Goal: Information Seeking & Learning: Compare options

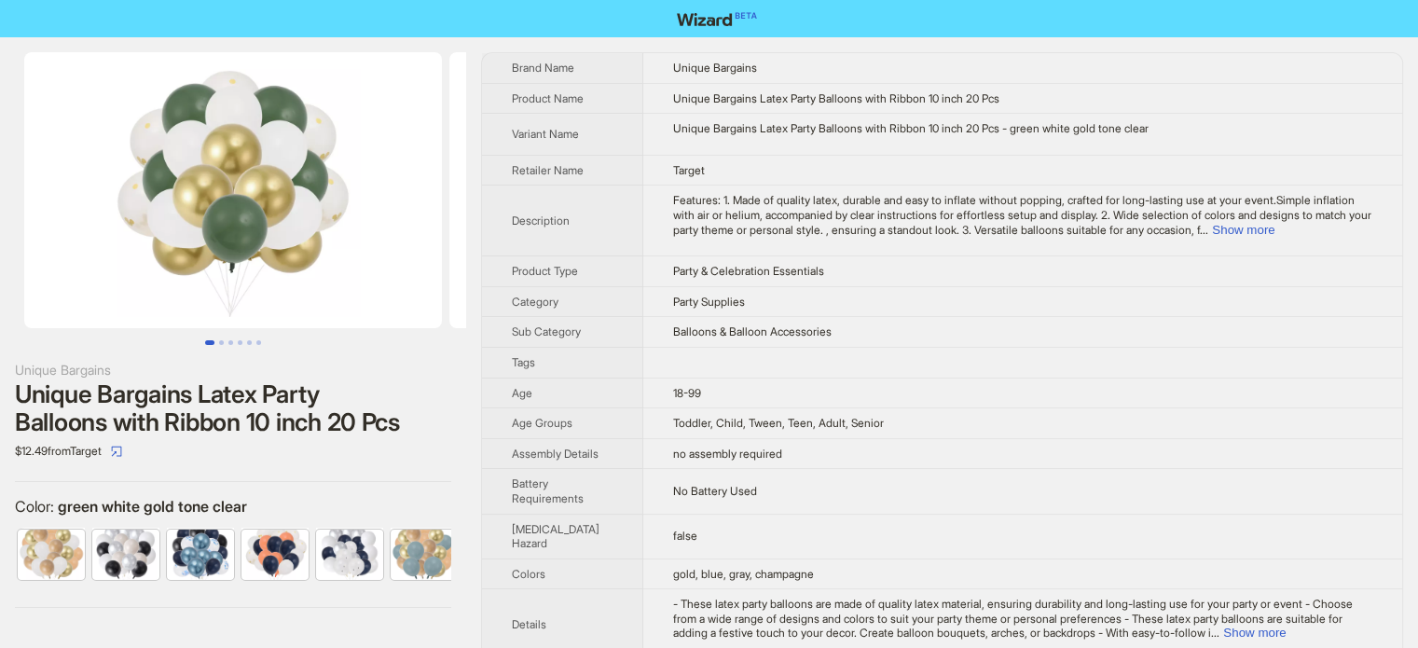
scroll to position [0, 533]
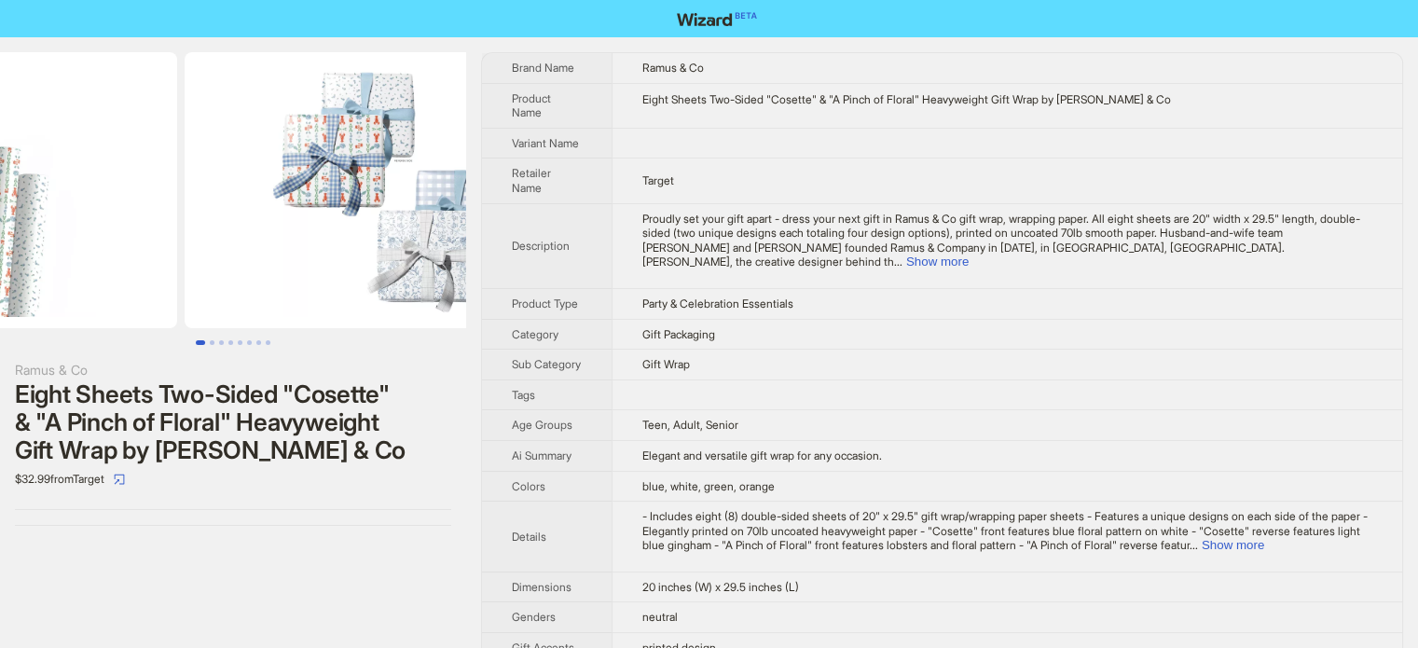
drag, startPoint x: 372, startPoint y: 242, endPoint x: 185, endPoint y: 236, distance: 187.5
click at [186, 235] on ul at bounding box center [233, 190] width 466 height 276
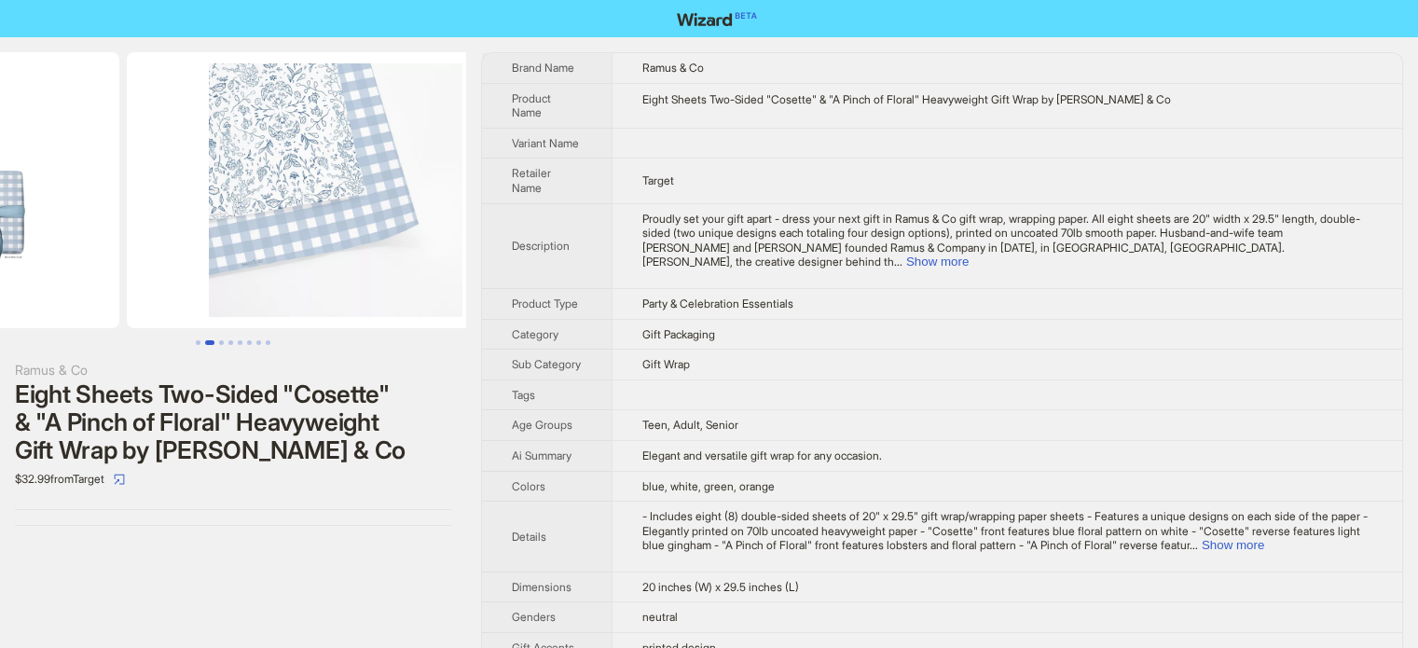
drag, startPoint x: 339, startPoint y: 234, endPoint x: 187, endPoint y: 243, distance: 152.3
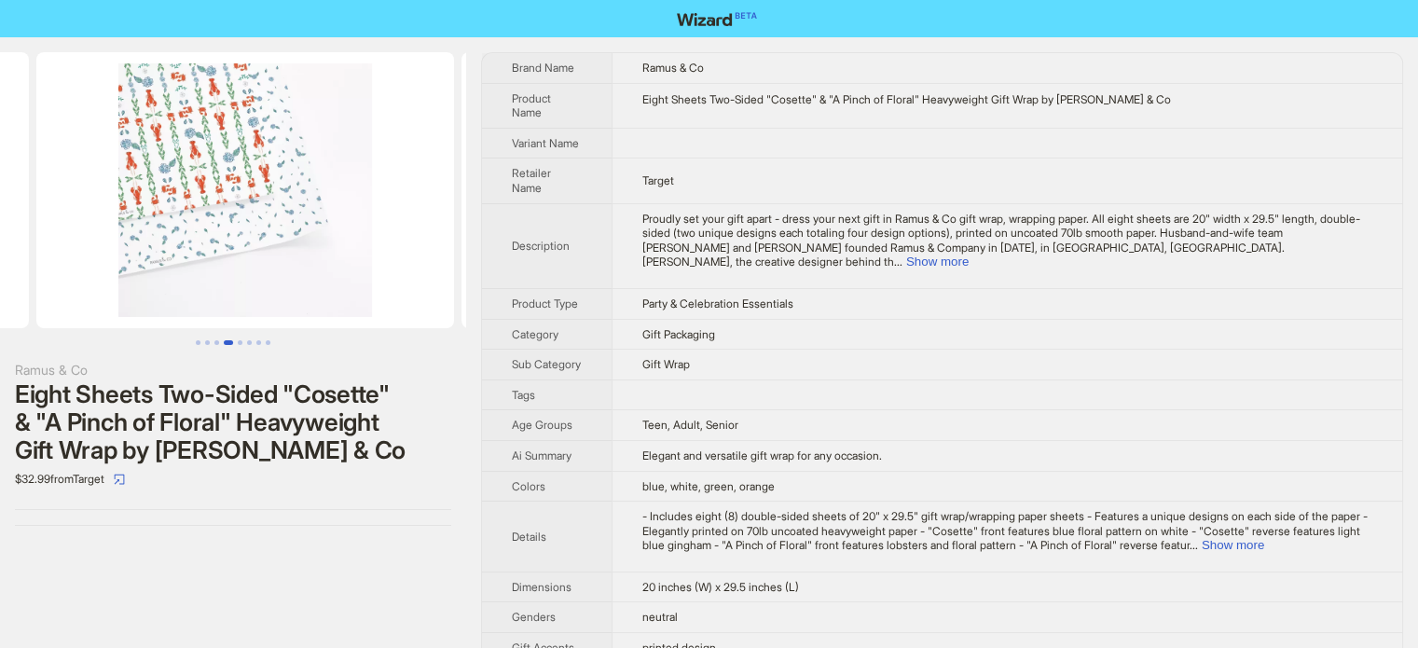
drag, startPoint x: 339, startPoint y: 218, endPoint x: 130, endPoint y: 219, distance: 209.8
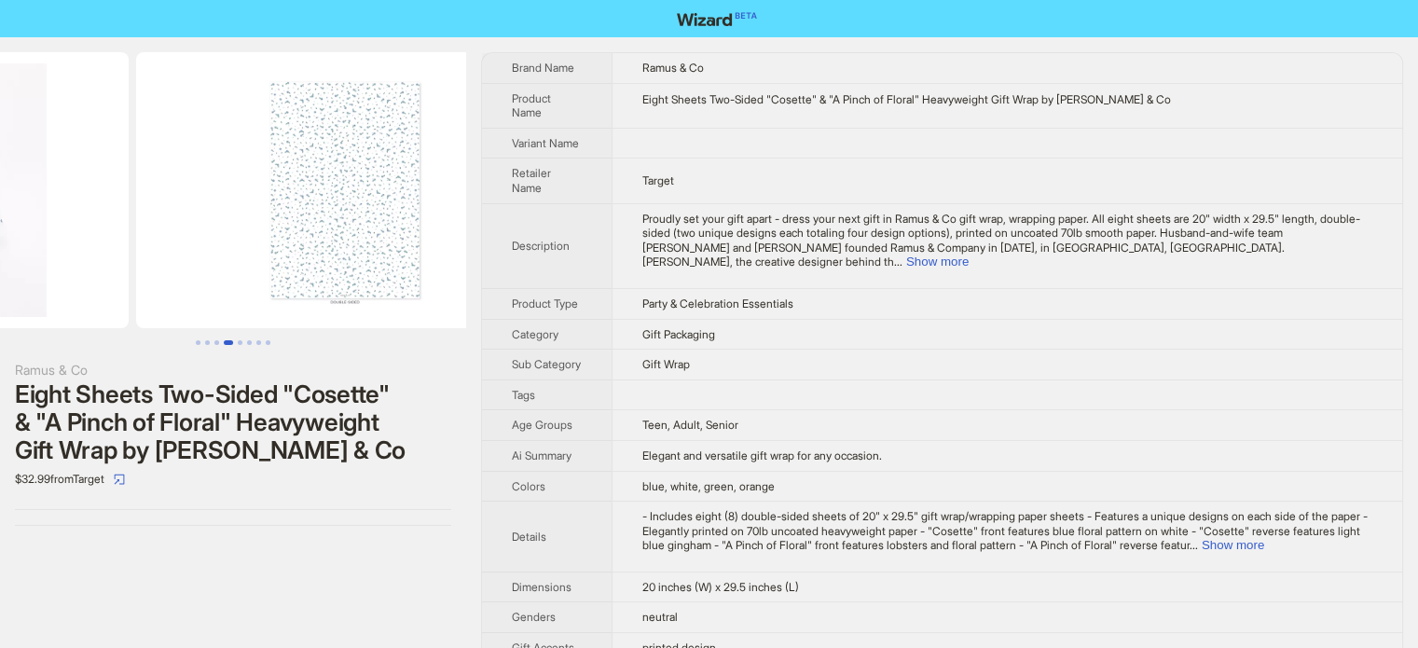
drag, startPoint x: 339, startPoint y: 219, endPoint x: 131, endPoint y: 219, distance: 208.9
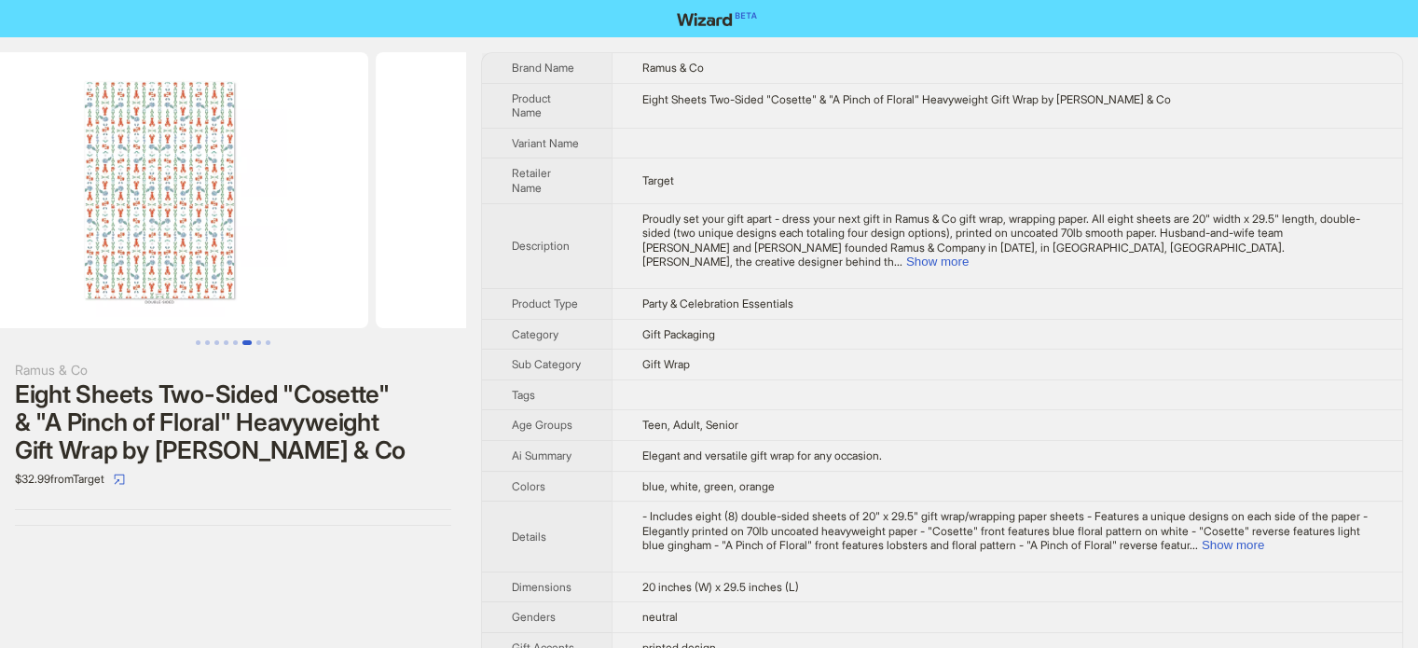
drag, startPoint x: 333, startPoint y: 208, endPoint x: 0, endPoint y: 211, distance: 332.9
click at [0, 211] on ul at bounding box center [233, 190] width 466 height 276
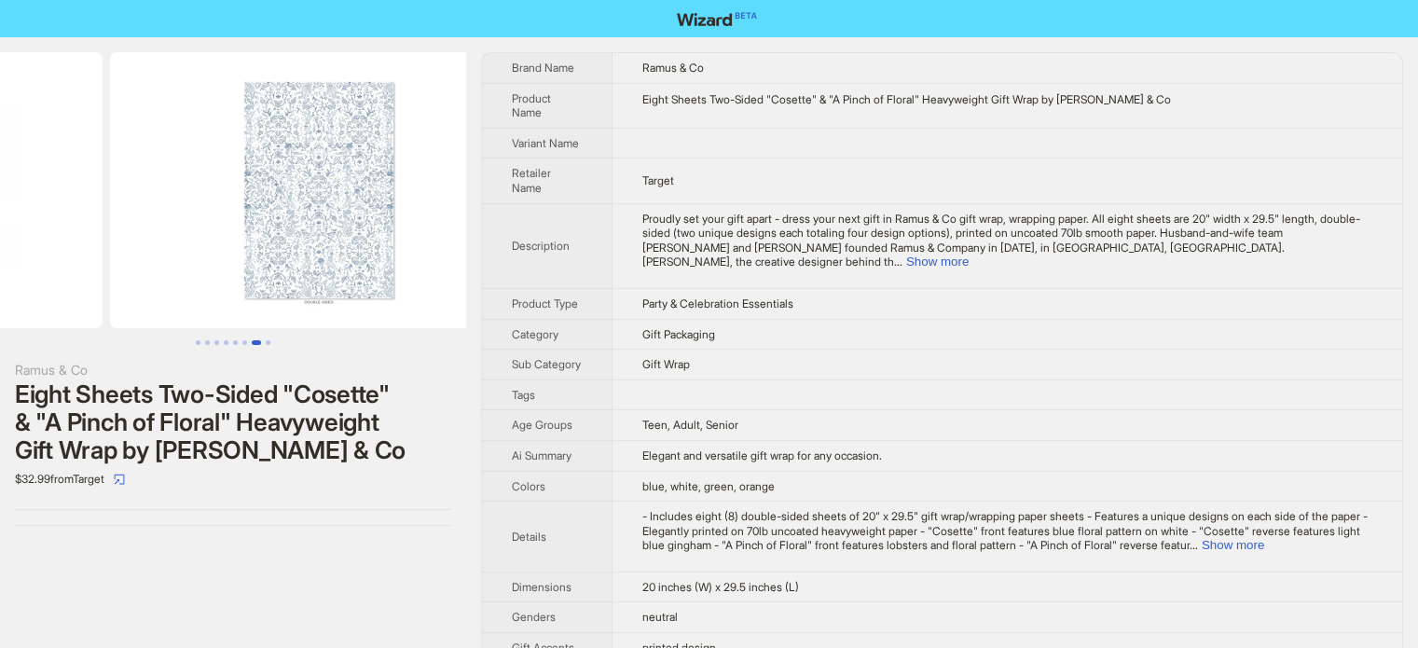
scroll to position [0, 2552]
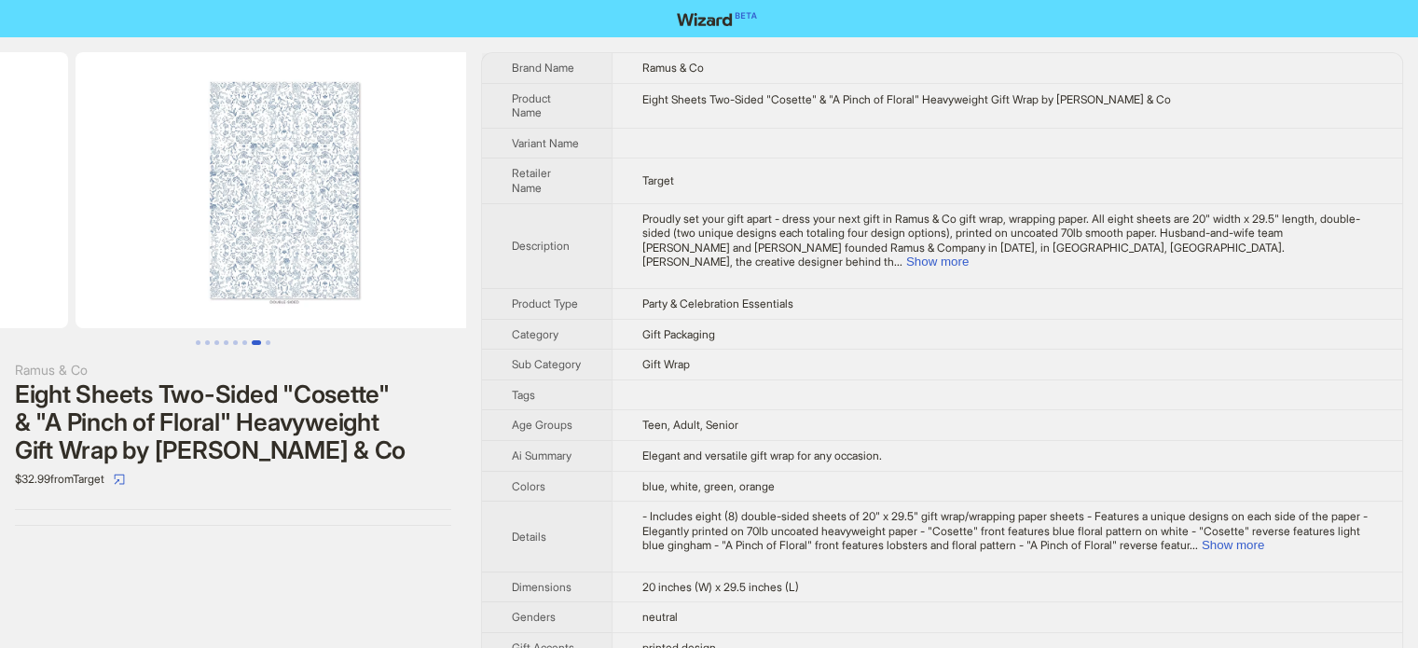
drag, startPoint x: 353, startPoint y: 214, endPoint x: 136, endPoint y: 205, distance: 217.5
click at [124, 208] on ul at bounding box center [233, 190] width 466 height 276
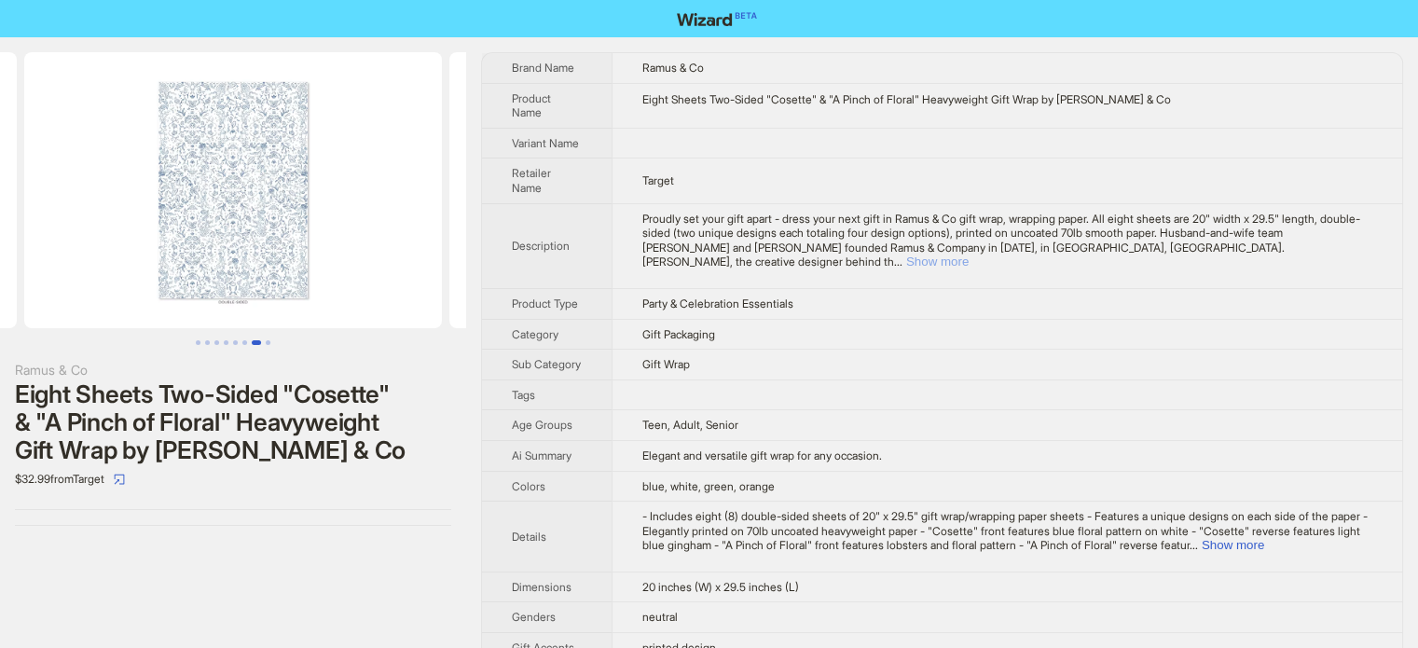
click at [969, 255] on button "Show more" at bounding box center [937, 262] width 62 height 14
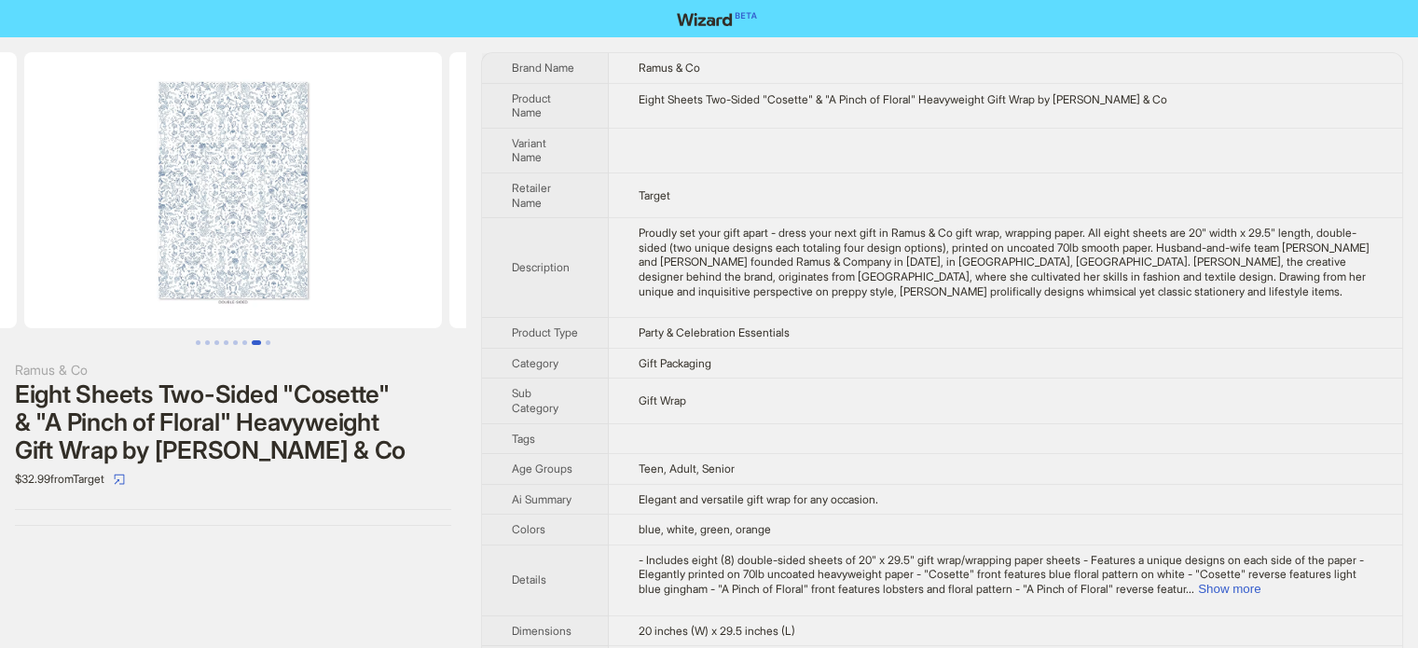
scroll to position [187, 0]
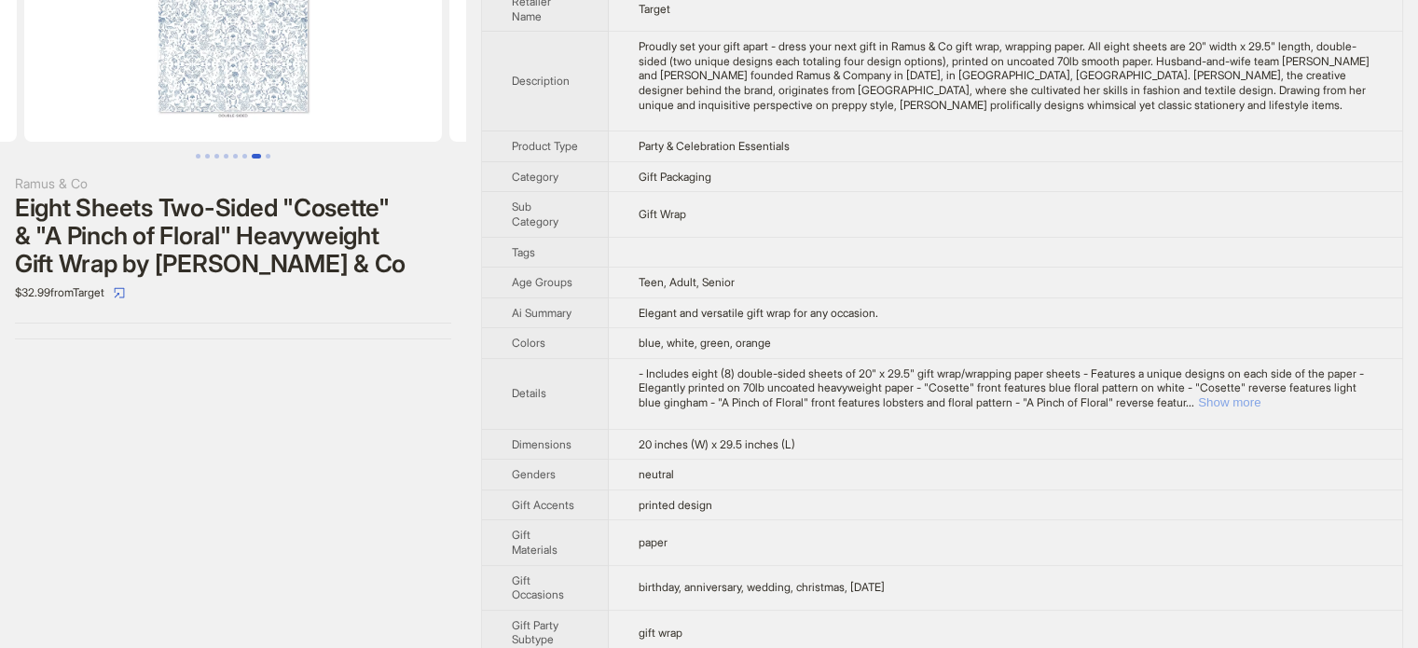
click at [1261, 409] on button "Show more" at bounding box center [1229, 402] width 62 height 14
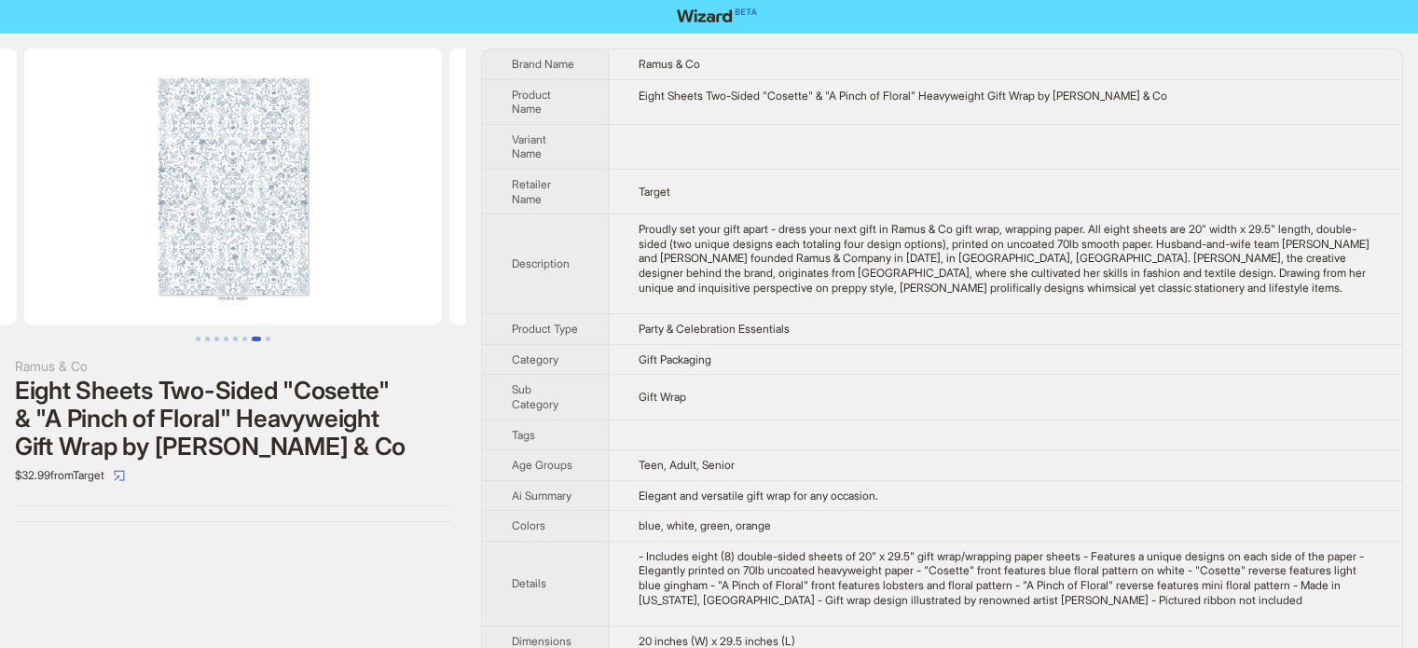
scroll to position [0, 0]
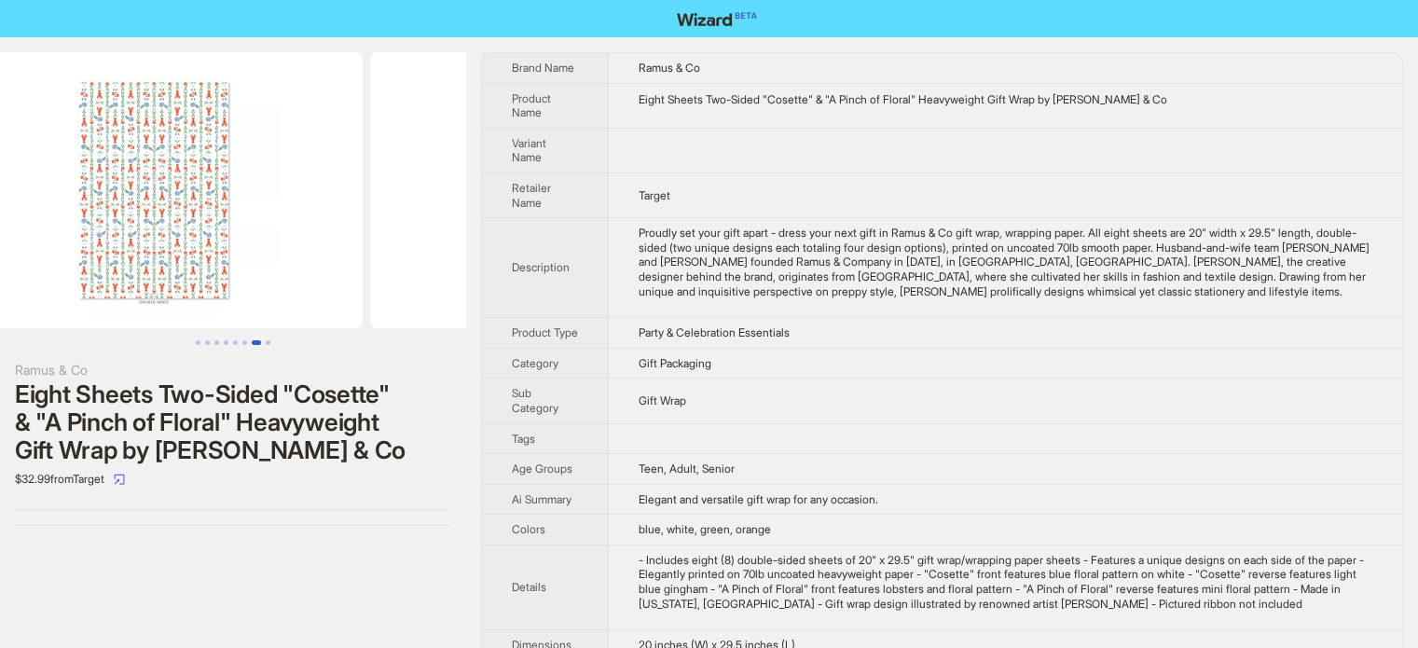
drag, startPoint x: 256, startPoint y: 247, endPoint x: 533, endPoint y: 297, distance: 282.3
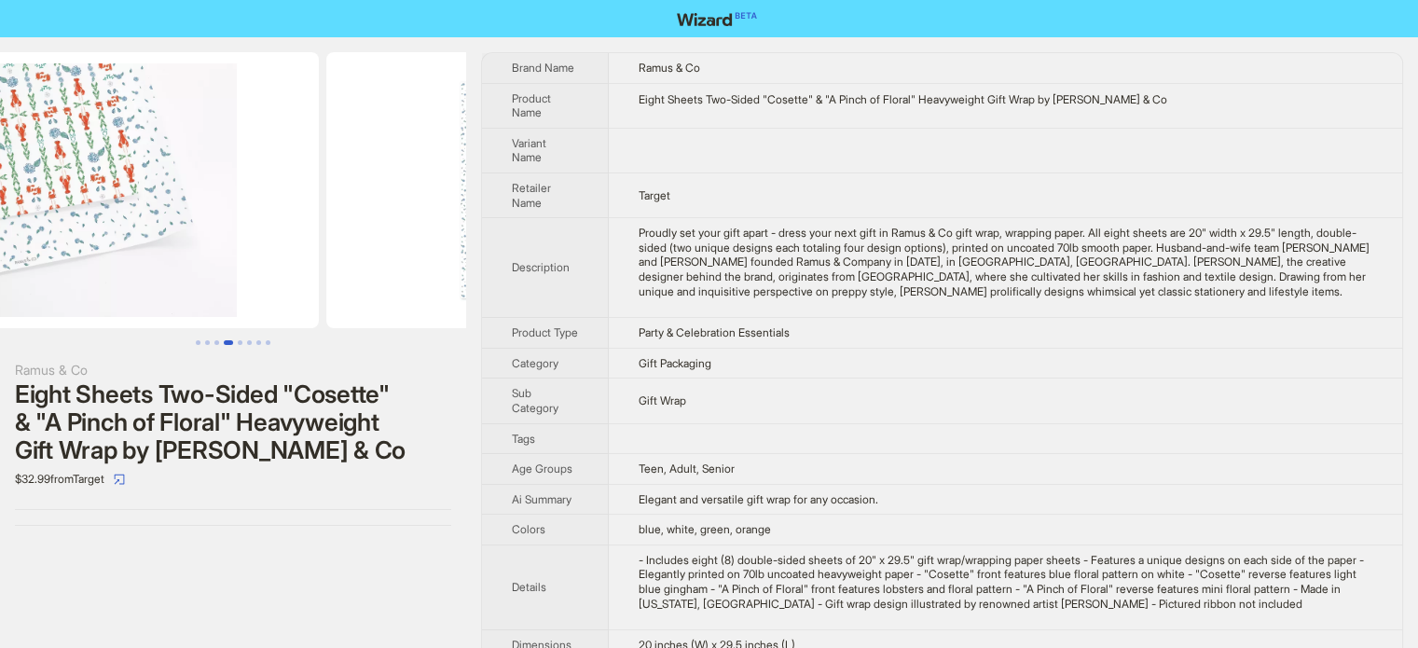
drag, startPoint x: 87, startPoint y: 228, endPoint x: 653, endPoint y: 283, distance: 568.7
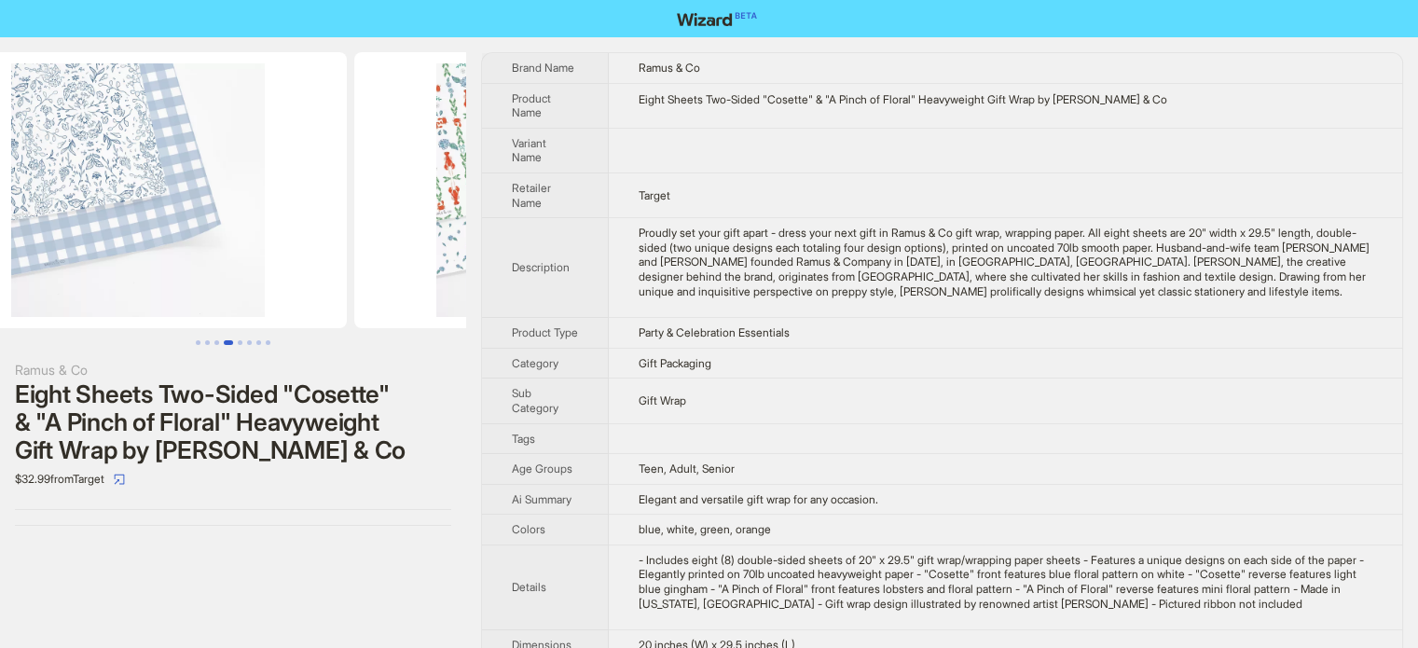
drag, startPoint x: 183, startPoint y: 118, endPoint x: 401, endPoint y: 126, distance: 218.4
click at [405, 122] on img at bounding box center [563, 190] width 418 height 276
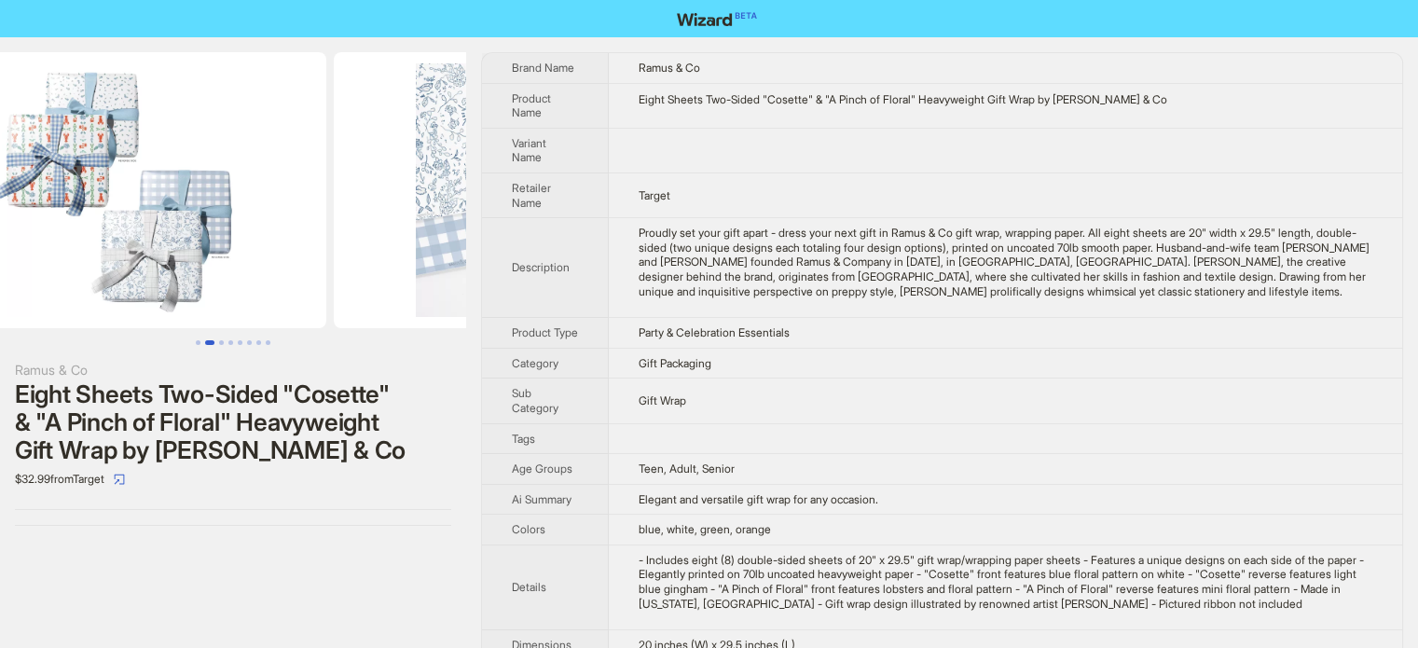
drag, startPoint x: 60, startPoint y: 174, endPoint x: 340, endPoint y: 203, distance: 282.2
click at [363, 185] on ul at bounding box center [233, 190] width 466 height 276
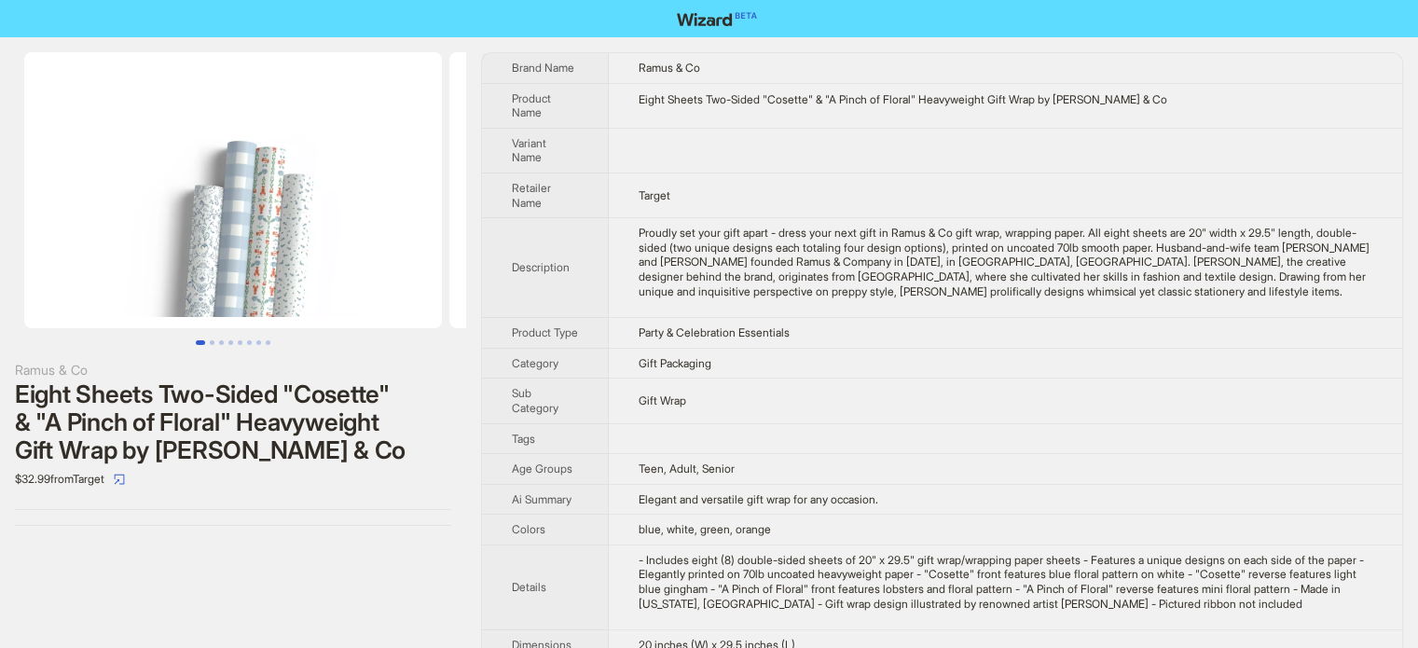
drag, startPoint x: 257, startPoint y: 207, endPoint x: 609, endPoint y: 227, distance: 352.1
drag, startPoint x: 182, startPoint y: 211, endPoint x: 294, endPoint y: 221, distance: 112.4
click at [294, 221] on img at bounding box center [233, 190] width 418 height 276
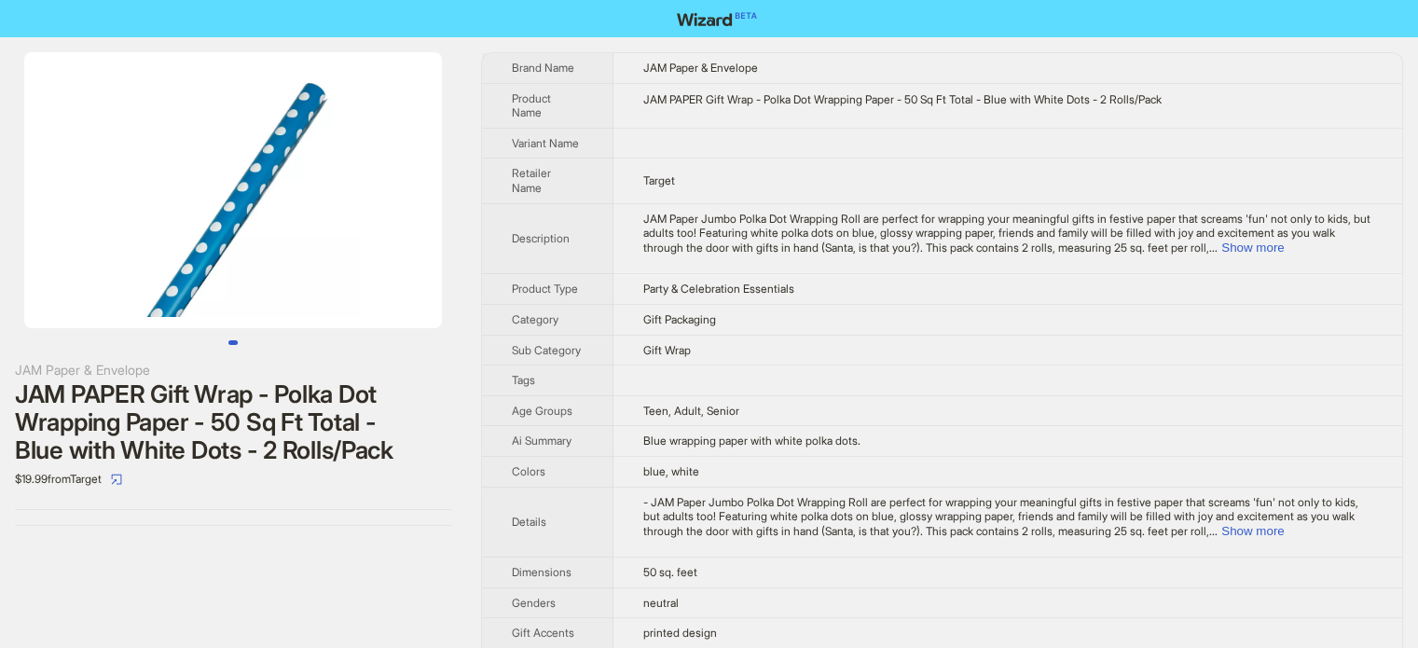
drag, startPoint x: 267, startPoint y: 180, endPoint x: 412, endPoint y: 238, distance: 156.6
click at [150, 167] on img at bounding box center [233, 190] width 418 height 276
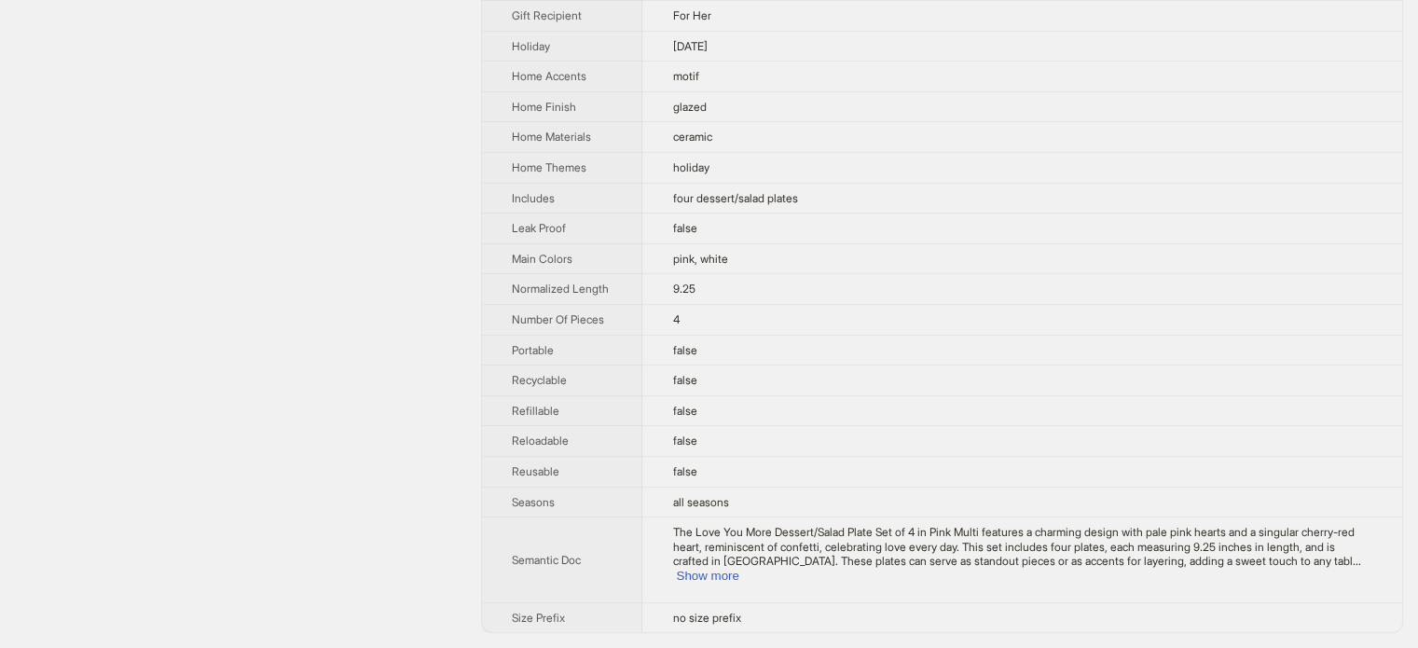
scroll to position [839, 0]
click at [739, 573] on button "Show more" at bounding box center [707, 576] width 62 height 14
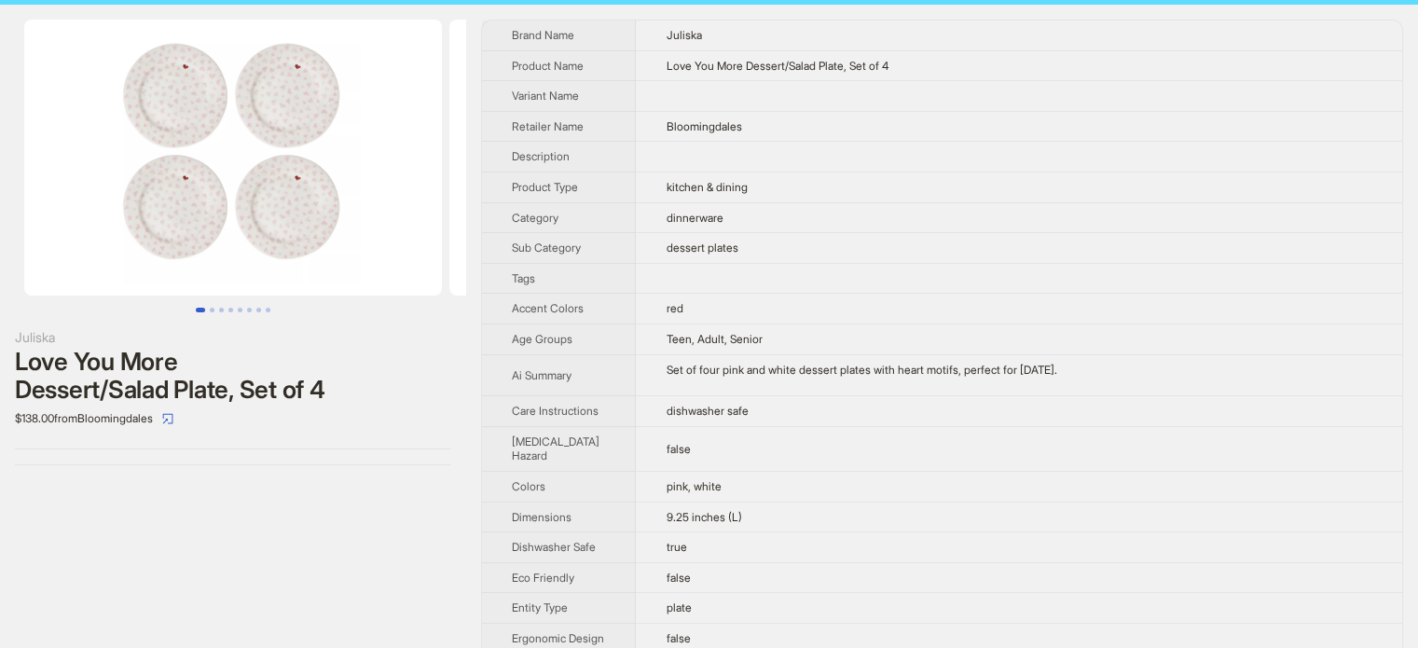
scroll to position [0, 0]
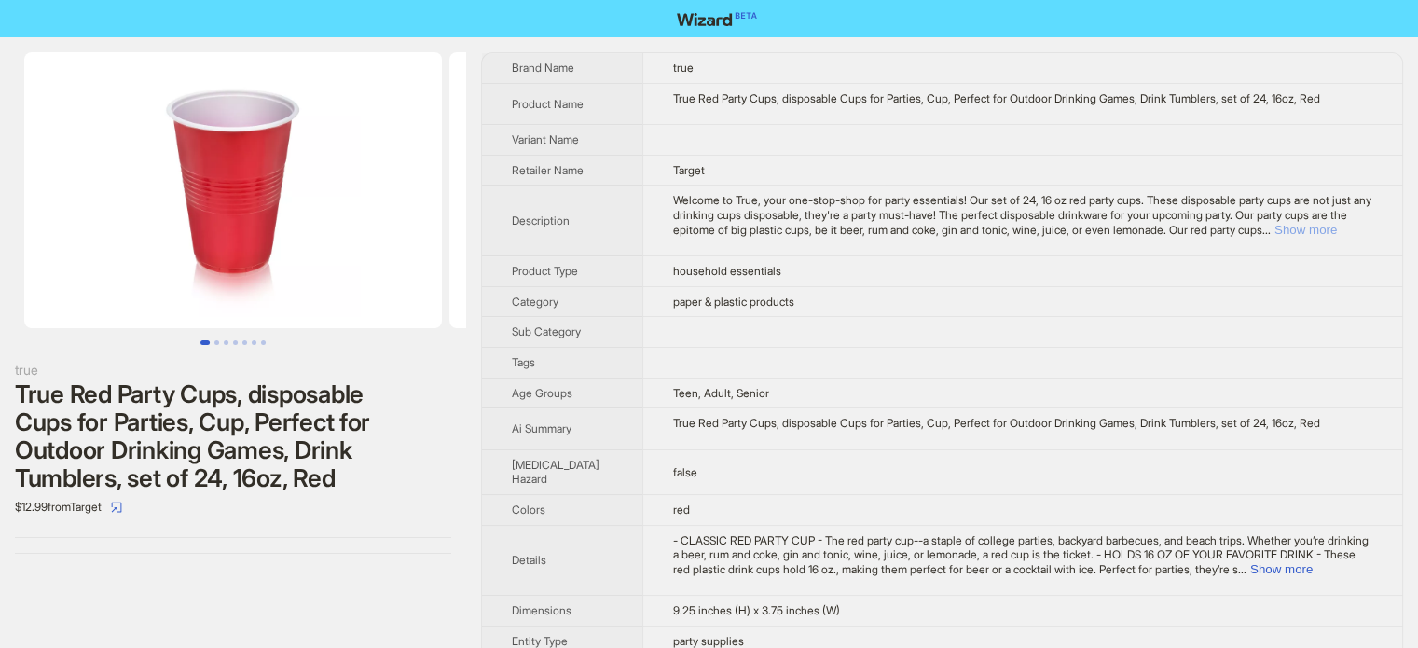
click at [1331, 237] on button "Show more" at bounding box center [1306, 230] width 62 height 14
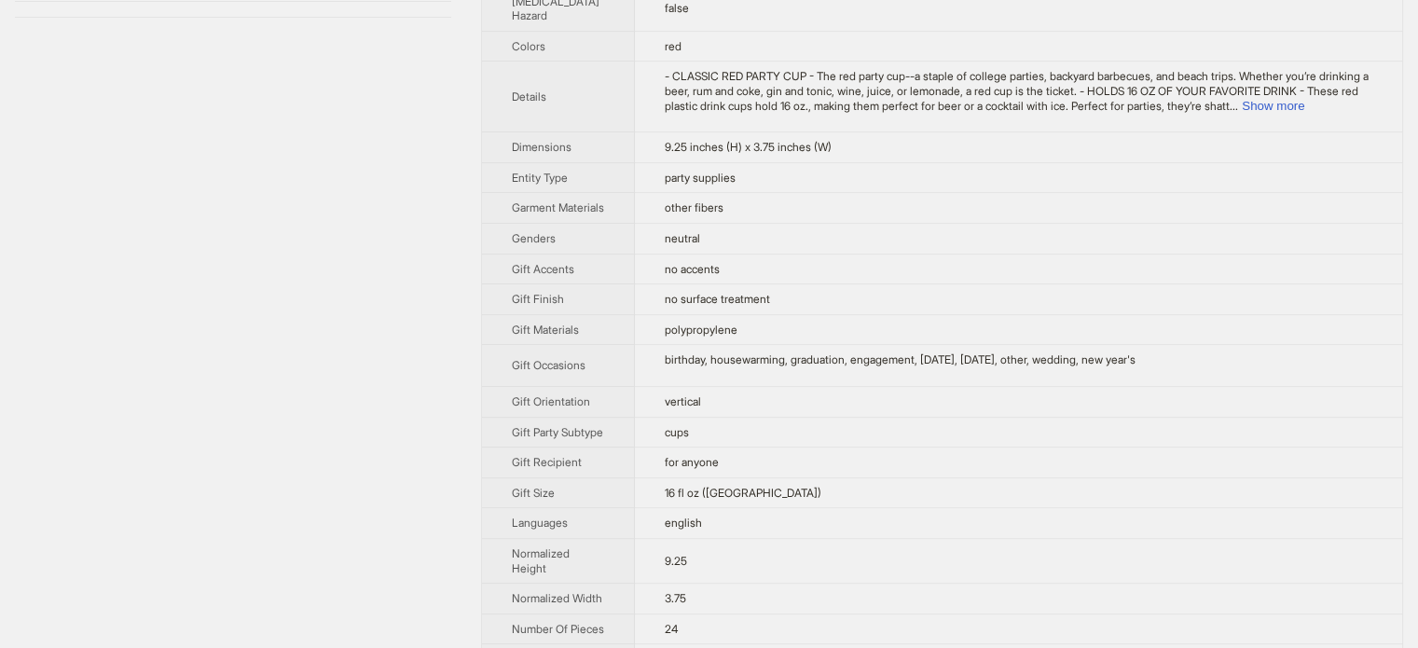
scroll to position [504, 0]
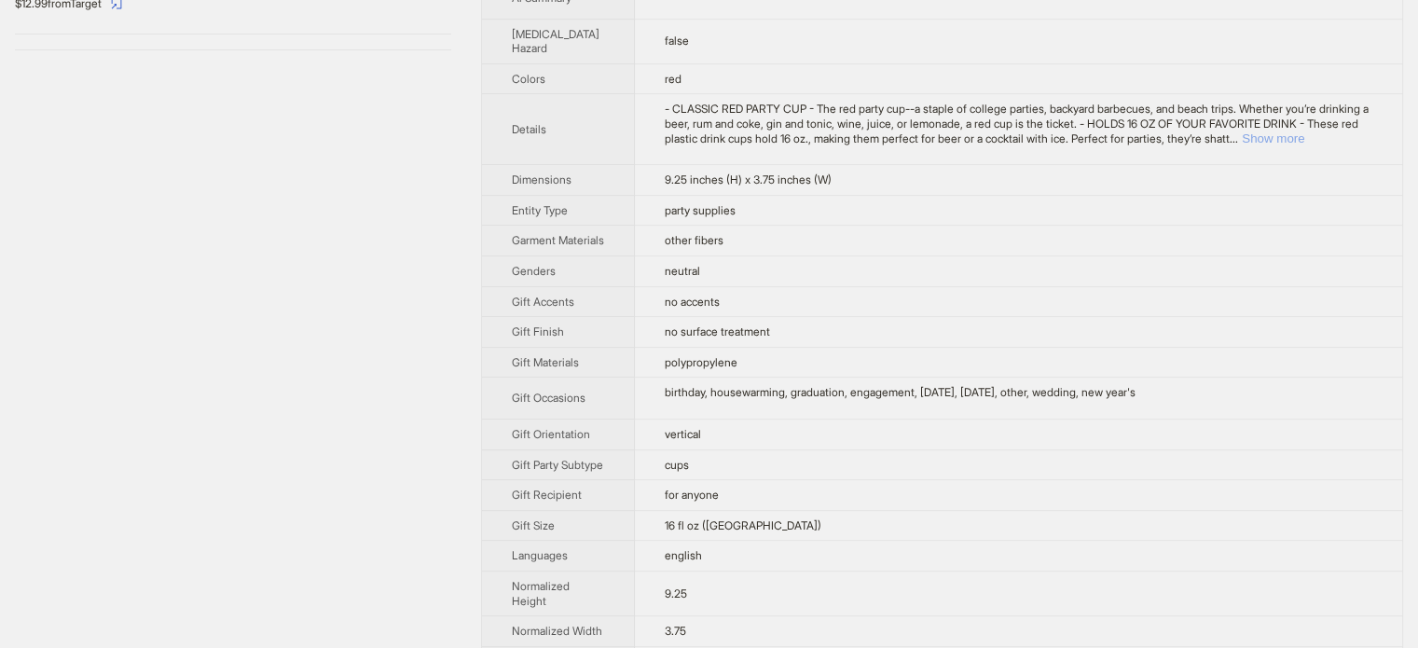
click at [1305, 145] on button "Show more" at bounding box center [1273, 138] width 62 height 14
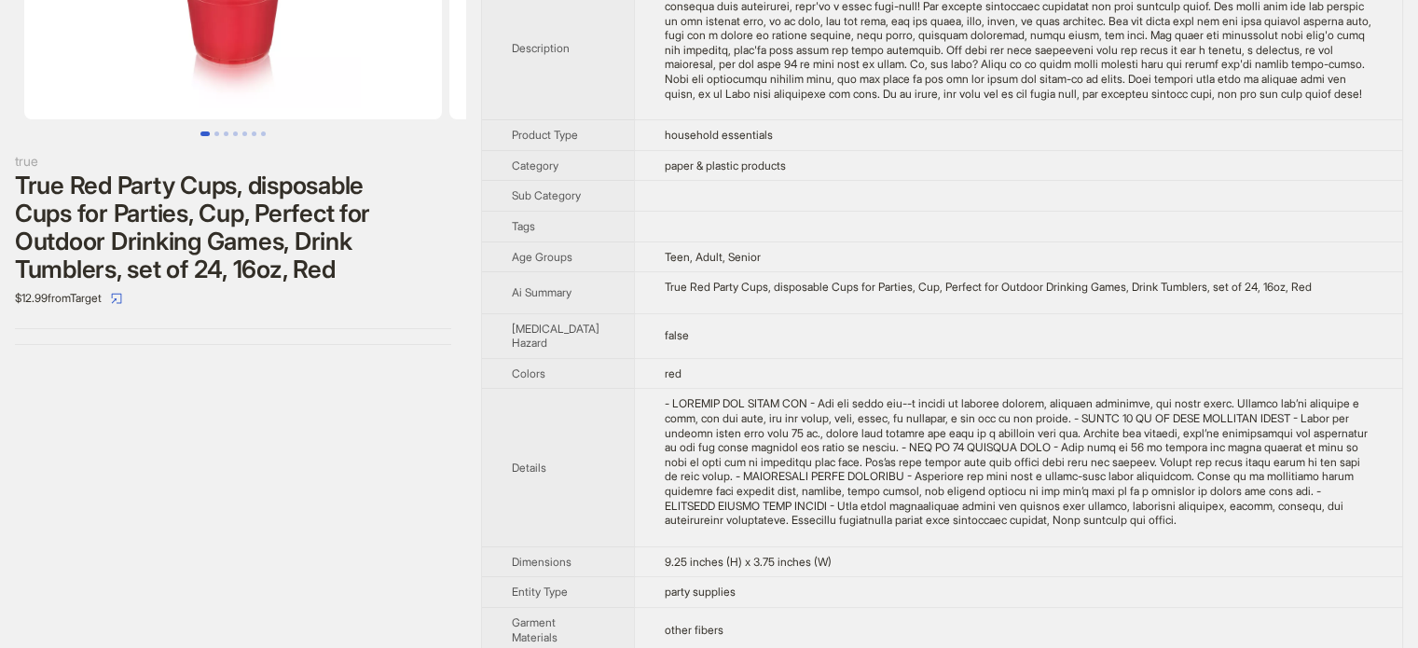
scroll to position [0, 0]
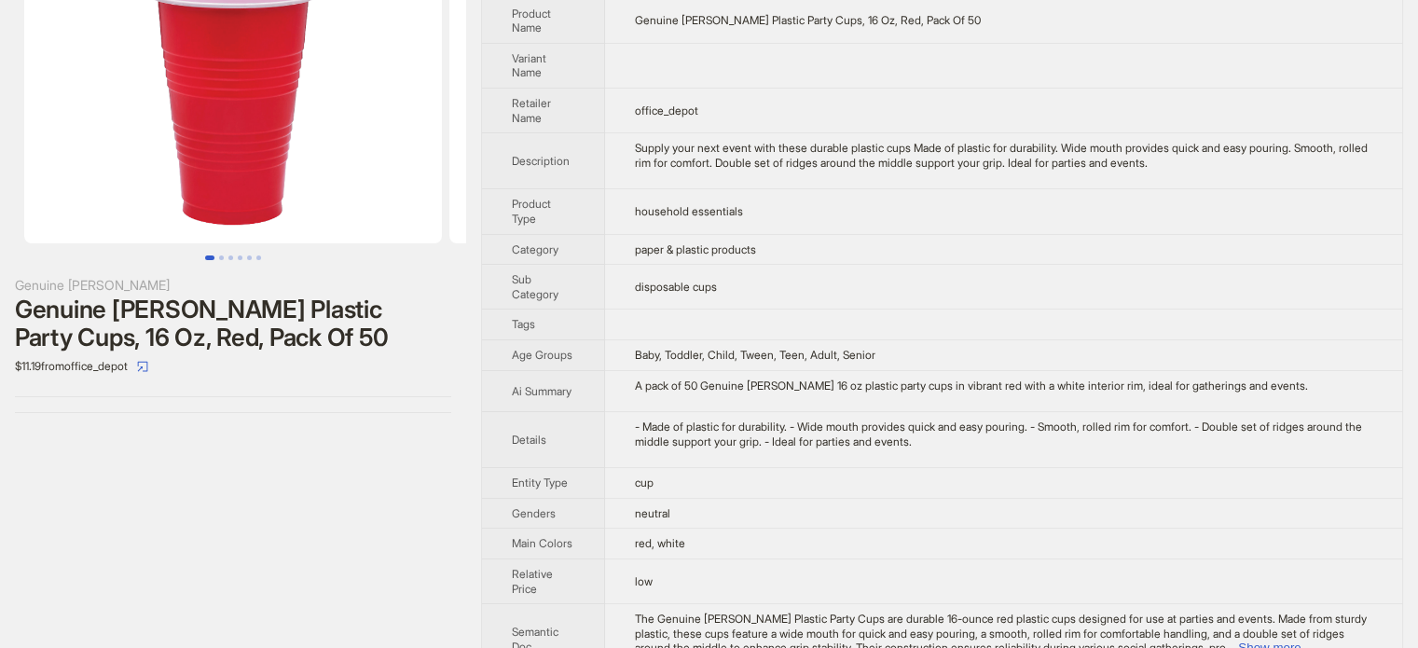
scroll to position [154, 0]
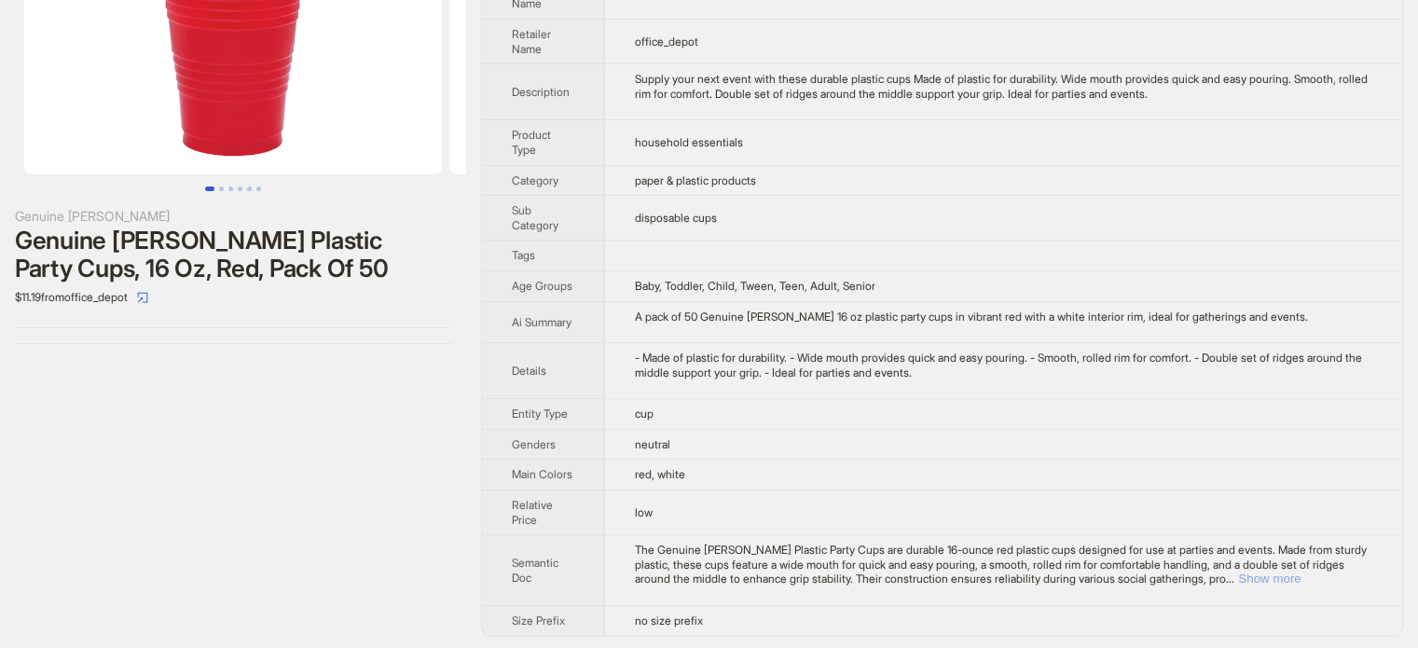
click at [1301, 574] on button "Show more" at bounding box center [1269, 579] width 62 height 14
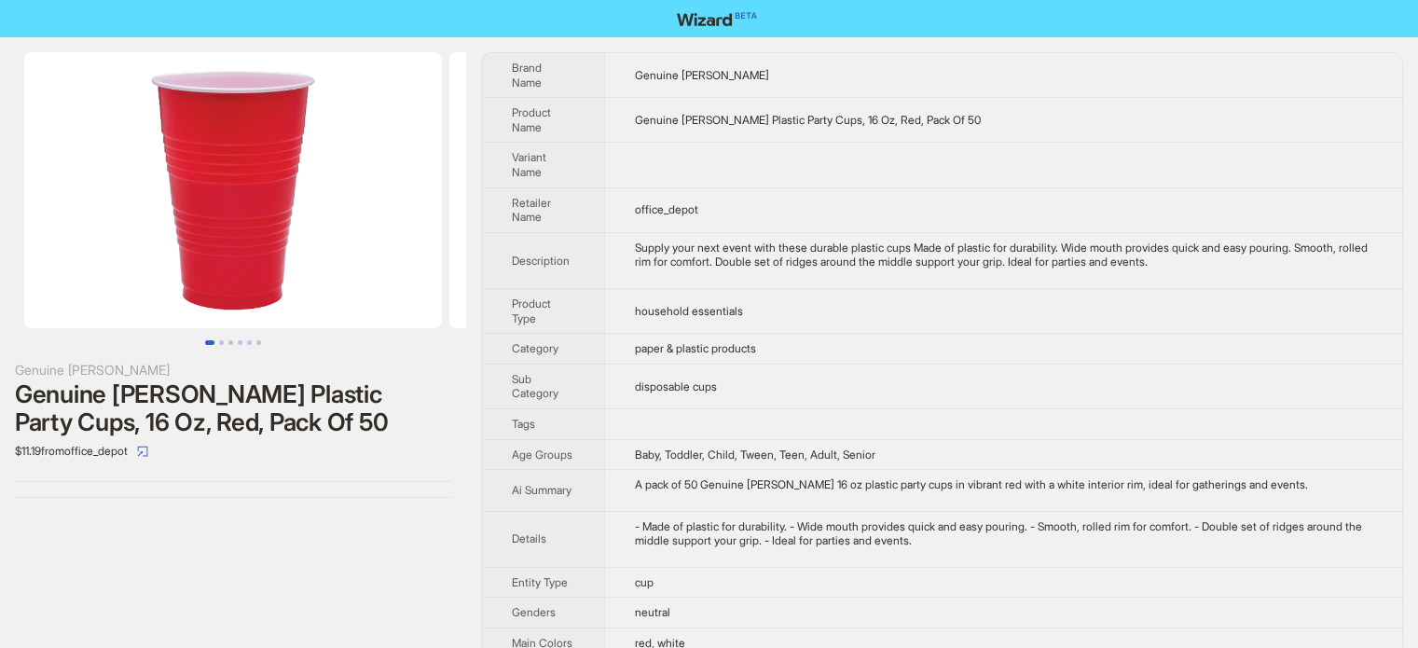
scroll to position [0, 0]
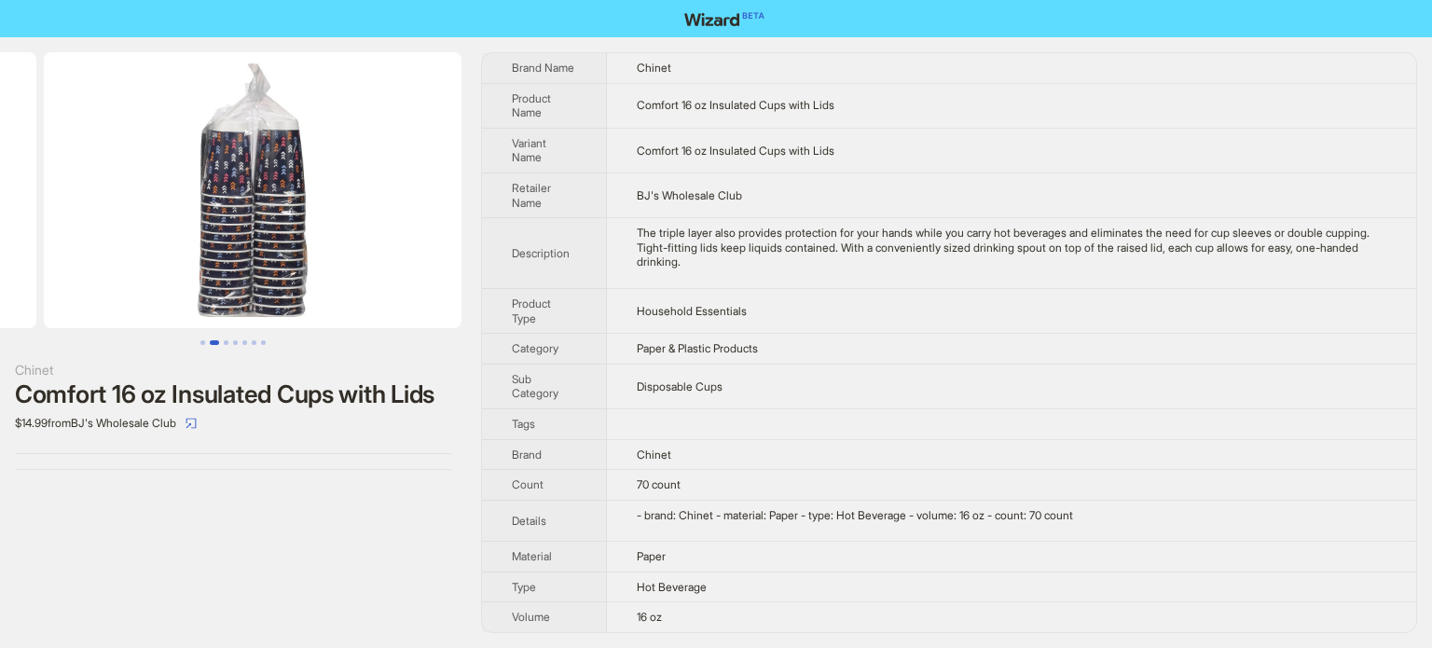
drag, startPoint x: 371, startPoint y: 221, endPoint x: 101, endPoint y: 219, distance: 270.5
click at [101, 219] on ul at bounding box center [233, 190] width 466 height 276
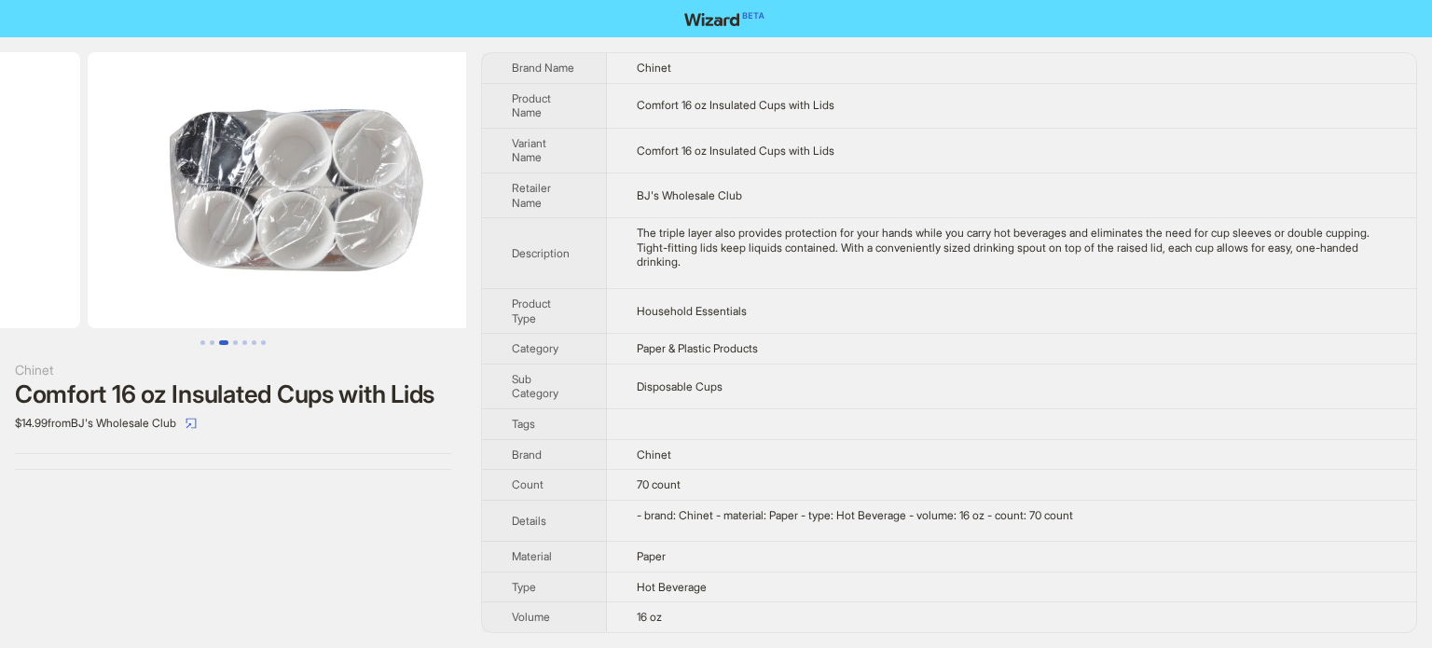
drag, startPoint x: 307, startPoint y: 213, endPoint x: 64, endPoint y: 202, distance: 242.7
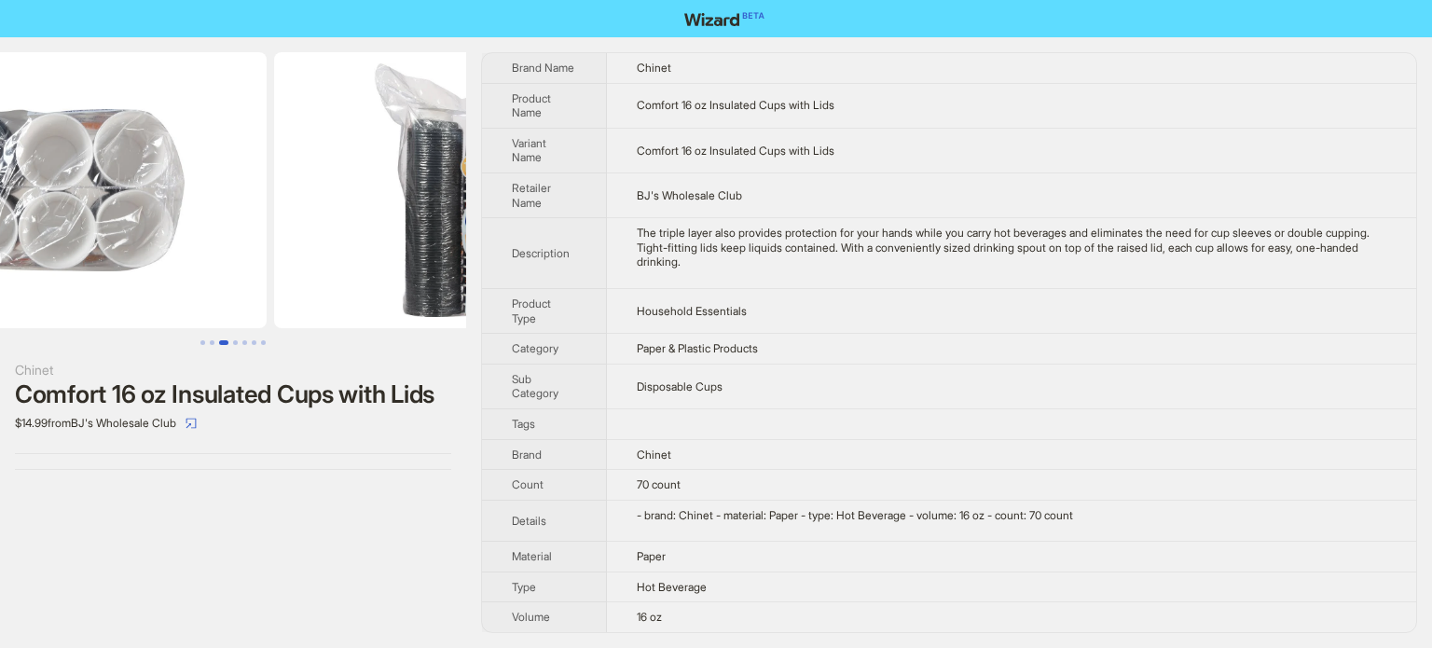
drag, startPoint x: 279, startPoint y: 201, endPoint x: 71, endPoint y: 194, distance: 208.1
click at [87, 193] on img at bounding box center [58, 190] width 418 height 276
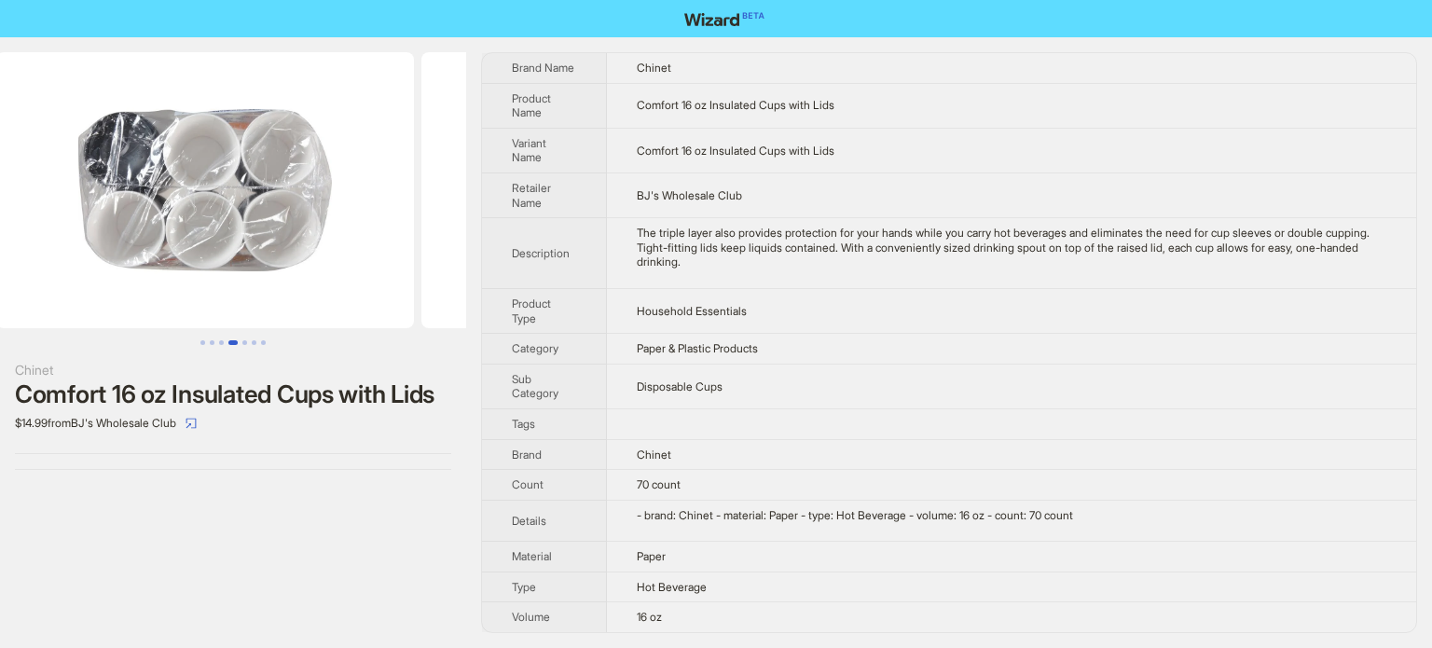
drag, startPoint x: 224, startPoint y: 180, endPoint x: 653, endPoint y: 279, distance: 440.2
click at [658, 279] on div "Chinet Comfort 16 oz Insulated Cups with Lids $14.99 from BJ's Wholesale Club B…" at bounding box center [716, 342] width 1432 height 611
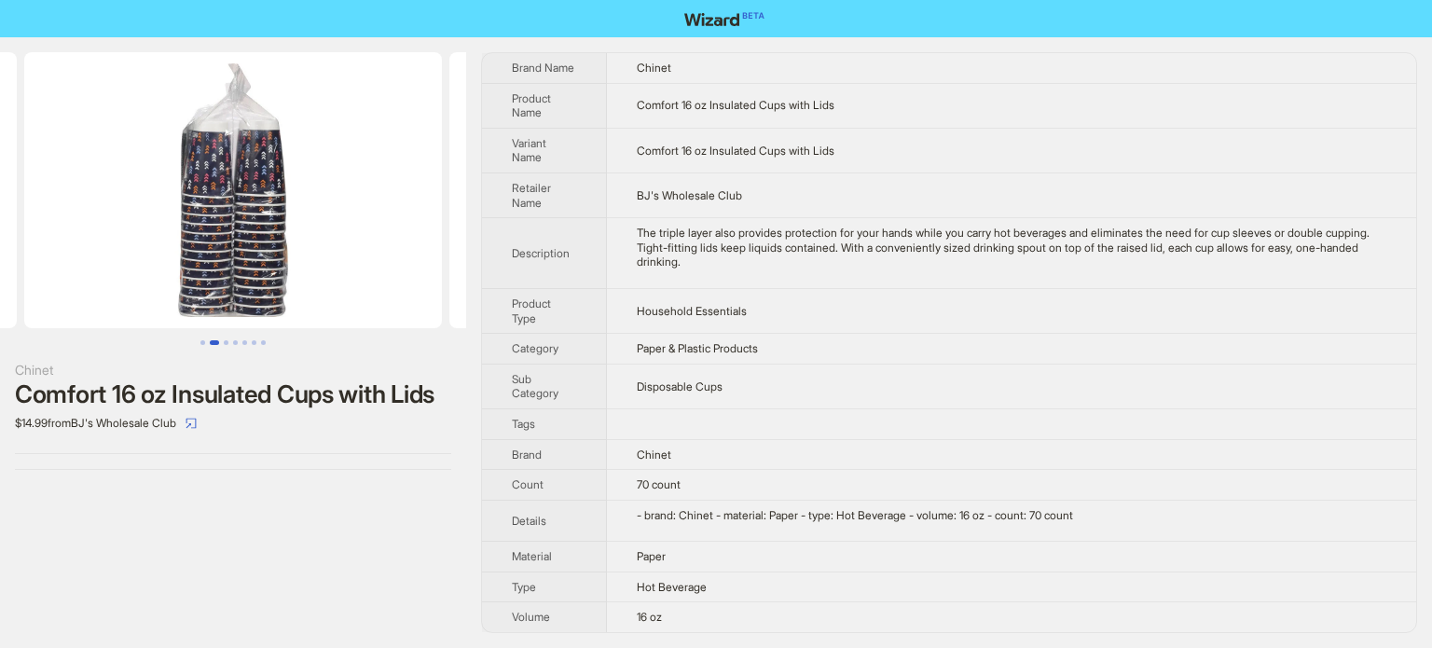
scroll to position [0, 96]
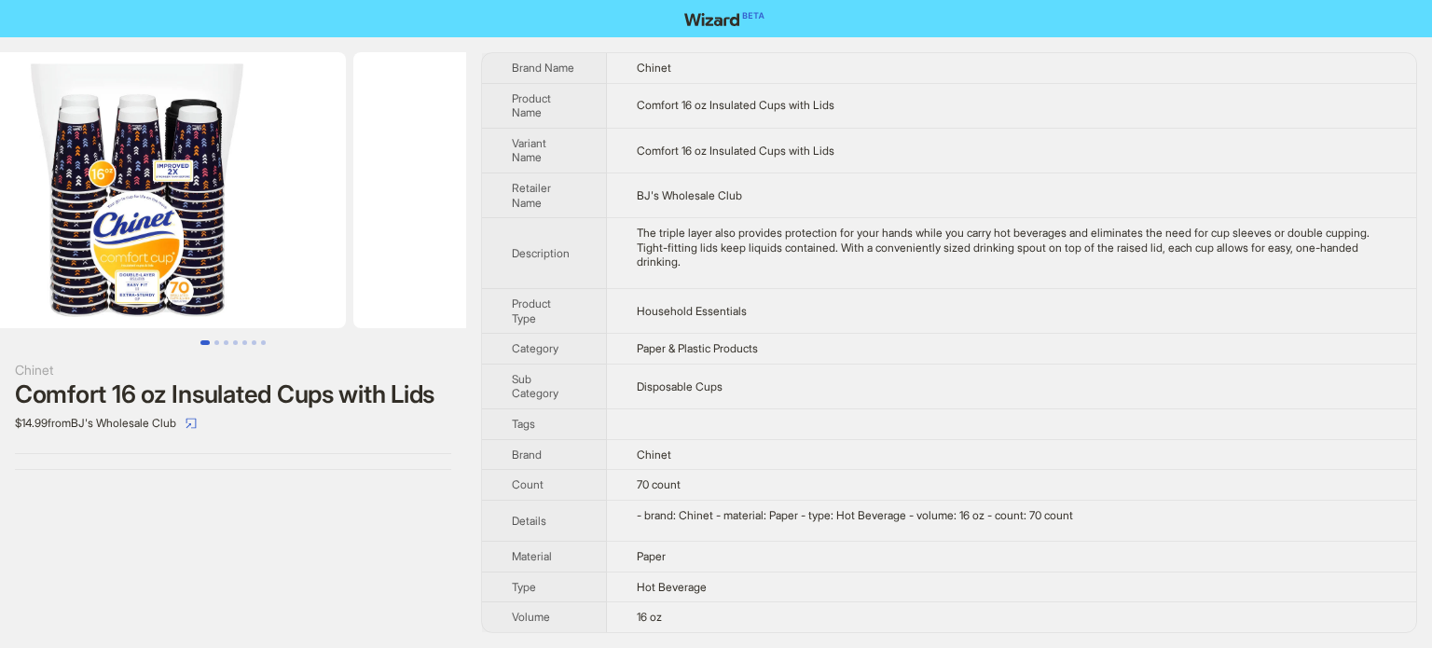
drag, startPoint x: 311, startPoint y: 208, endPoint x: 645, endPoint y: 238, distance: 335.2
click at [638, 238] on div "Chinet Comfort 16 oz Insulated Cups with Lids $14.99 from BJ's Wholesale Club B…" at bounding box center [716, 342] width 1432 height 611
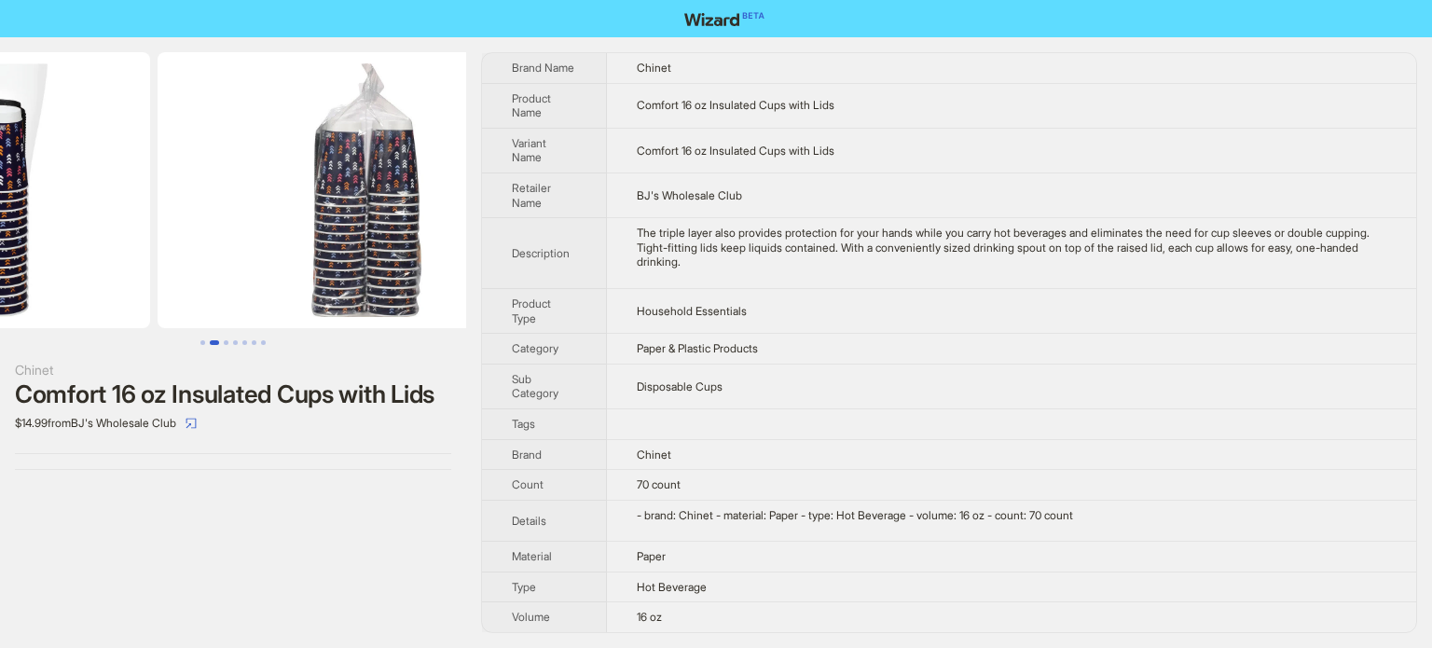
drag, startPoint x: 455, startPoint y: 174, endPoint x: 25, endPoint y: 142, distance: 431.2
click at [158, 145] on img at bounding box center [367, 190] width 418 height 276
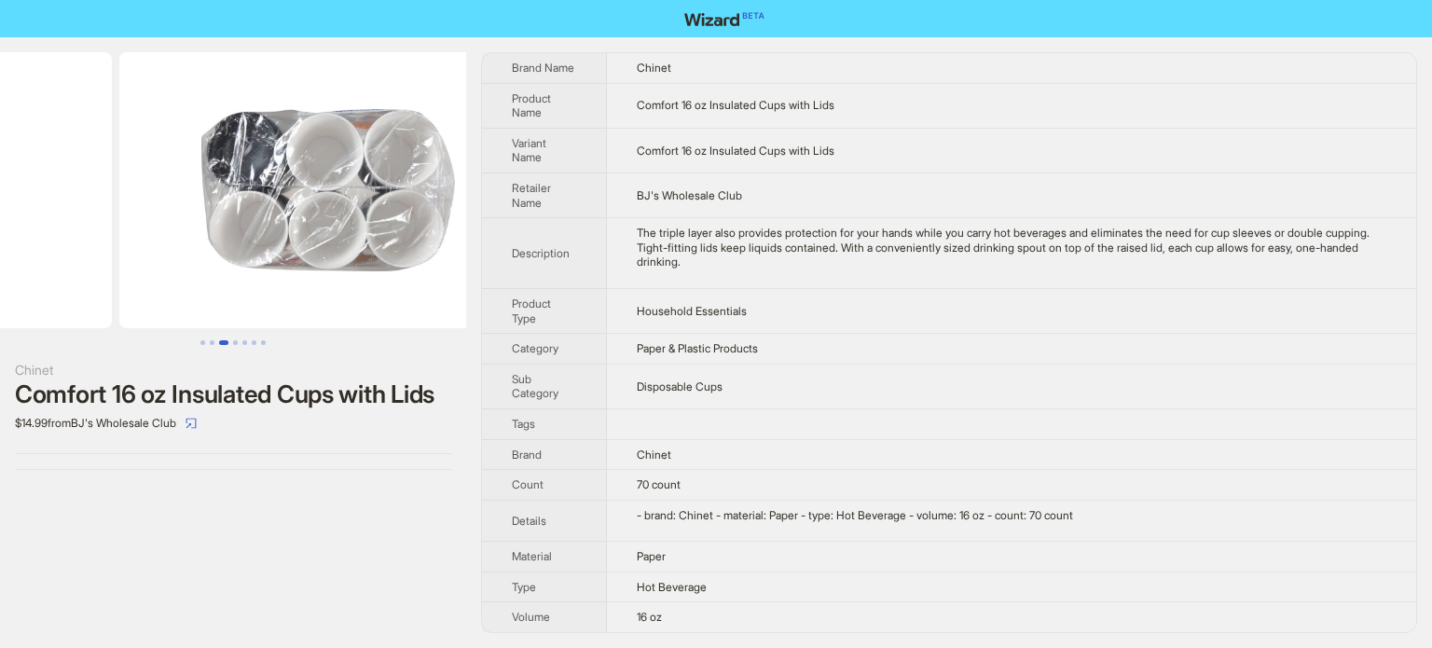
scroll to position [0, 297]
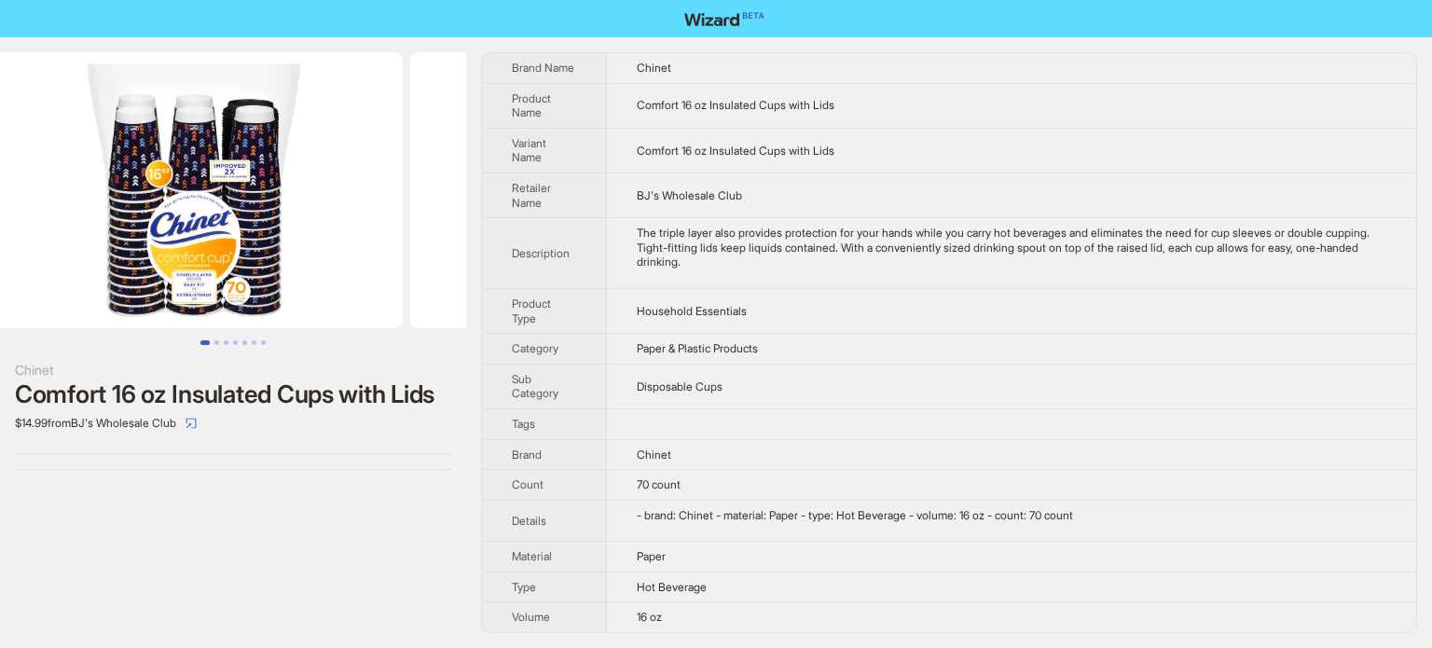
drag, startPoint x: 34, startPoint y: 133, endPoint x: 580, endPoint y: 221, distance: 553.5
click at [580, 221] on div "Chinet Comfort 16 oz Insulated Cups with Lids $14.99 from BJ's Wholesale Club B…" at bounding box center [716, 342] width 1432 height 611
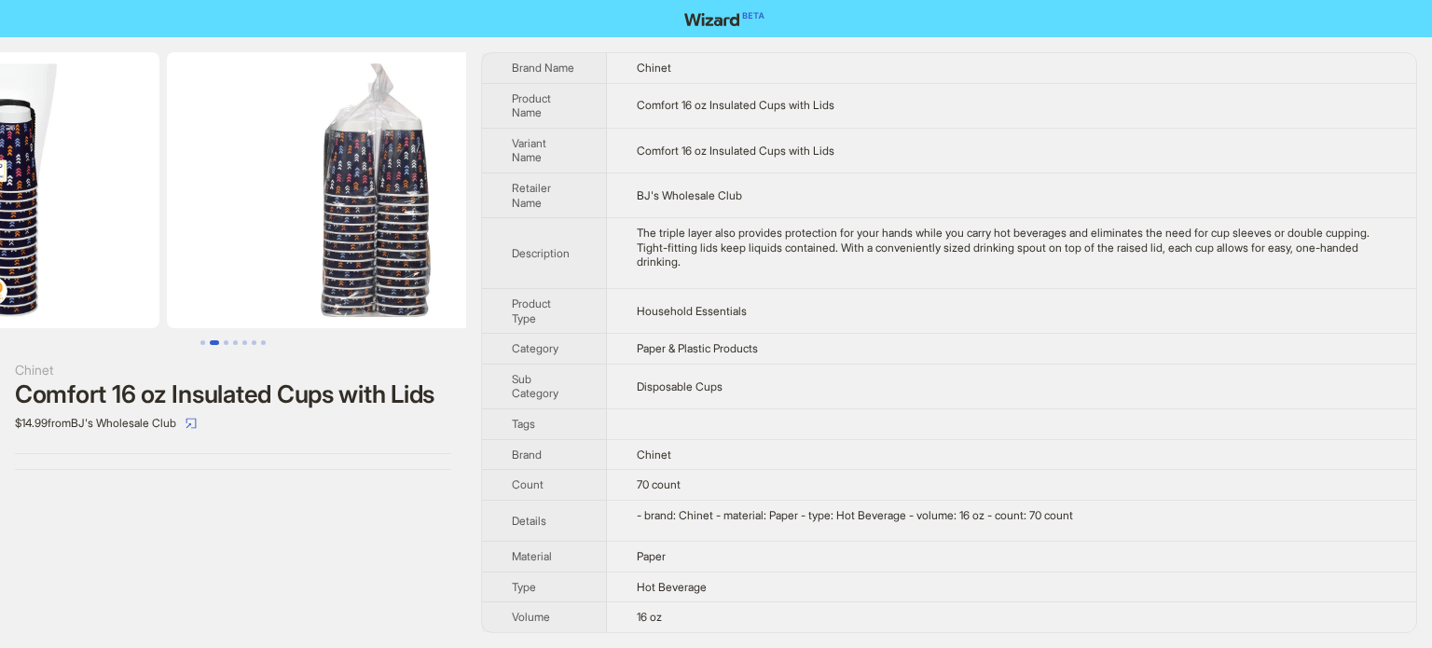
drag, startPoint x: 359, startPoint y: 208, endPoint x: 6, endPoint y: 201, distance: 353.5
click at [6, 201] on ul at bounding box center [233, 190] width 466 height 276
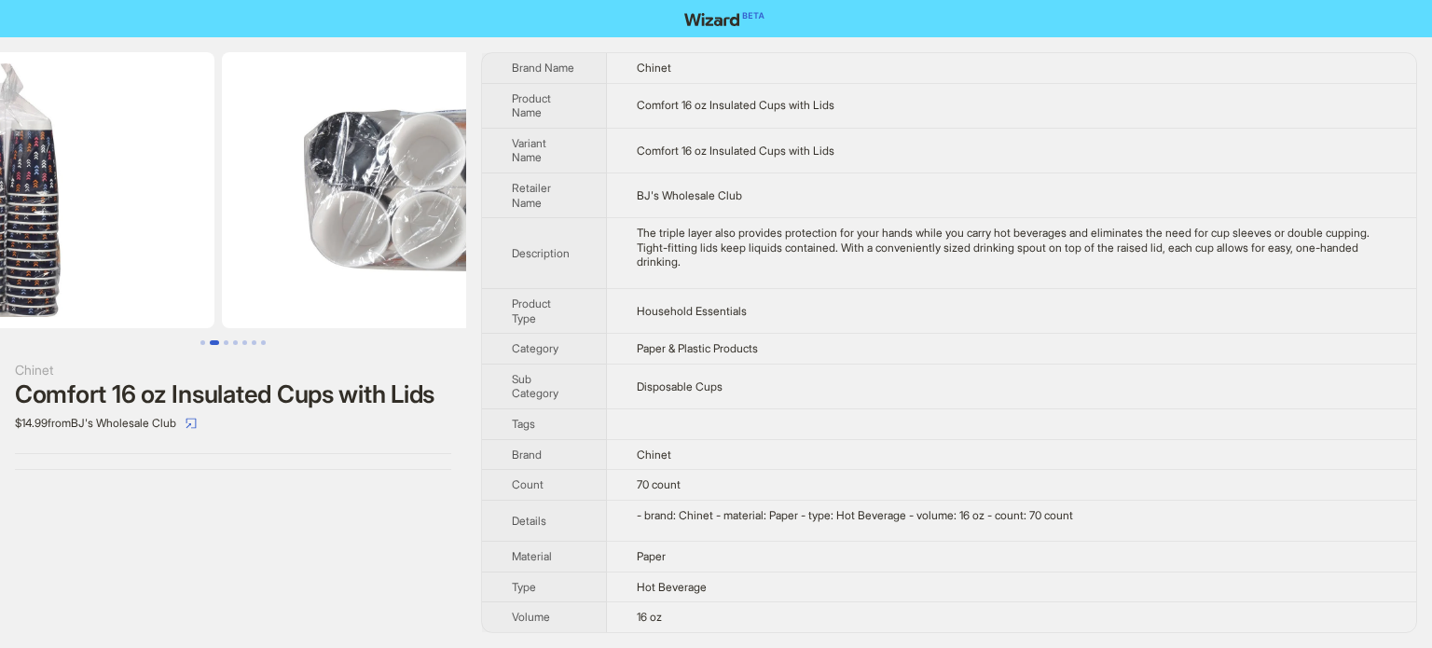
drag, startPoint x: 242, startPoint y: 201, endPoint x: 77, endPoint y: 205, distance: 165.1
click at [21, 196] on img at bounding box center [6, 190] width 418 height 276
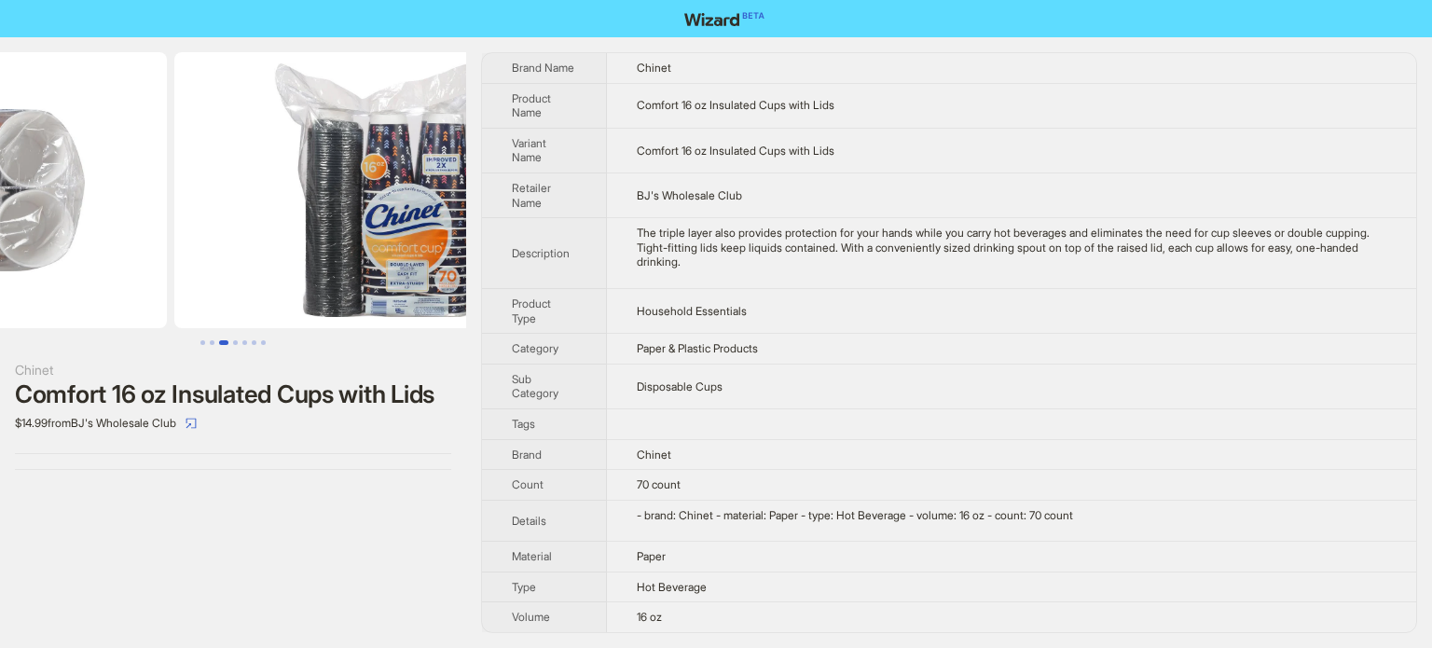
drag, startPoint x: 385, startPoint y: 214, endPoint x: 47, endPoint y: 208, distance: 338.6
click at [86, 208] on ul at bounding box center [233, 190] width 466 height 276
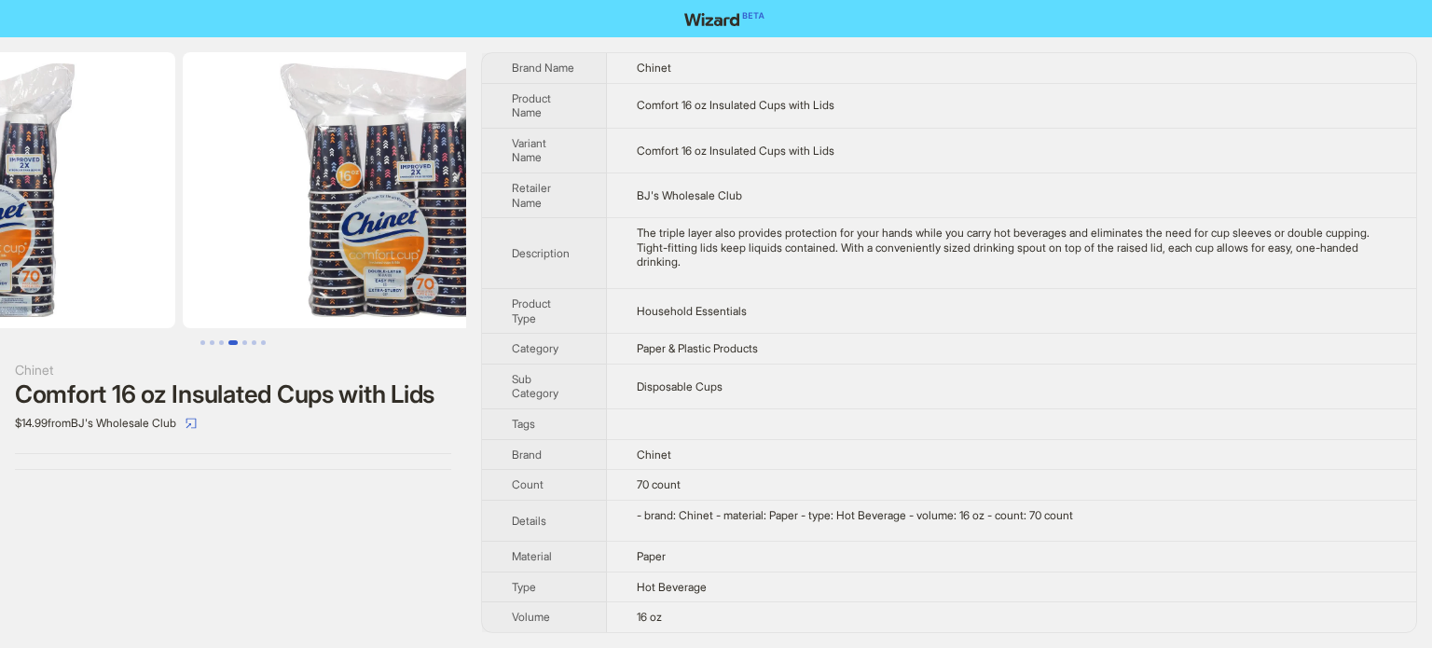
drag, startPoint x: 339, startPoint y: 244, endPoint x: 141, endPoint y: 237, distance: 197.9
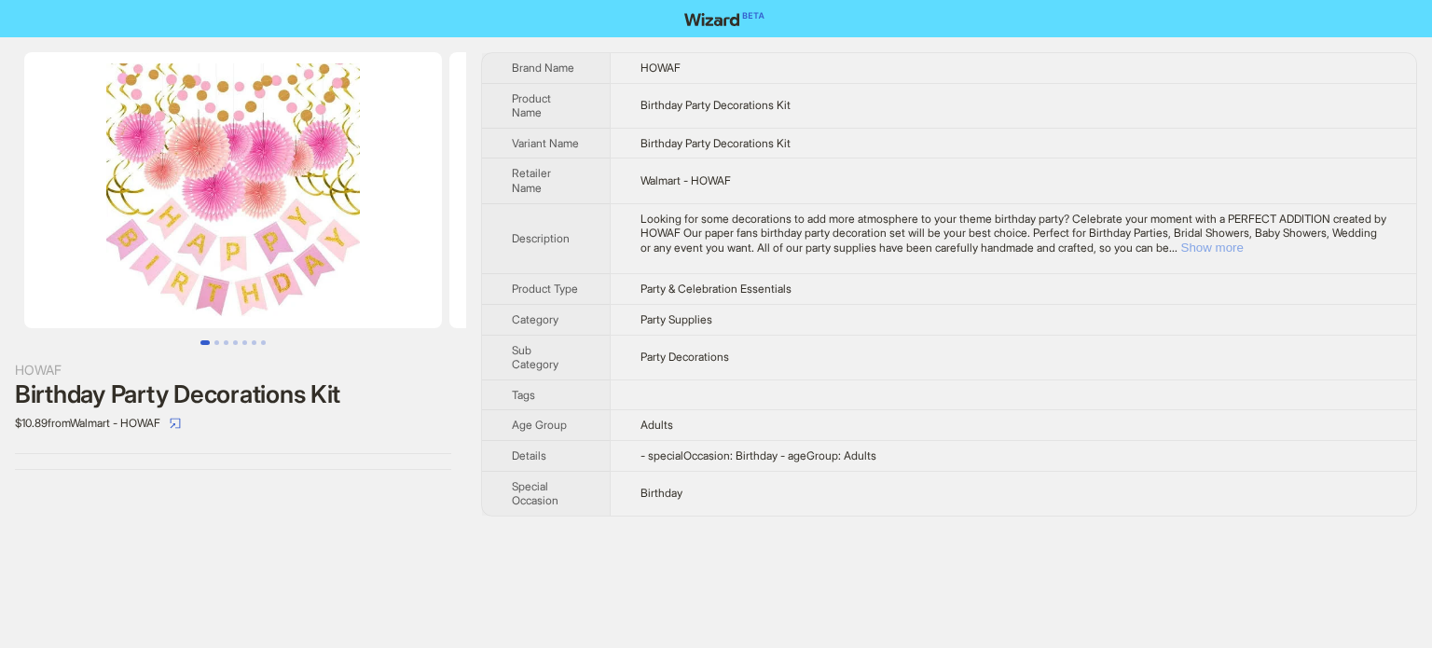
click at [1244, 255] on button "Show more" at bounding box center [1213, 248] width 62 height 14
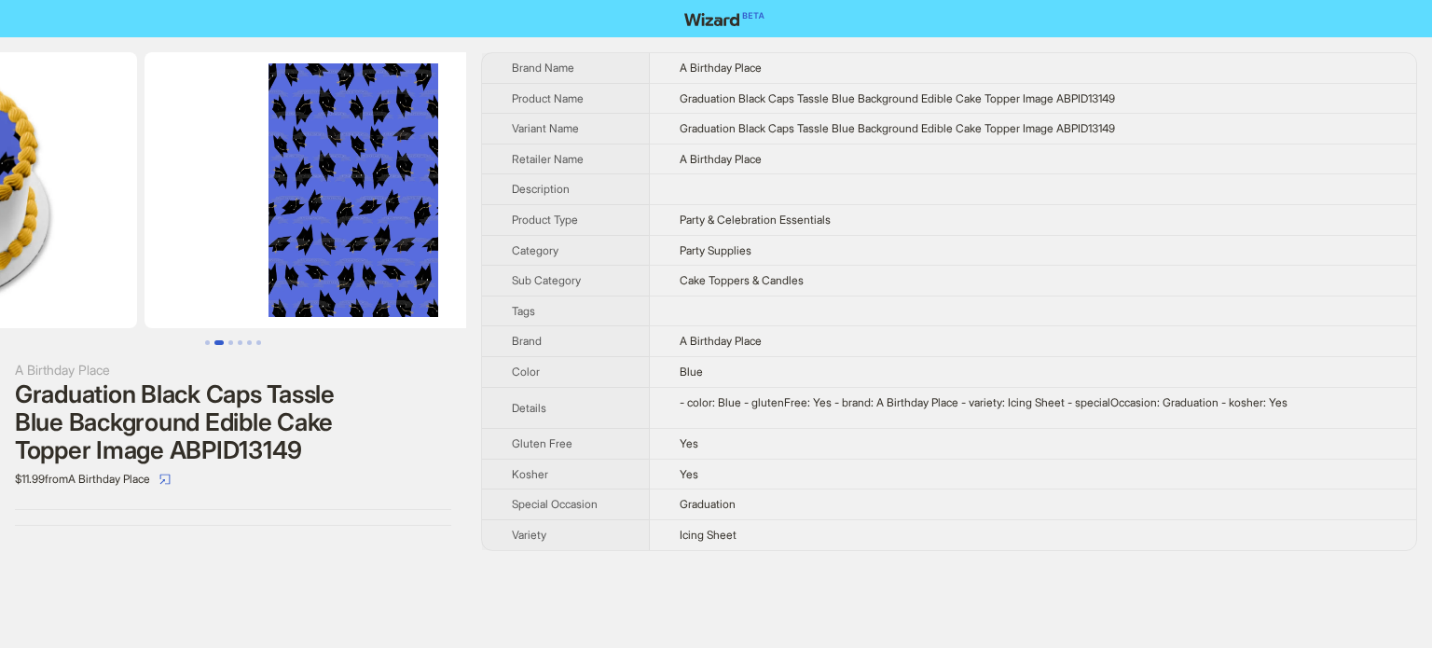
drag, startPoint x: 334, startPoint y: 189, endPoint x: 131, endPoint y: 192, distance: 203.3
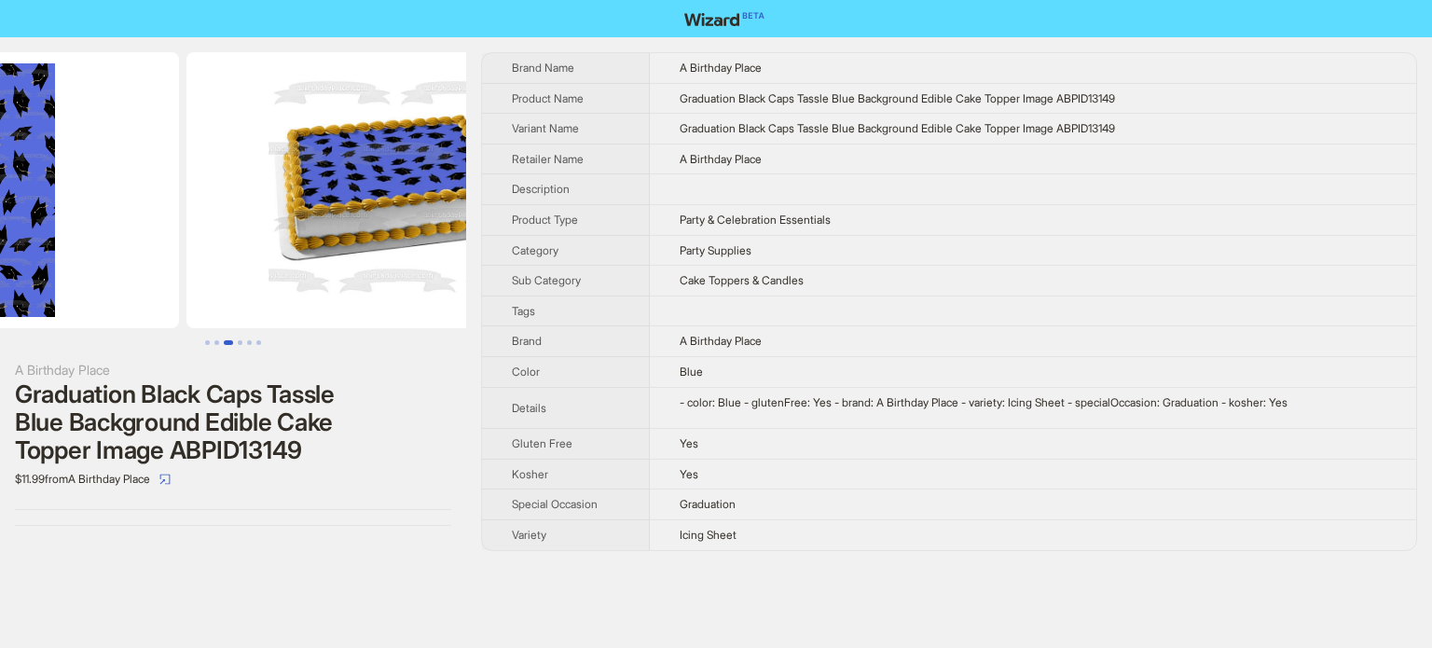
drag, startPoint x: 302, startPoint y: 173, endPoint x: 127, endPoint y: 184, distance: 175.7
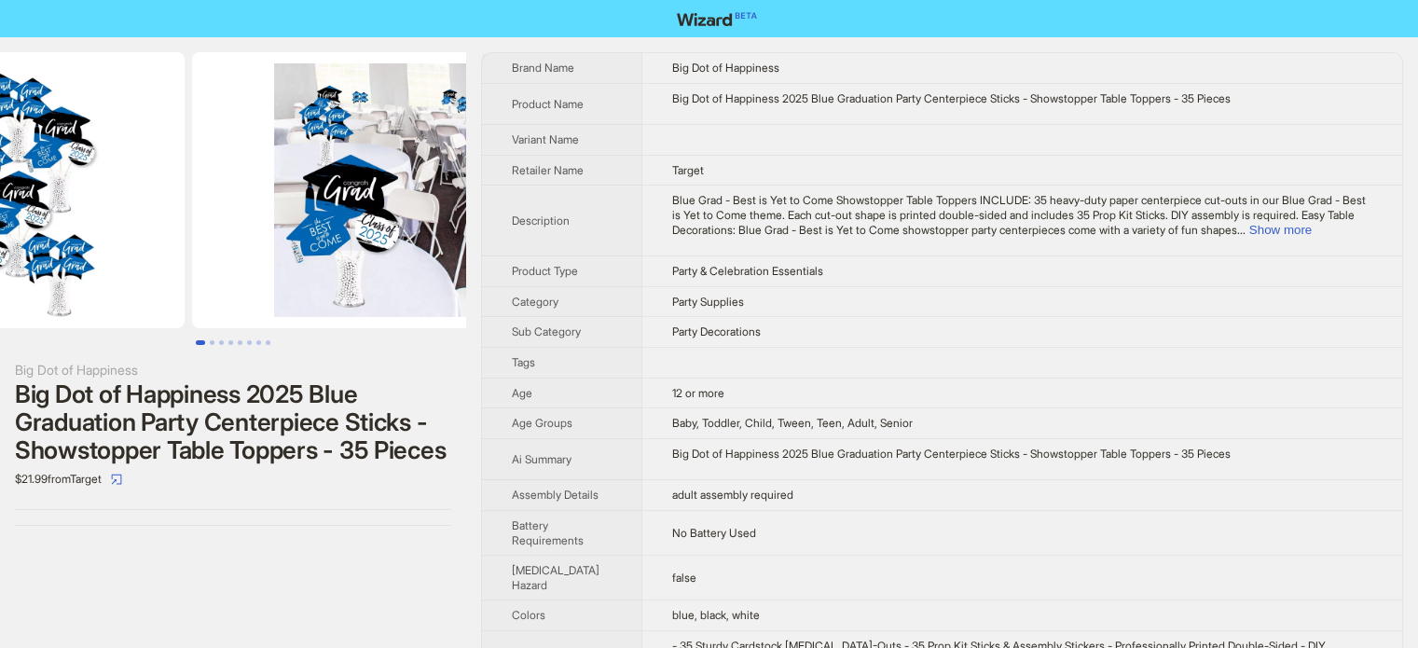
drag, startPoint x: 271, startPoint y: 248, endPoint x: 99, endPoint y: 264, distance: 173.3
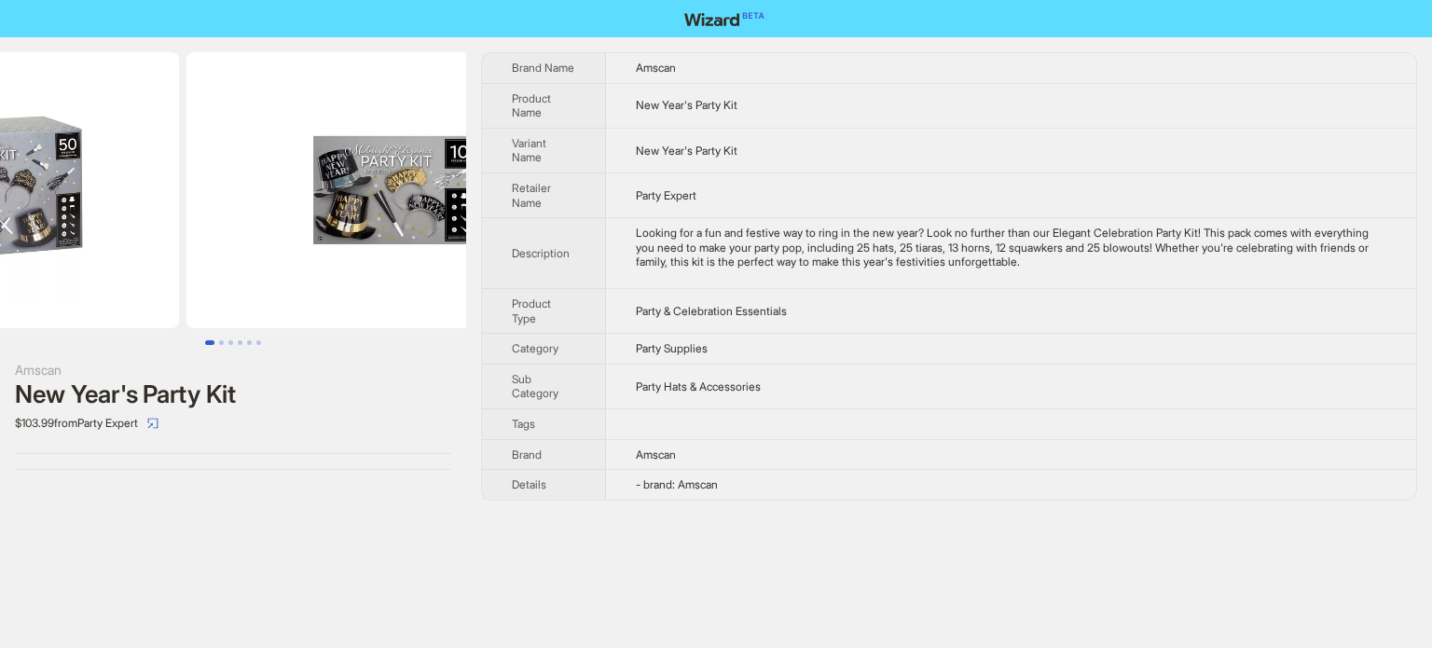
drag, startPoint x: 351, startPoint y: 243, endPoint x: 175, endPoint y: 256, distance: 175.8
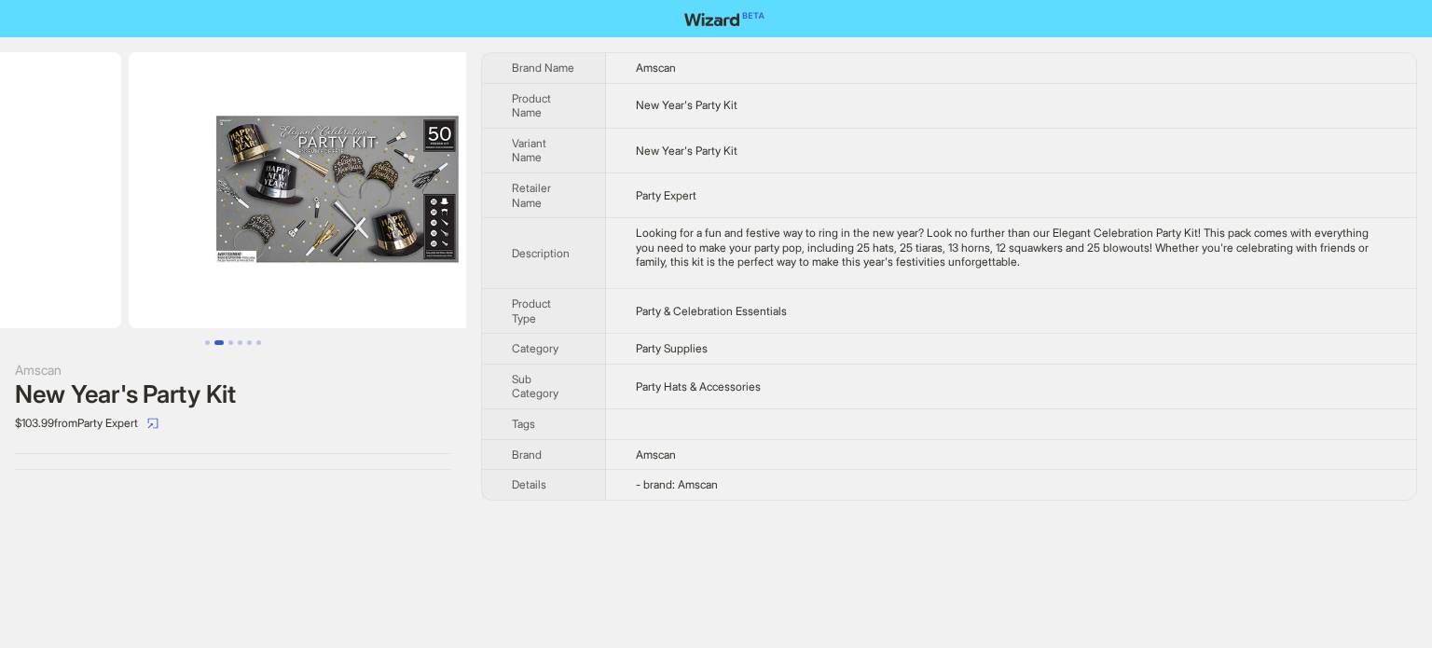
drag, startPoint x: 228, startPoint y: 251, endPoint x: 122, endPoint y: 251, distance: 105.4
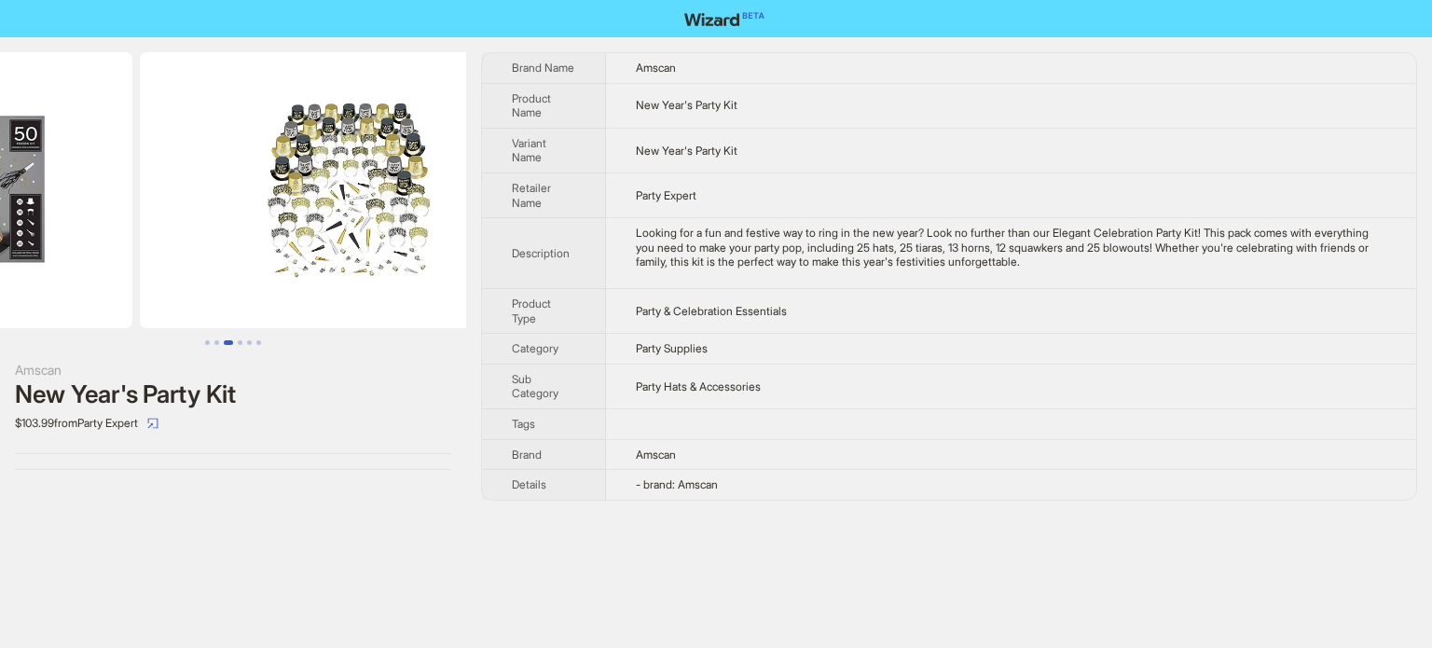
drag, startPoint x: 379, startPoint y: 236, endPoint x: 123, endPoint y: 239, distance: 255.5
click at [123, 239] on ul at bounding box center [233, 190] width 466 height 276
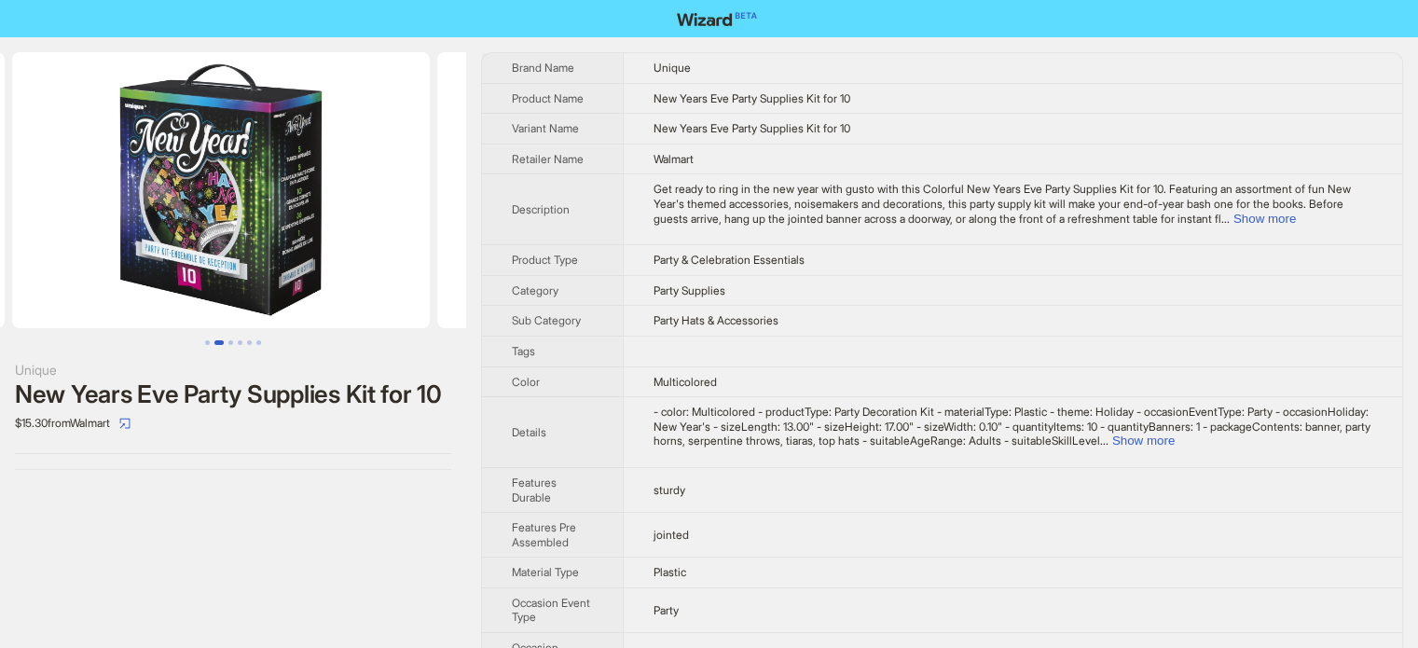
drag, startPoint x: 333, startPoint y: 227, endPoint x: 41, endPoint y: 231, distance: 291.9
click at [41, 231] on ul at bounding box center [233, 190] width 466 height 276
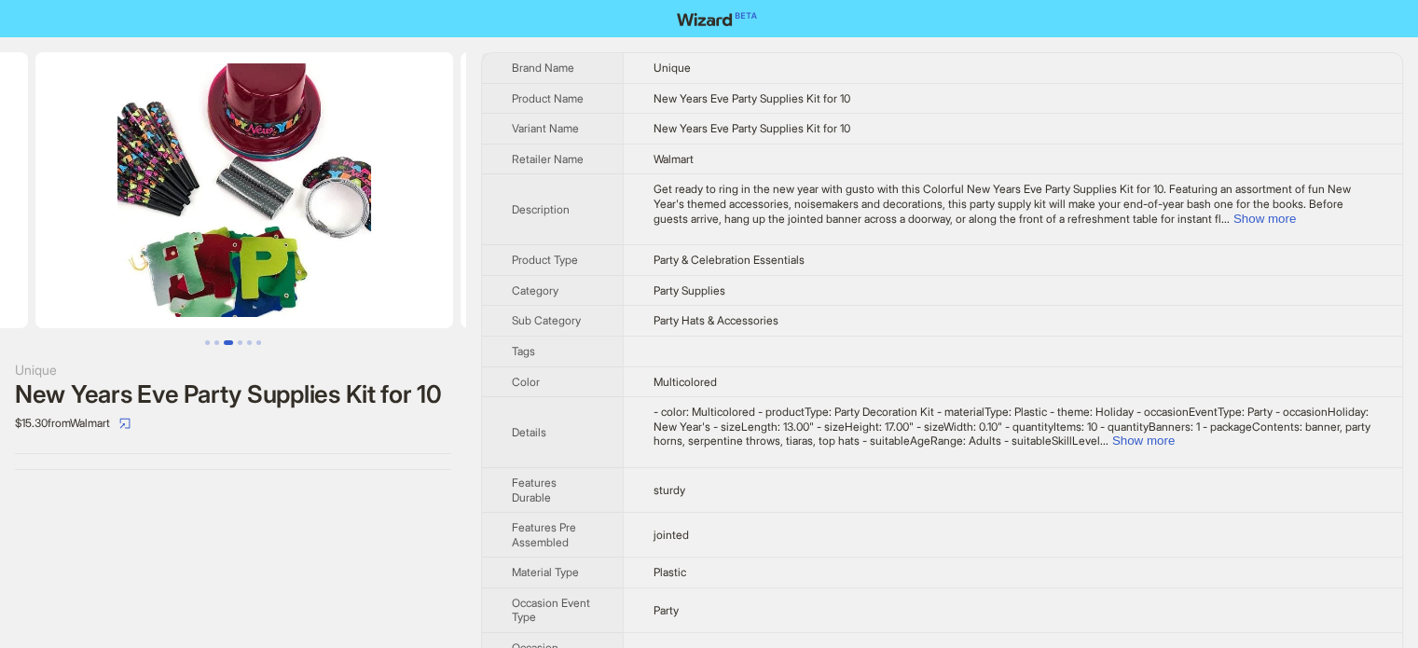
drag, startPoint x: 295, startPoint y: 230, endPoint x: 19, endPoint y: 230, distance: 276.0
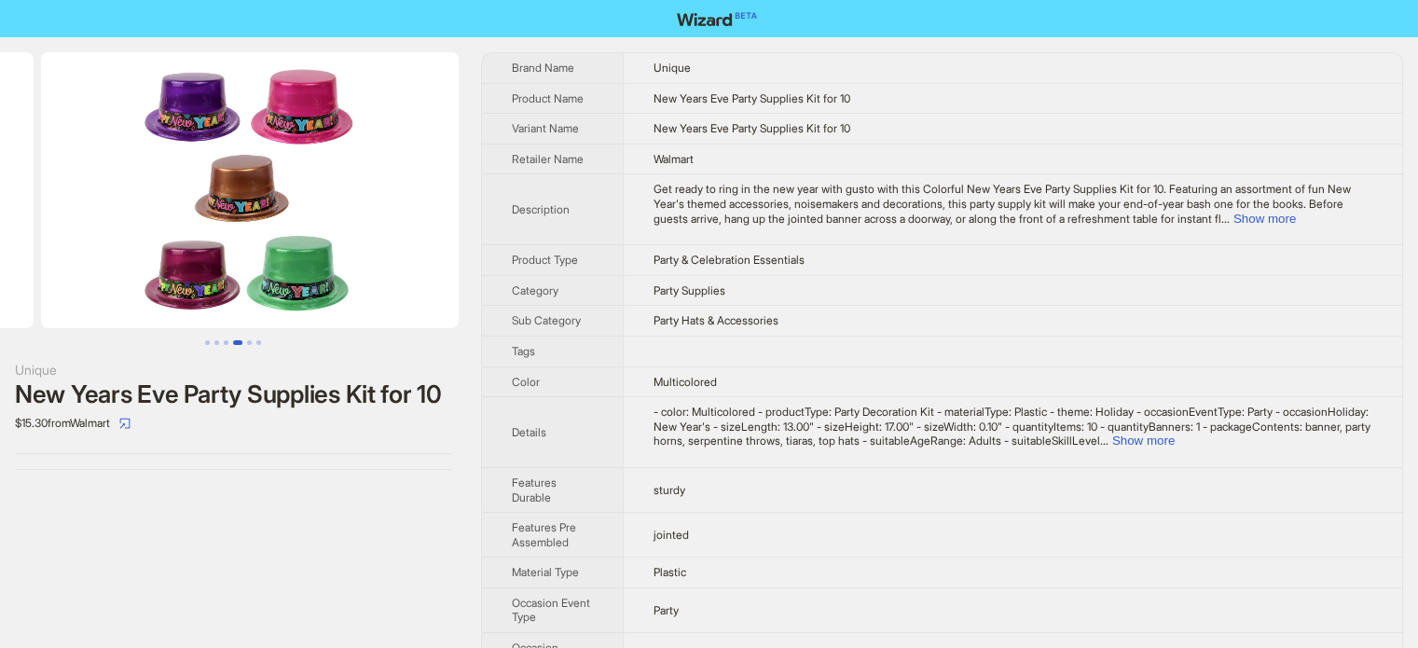
drag, startPoint x: 189, startPoint y: 226, endPoint x: 0, endPoint y: 251, distance: 191.0
click at [0, 251] on ul at bounding box center [233, 190] width 466 height 276
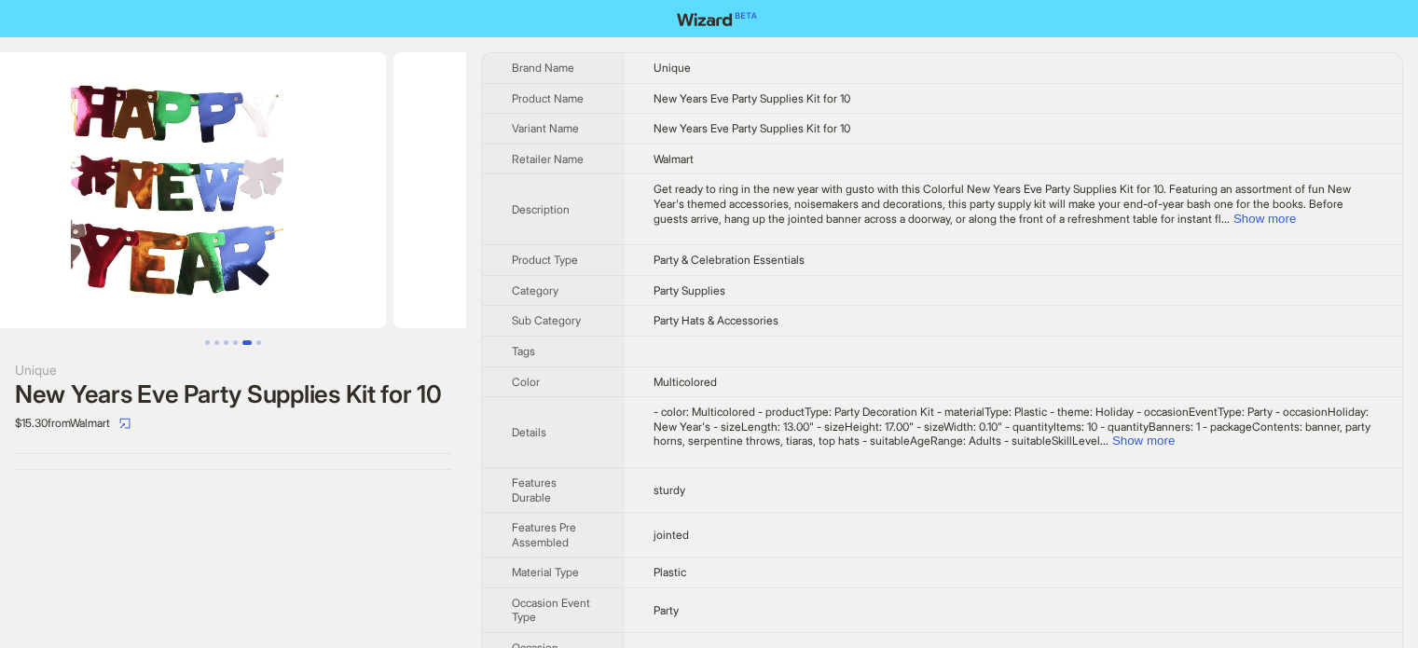
drag, startPoint x: 321, startPoint y: 229, endPoint x: 0, endPoint y: 248, distance: 321.4
click at [0, 248] on ul at bounding box center [233, 190] width 466 height 276
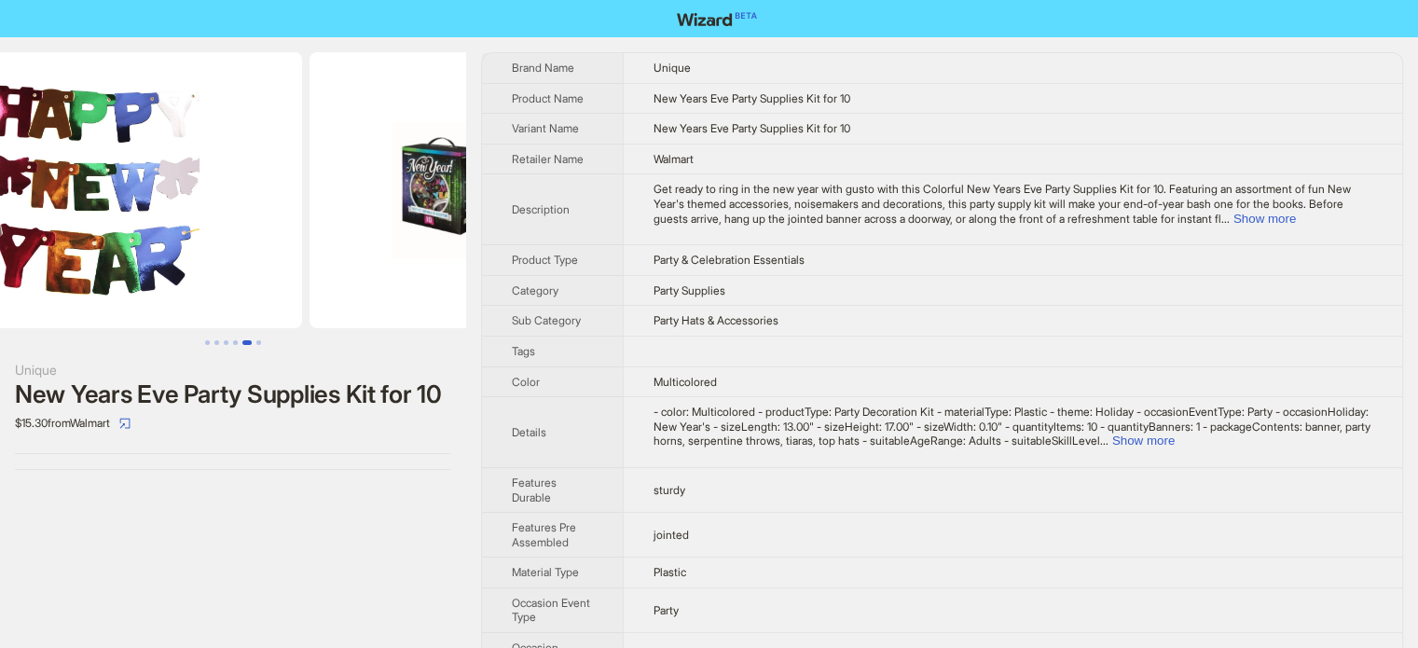
scroll to position [0, 2126]
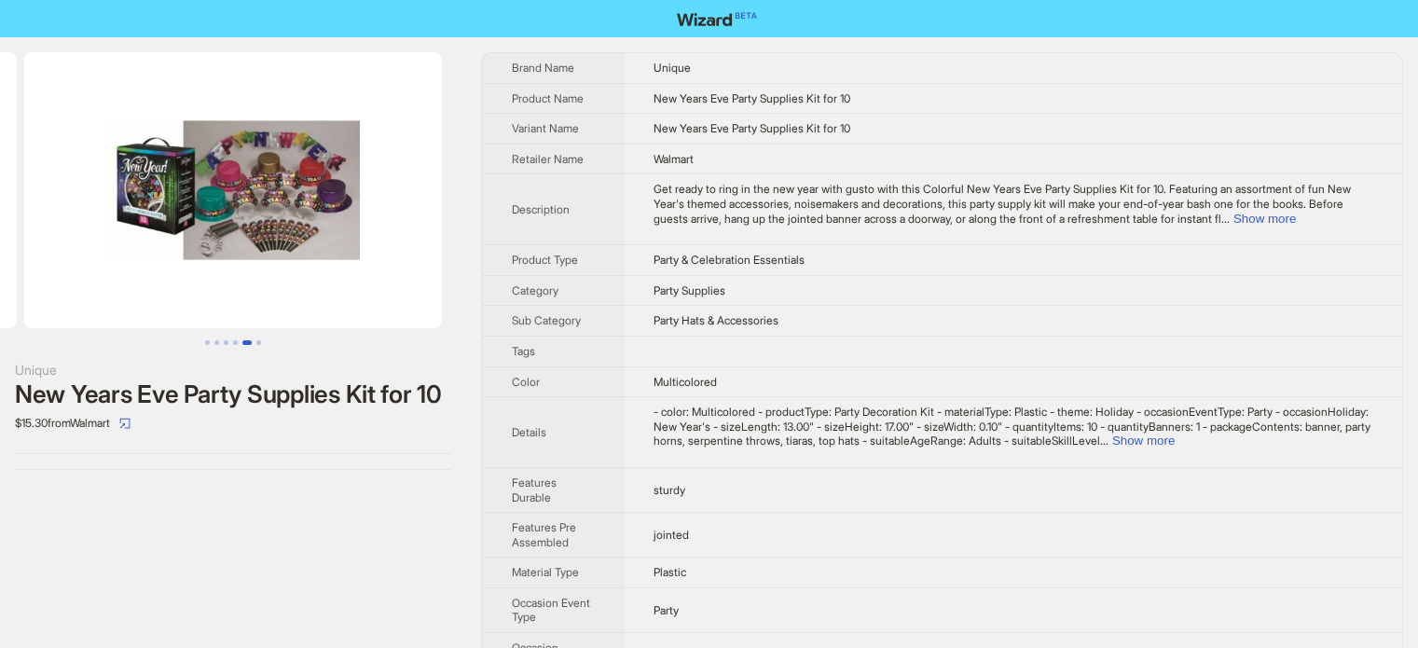
drag, startPoint x: 339, startPoint y: 222, endPoint x: 0, endPoint y: 262, distance: 341.8
drag, startPoint x: 325, startPoint y: 215, endPoint x: 152, endPoint y: 244, distance: 175.9
click at [152, 244] on img at bounding box center [233, 190] width 418 height 276
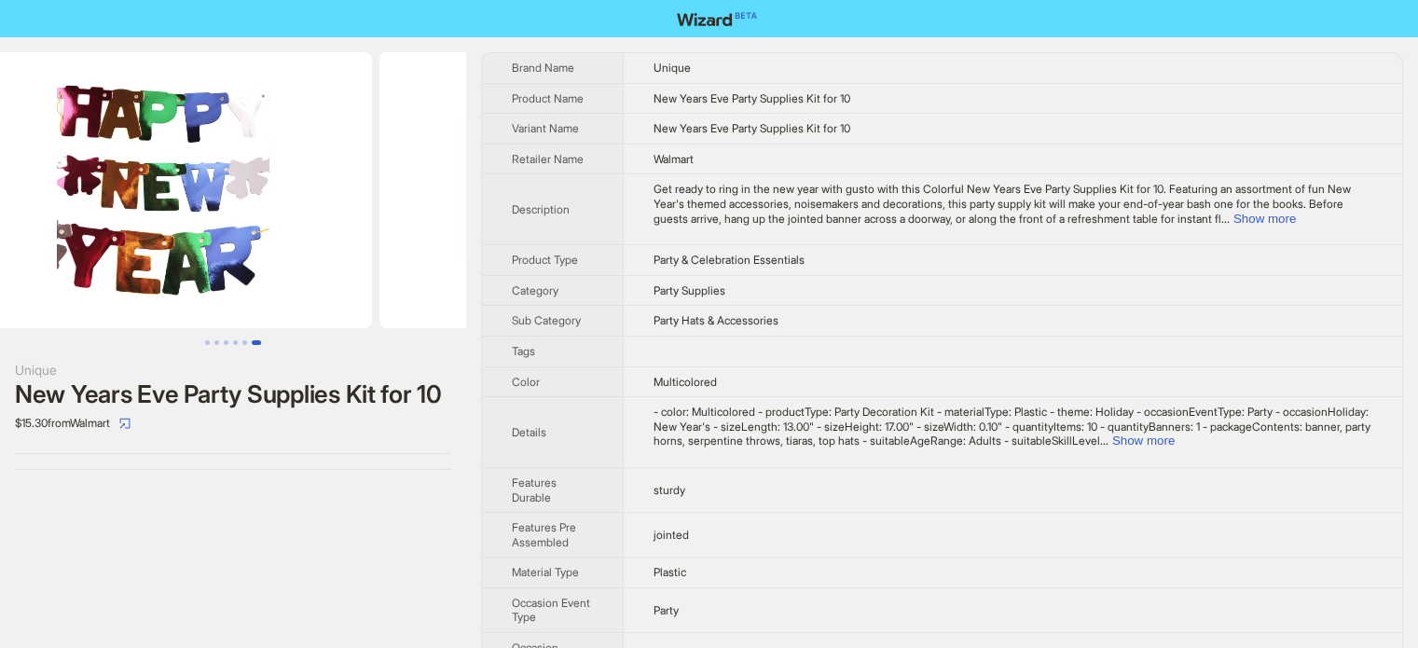
drag, startPoint x: 152, startPoint y: 238, endPoint x: 489, endPoint y: 264, distance: 337.7
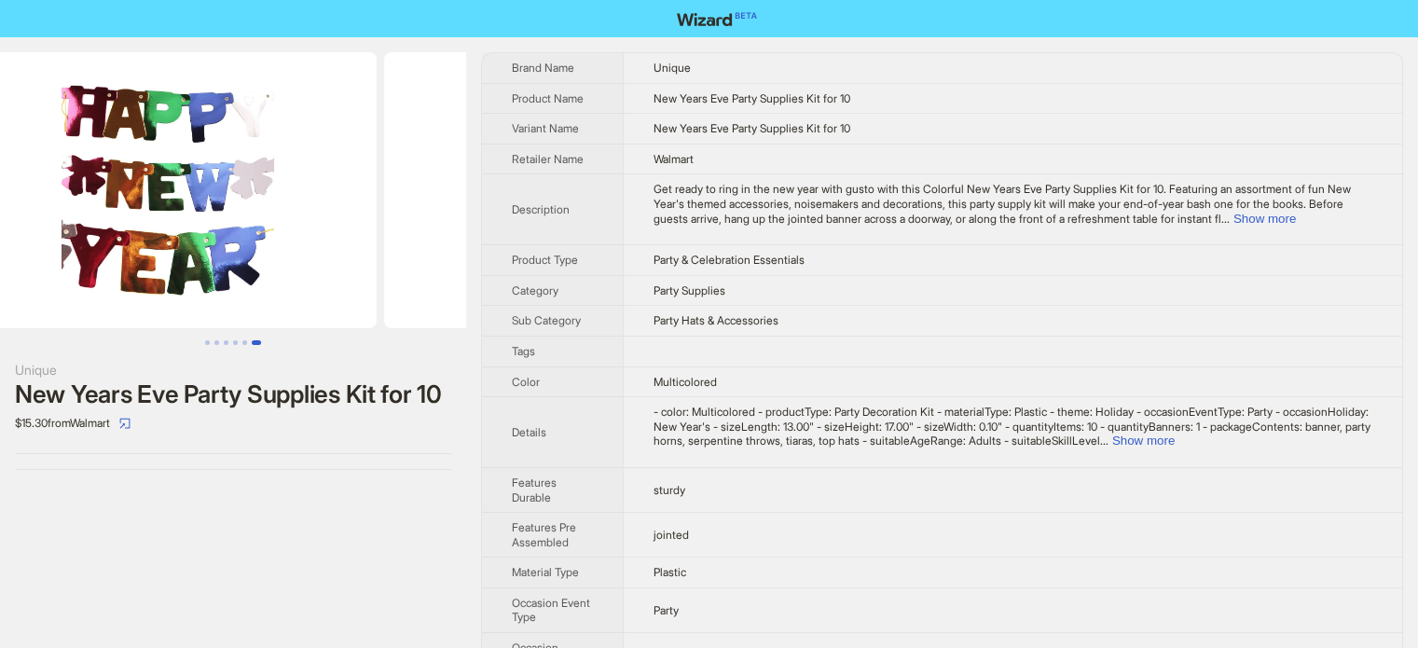
click at [427, 260] on ul at bounding box center [233, 190] width 466 height 276
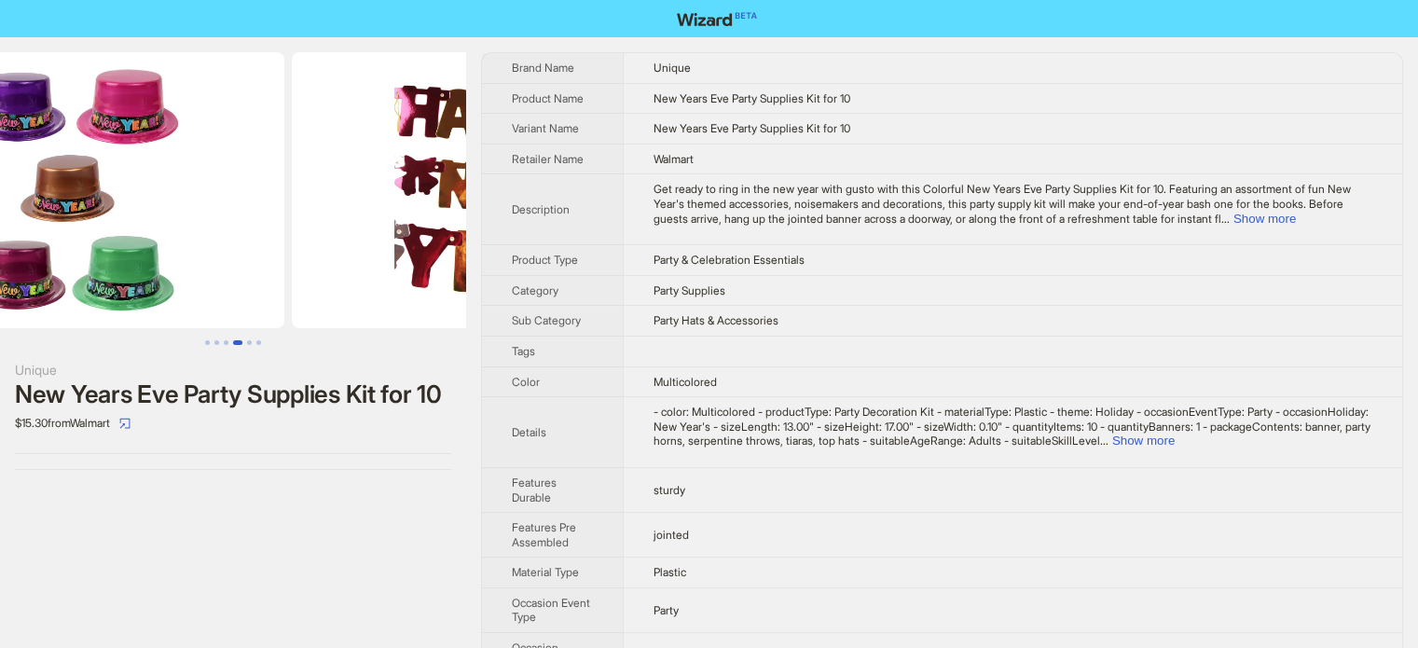
drag, startPoint x: 249, startPoint y: 241, endPoint x: 482, endPoint y: 242, distance: 233.2
click at [482, 242] on div "Unique New Years Eve Party Supplies Kit for 10 $15.30 from Walmart Brand Name U…" at bounding box center [709, 546] width 1418 height 1018
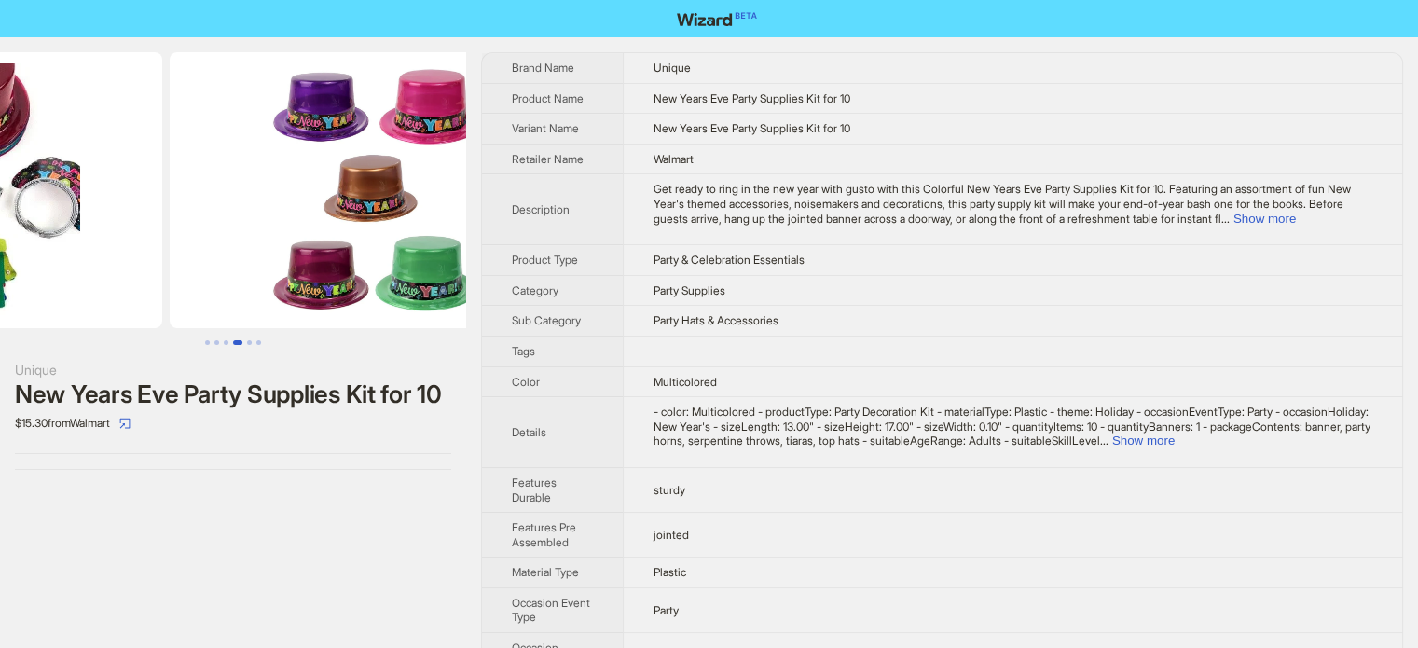
drag, startPoint x: 90, startPoint y: 215, endPoint x: 361, endPoint y: 215, distance: 271.4
click at [358, 215] on ul at bounding box center [233, 190] width 466 height 276
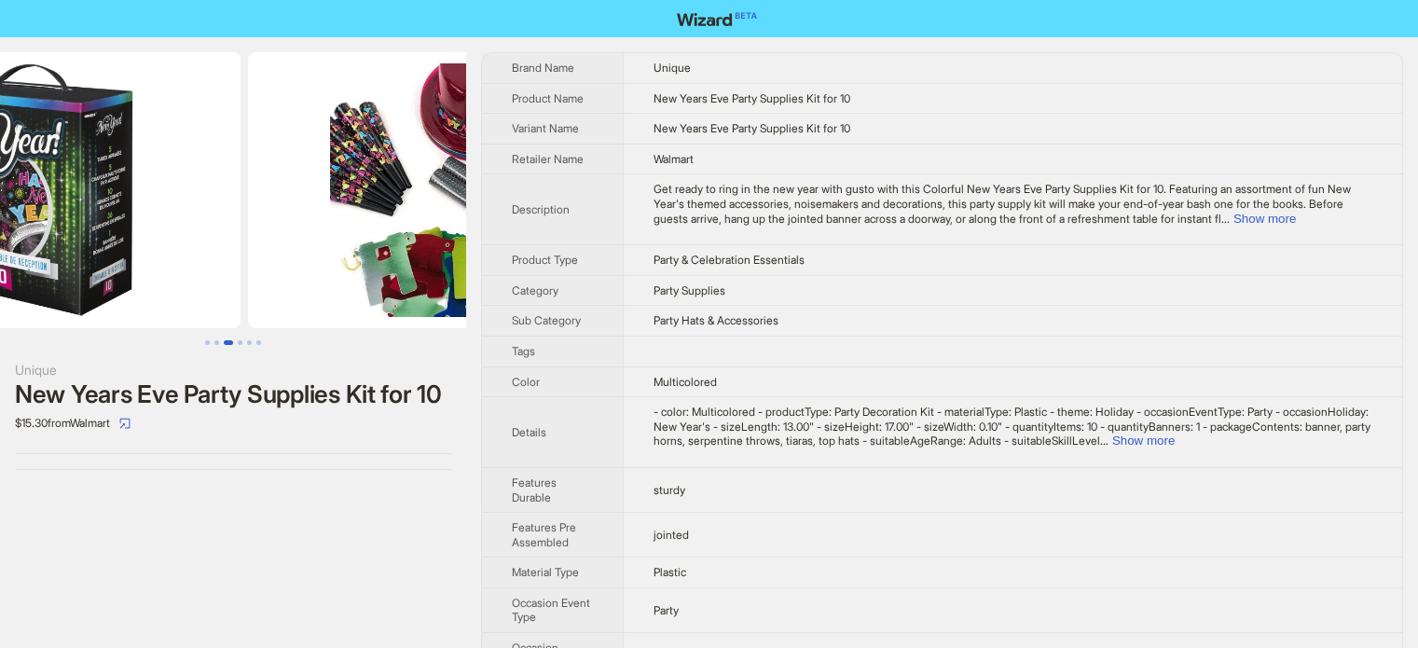
drag, startPoint x: 190, startPoint y: 215, endPoint x: 492, endPoint y: 225, distance: 302.3
click at [477, 225] on div "Unique New Years Eve Party Supplies Kit for 10 $15.30 from Walmart Brand Name U…" at bounding box center [709, 546] width 1418 height 1018
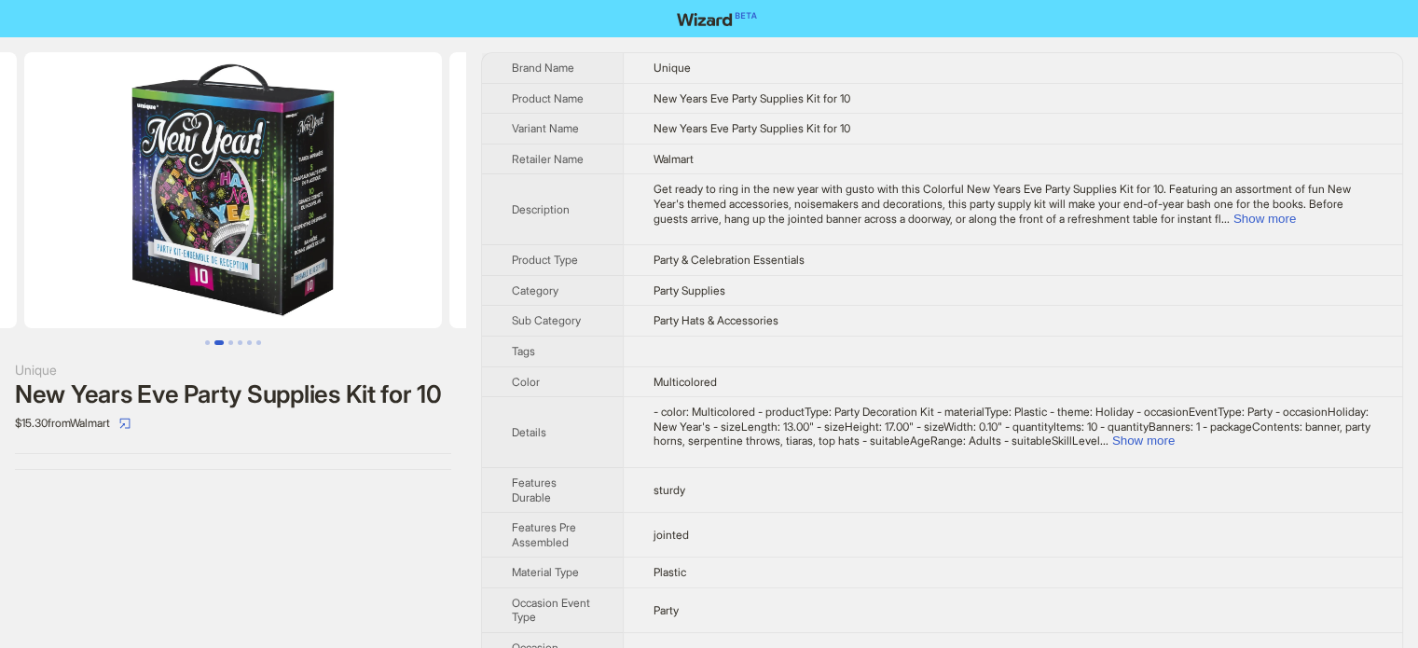
scroll to position [0, 236]
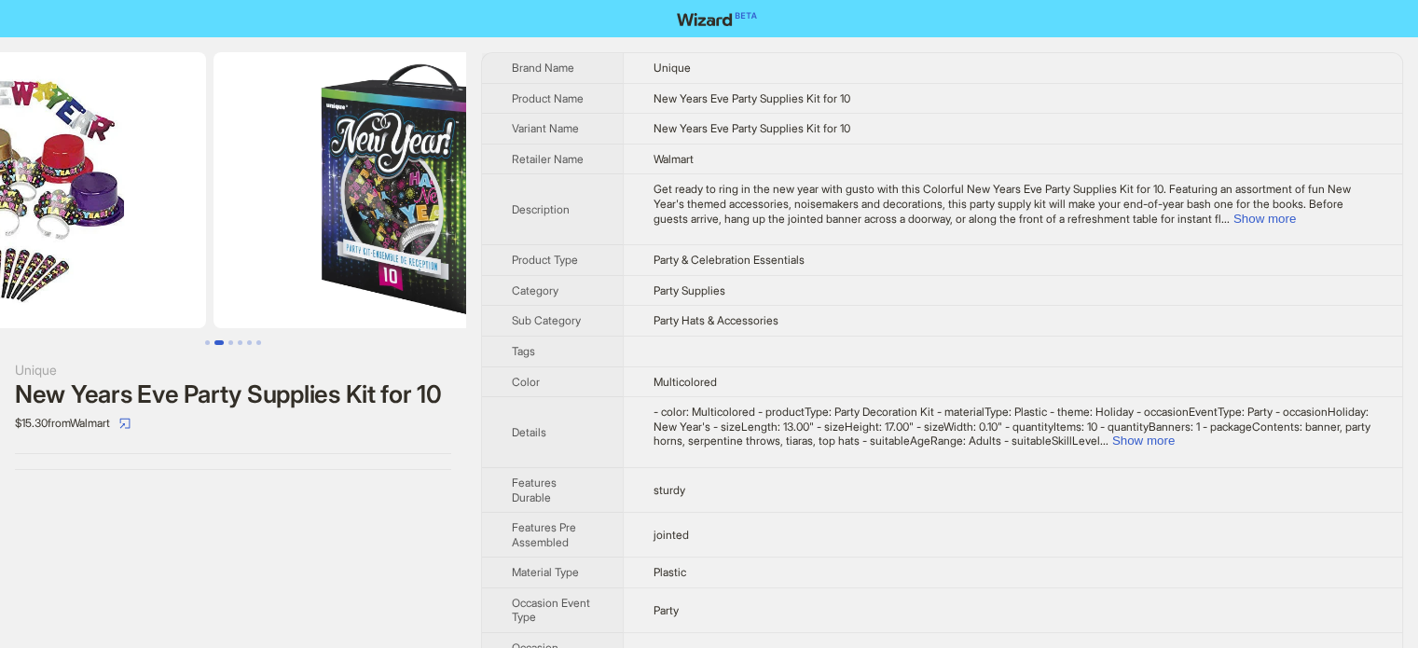
drag, startPoint x: 162, startPoint y: 218, endPoint x: 343, endPoint y: 218, distance: 180.9
click at [351, 218] on img at bounding box center [423, 190] width 418 height 276
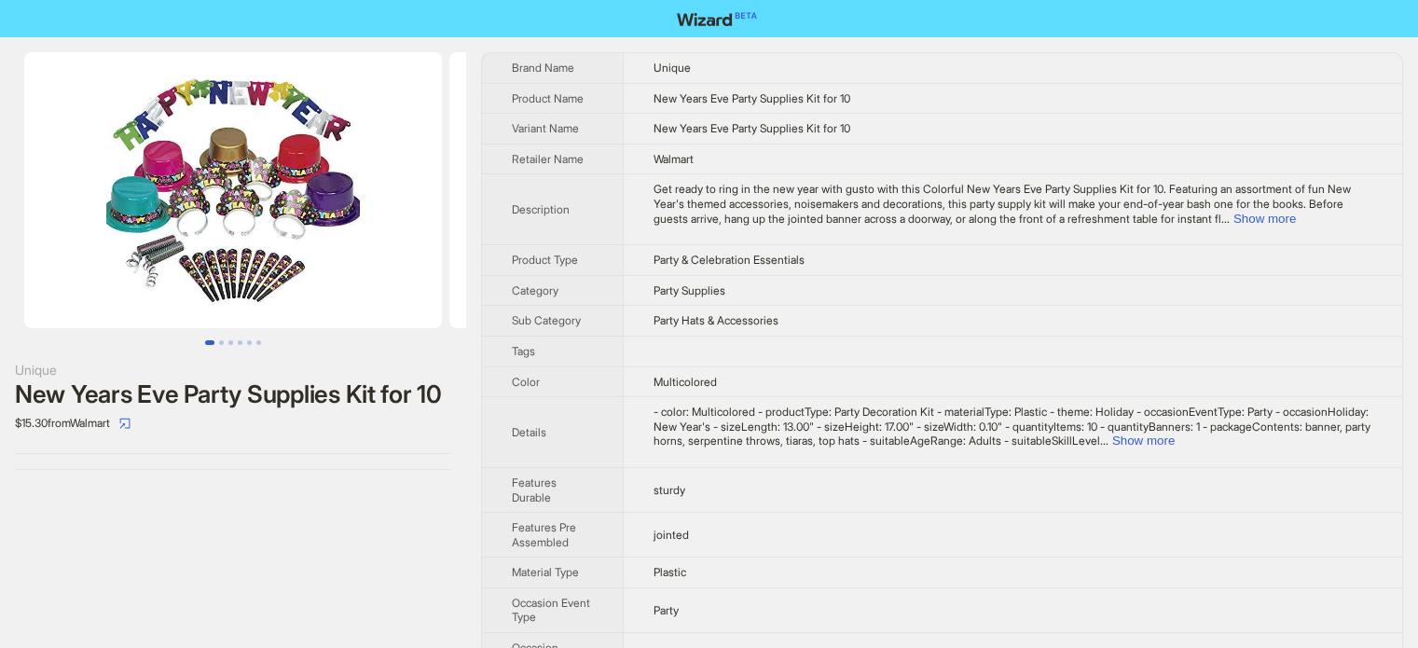
drag, startPoint x: 128, startPoint y: 206, endPoint x: 394, endPoint y: 208, distance: 265.8
click at [394, 207] on img at bounding box center [233, 190] width 418 height 276
drag, startPoint x: 168, startPoint y: 208, endPoint x: 415, endPoint y: 230, distance: 248.1
click at [415, 230] on img at bounding box center [233, 190] width 418 height 276
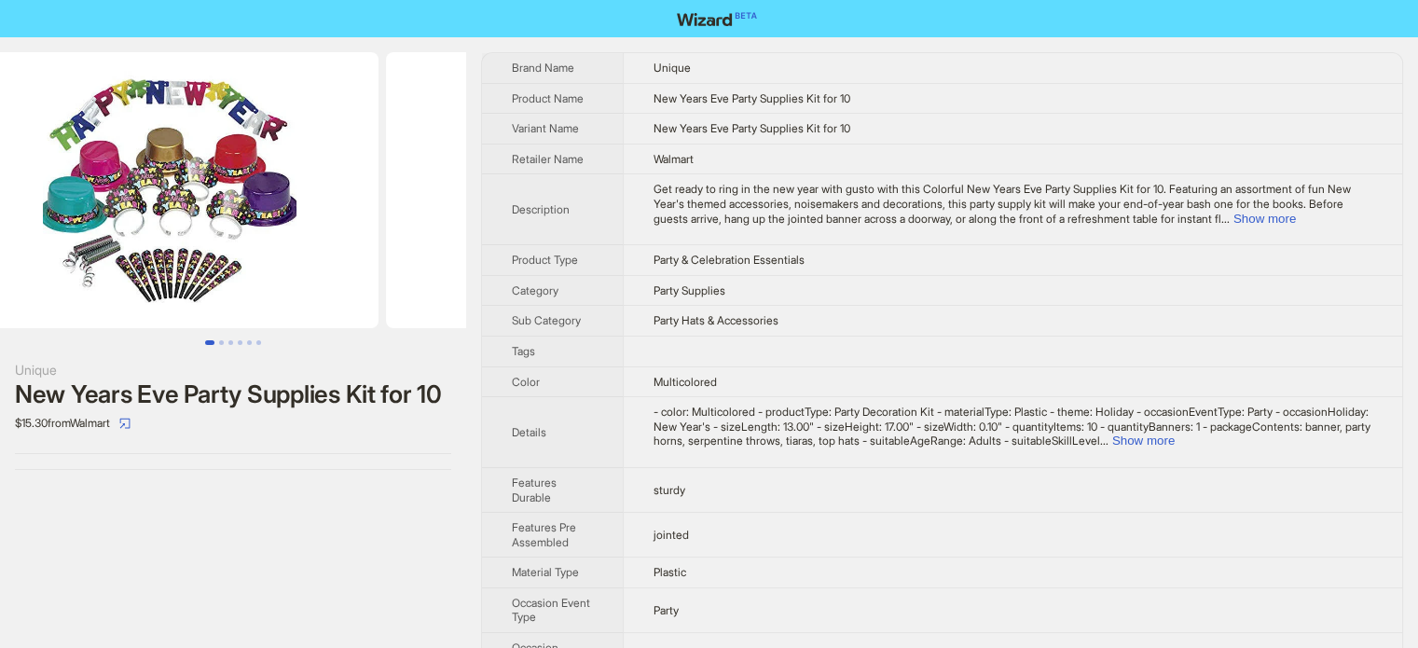
scroll to position [0, 101]
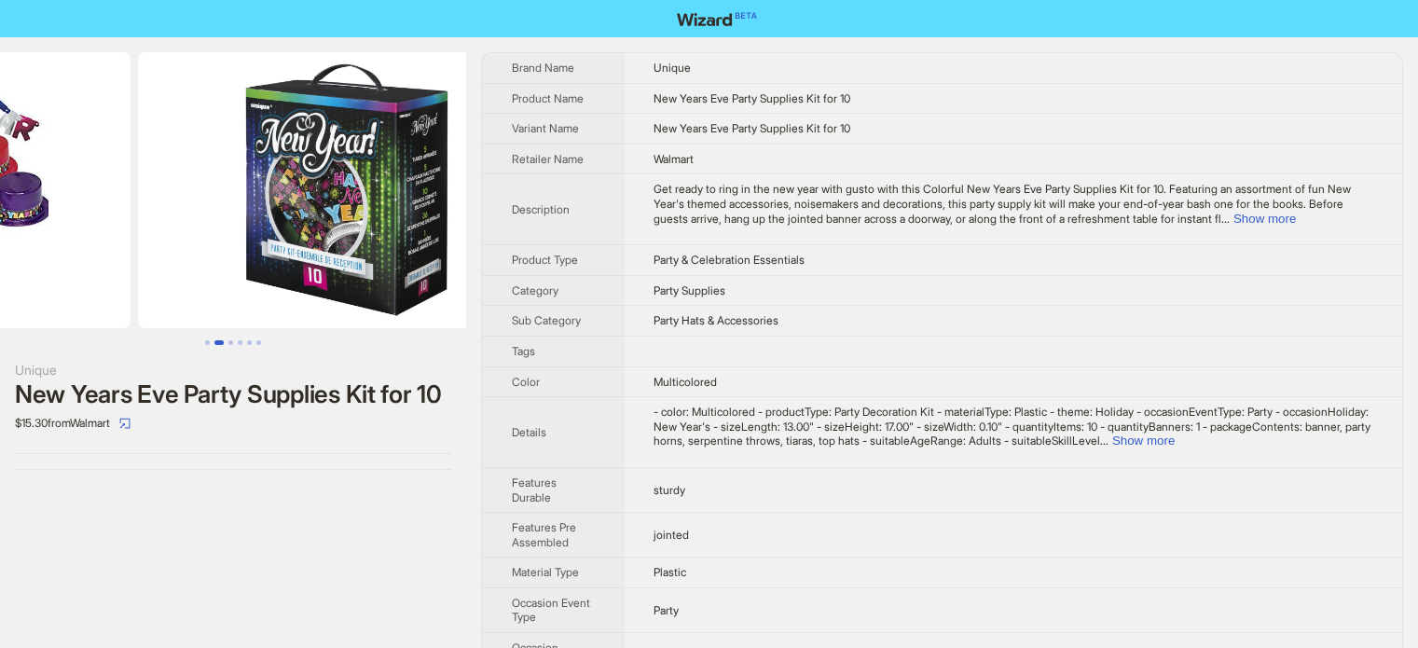
drag, startPoint x: 298, startPoint y: 214, endPoint x: 82, endPoint y: 219, distance: 216.4
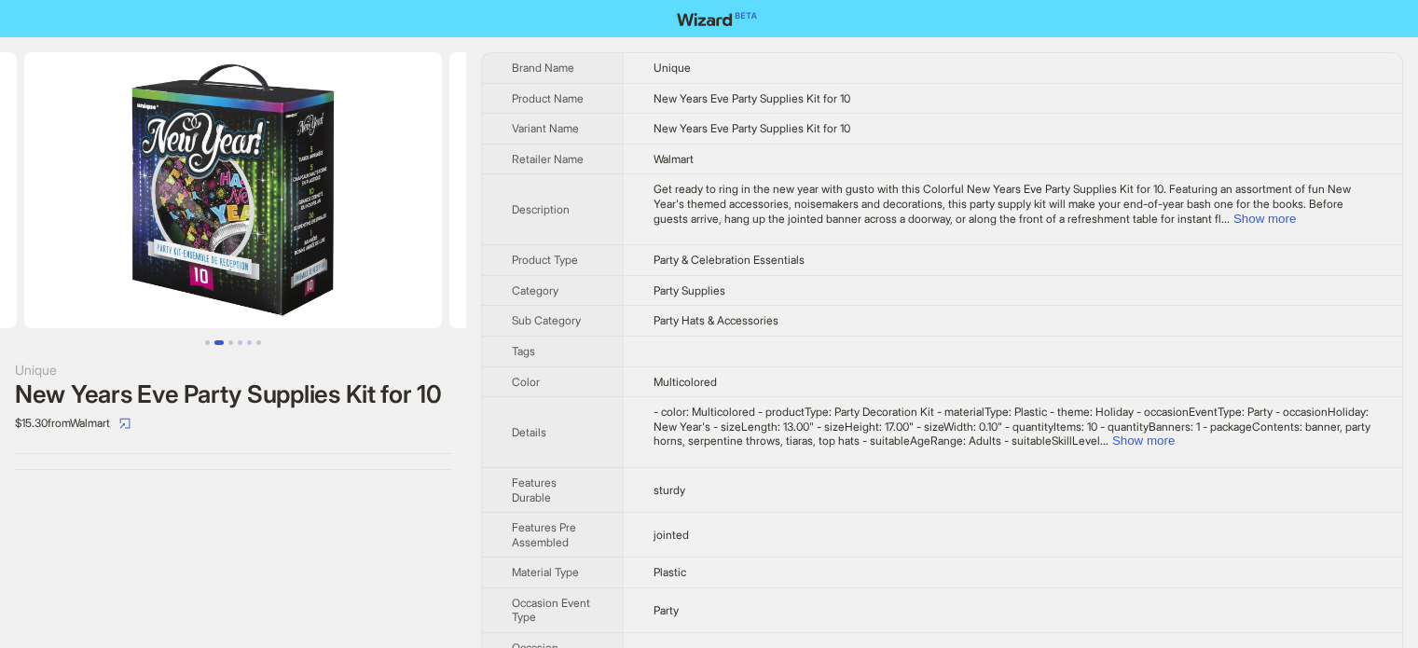
scroll to position [0, 219]
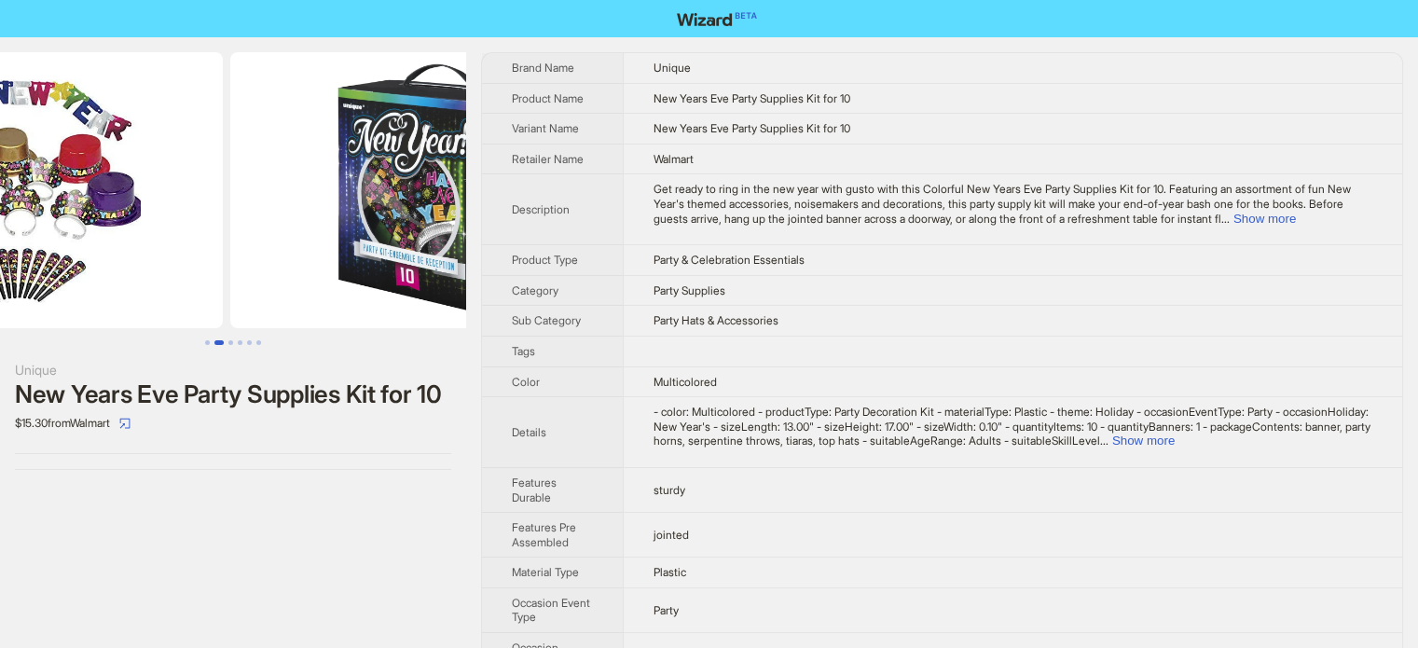
drag, startPoint x: 242, startPoint y: 215, endPoint x: 415, endPoint y: 249, distance: 176.7
click at [423, 249] on img at bounding box center [439, 190] width 418 height 276
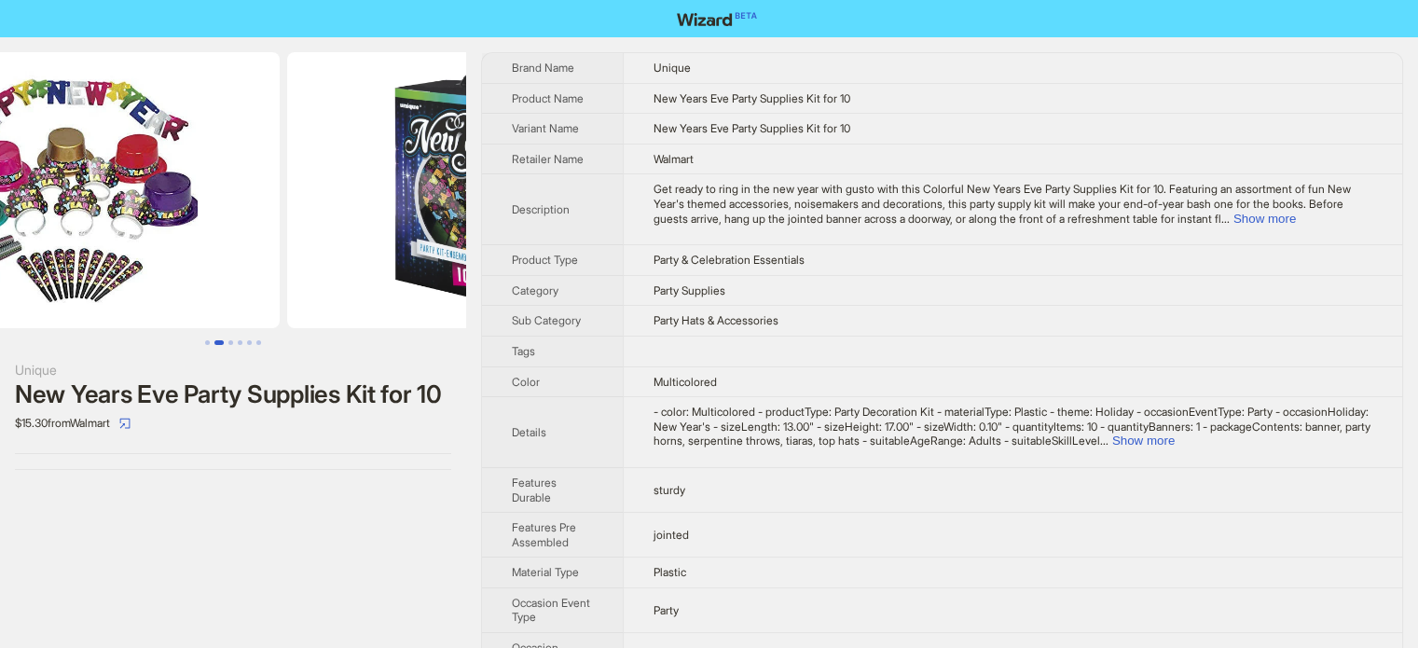
drag, startPoint x: 257, startPoint y: 246, endPoint x: 62, endPoint y: 243, distance: 195.9
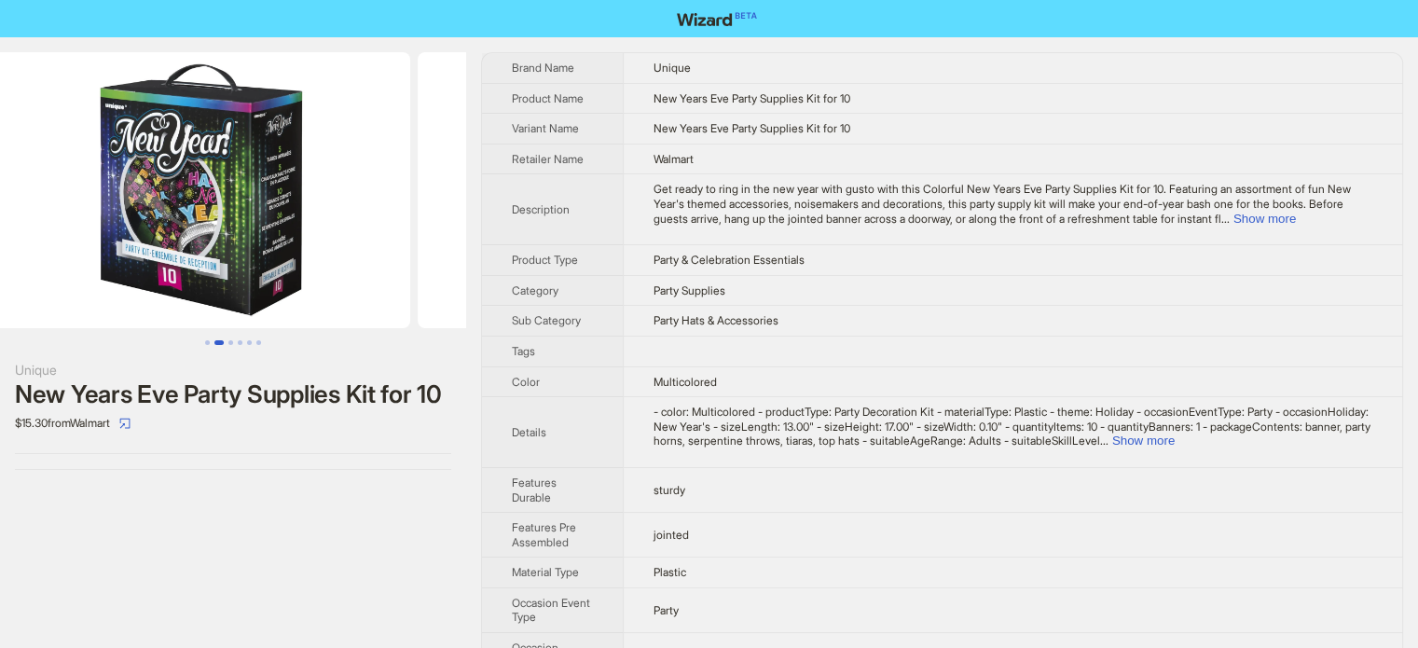
click at [83, 246] on ul at bounding box center [233, 190] width 466 height 276
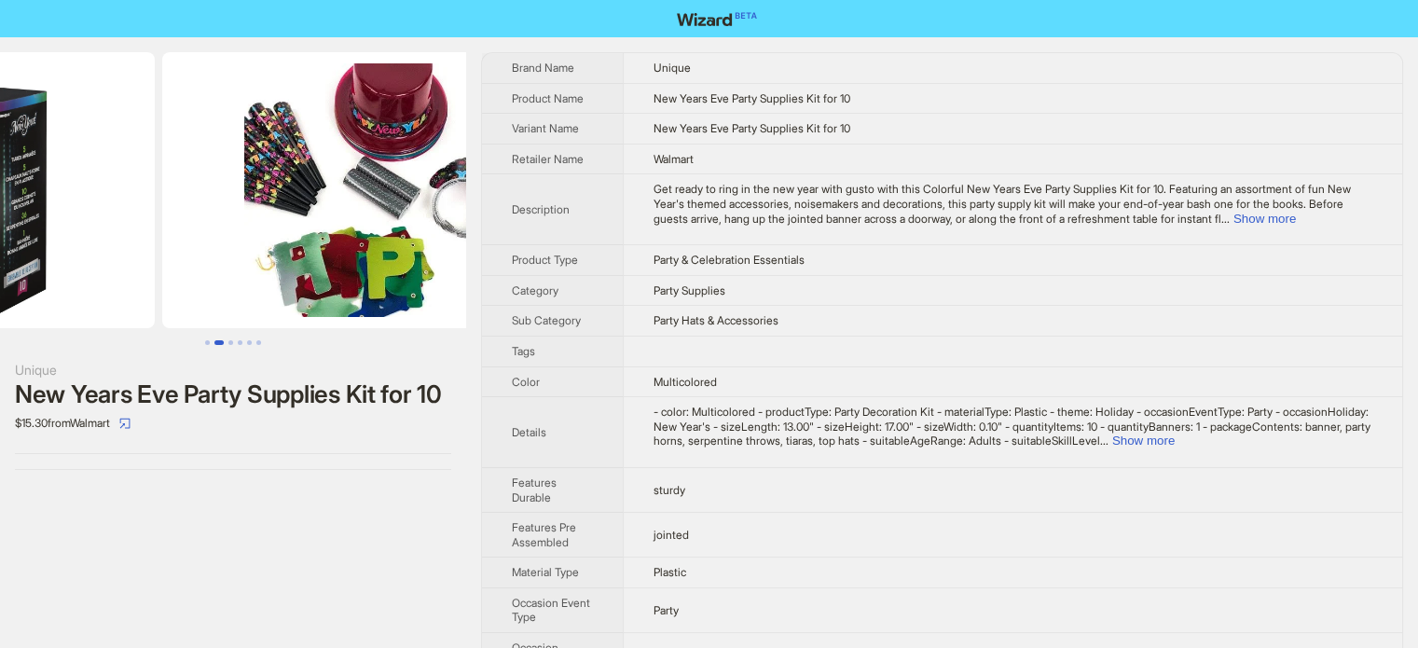
drag, startPoint x: 268, startPoint y: 218, endPoint x: 8, endPoint y: 219, distance: 259.3
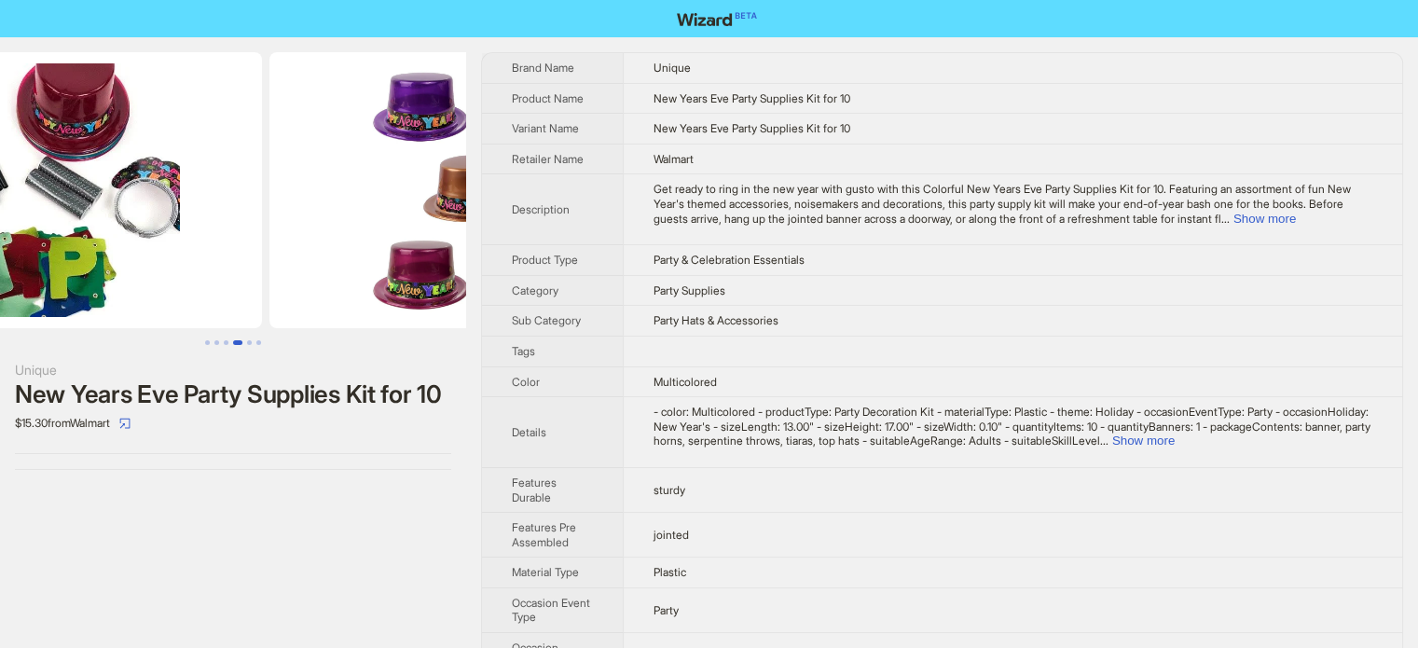
drag, startPoint x: 304, startPoint y: 215, endPoint x: 134, endPoint y: 207, distance: 169.9
click at [49, 217] on img at bounding box center [53, 190] width 418 height 276
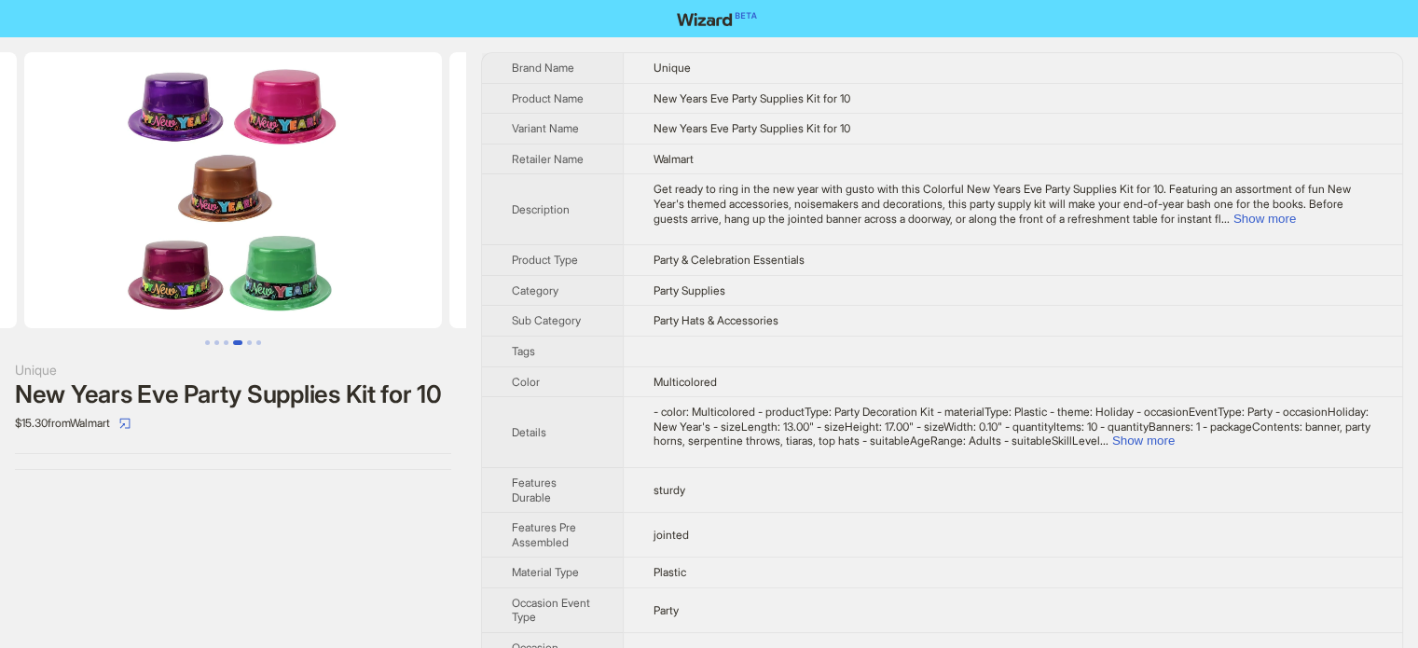
scroll to position [0, 1701]
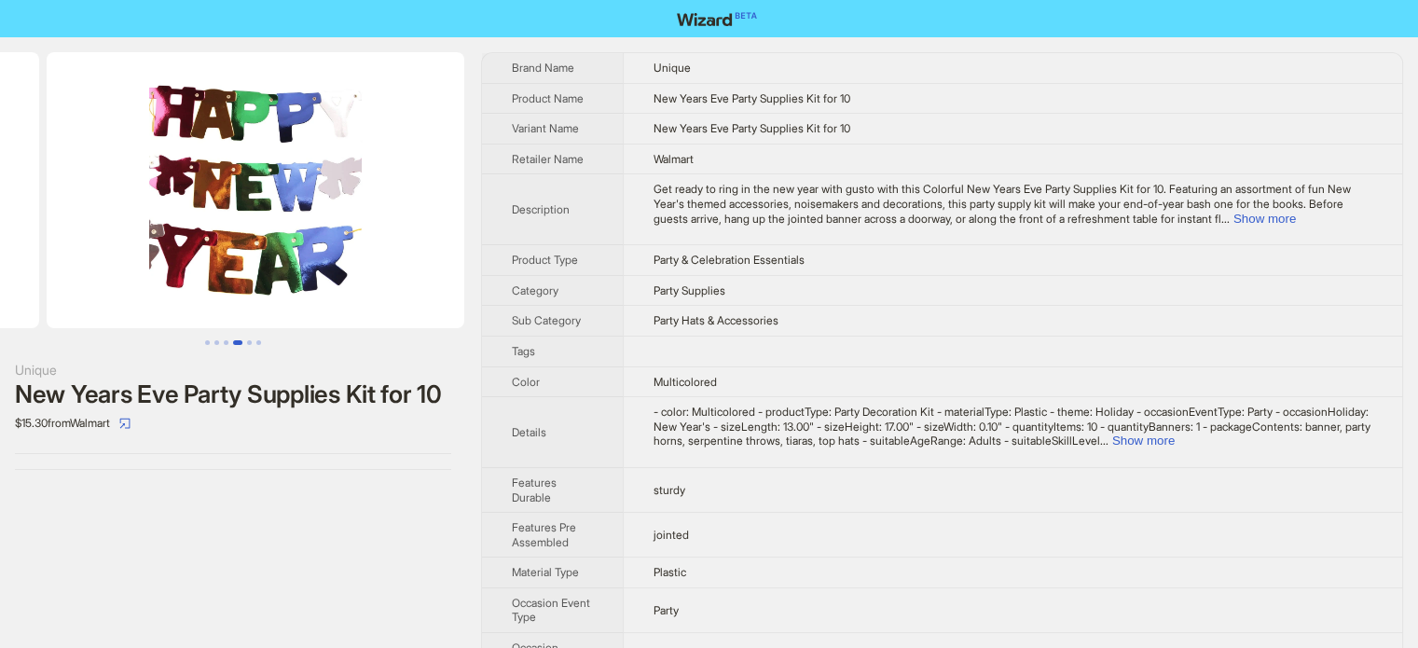
drag, startPoint x: 224, startPoint y: 204, endPoint x: 48, endPoint y: 204, distance: 175.3
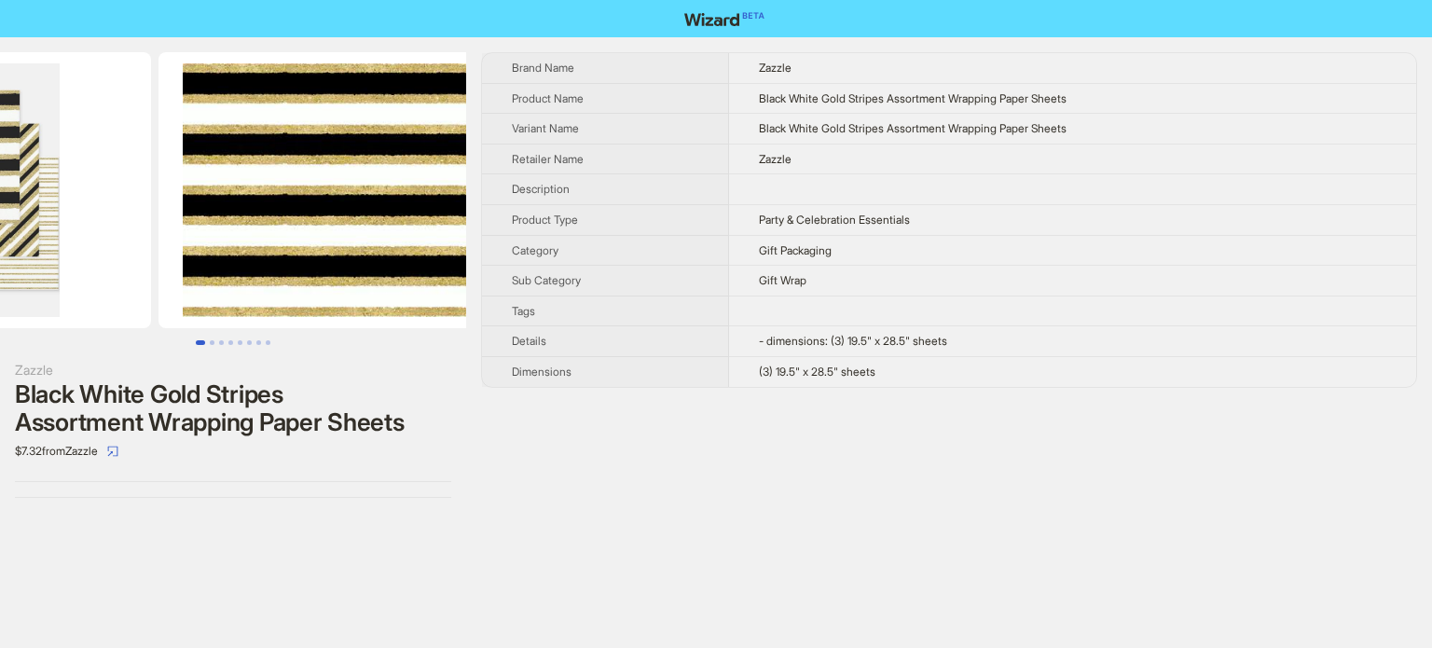
drag, startPoint x: 343, startPoint y: 261, endPoint x: 121, endPoint y: 207, distance: 228.5
click at [7, 252] on ul at bounding box center [233, 190] width 466 height 276
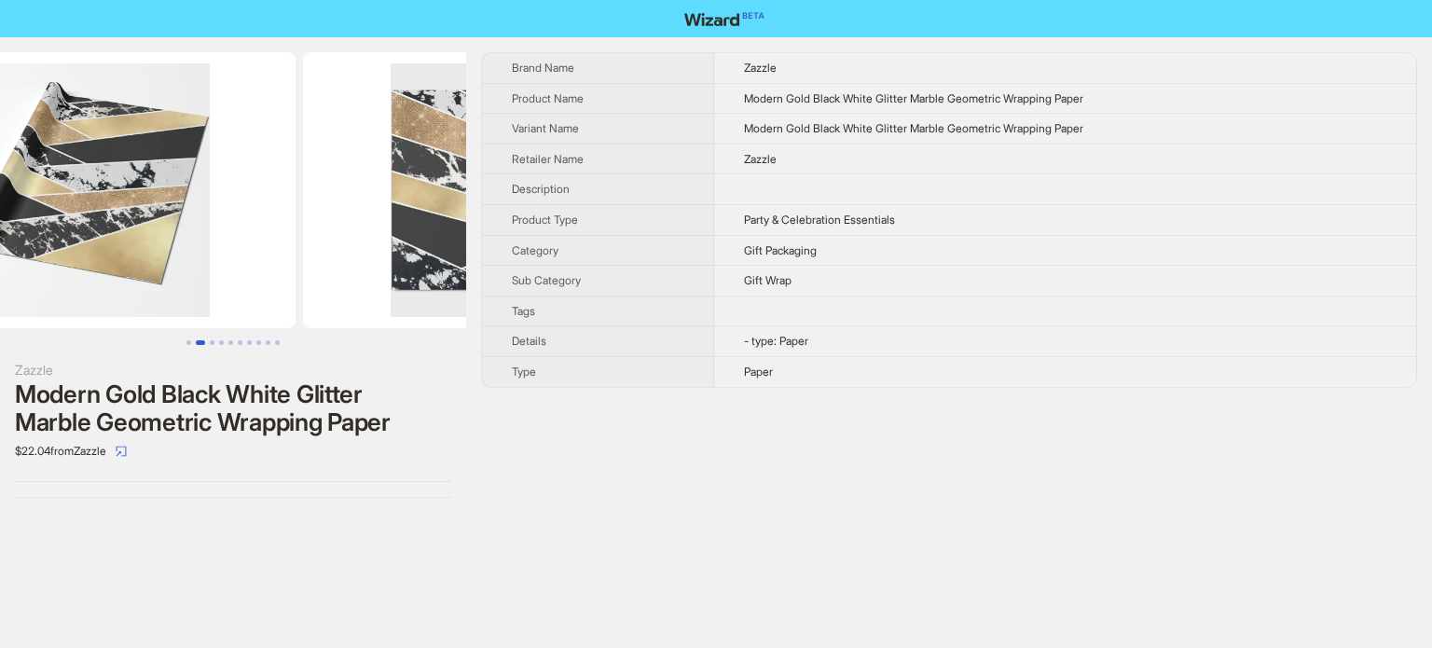
drag, startPoint x: 306, startPoint y: 220, endPoint x: 95, endPoint y: 236, distance: 211.4
click at [76, 252] on img at bounding box center [87, 190] width 418 height 276
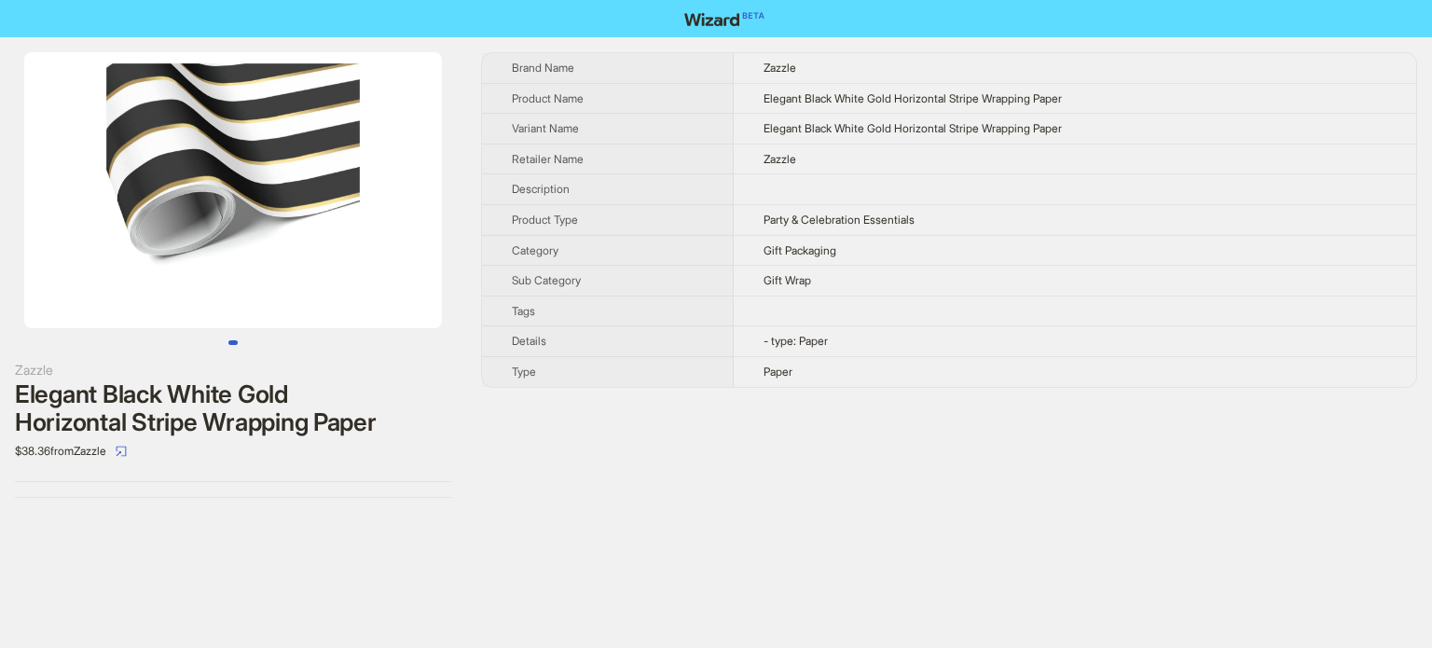
drag, startPoint x: 326, startPoint y: 215, endPoint x: 9, endPoint y: 219, distance: 317.1
click at [9, 219] on li at bounding box center [233, 190] width 466 height 276
drag, startPoint x: 54, startPoint y: 209, endPoint x: 354, endPoint y: 228, distance: 300.9
click at [354, 228] on img at bounding box center [233, 190] width 418 height 276
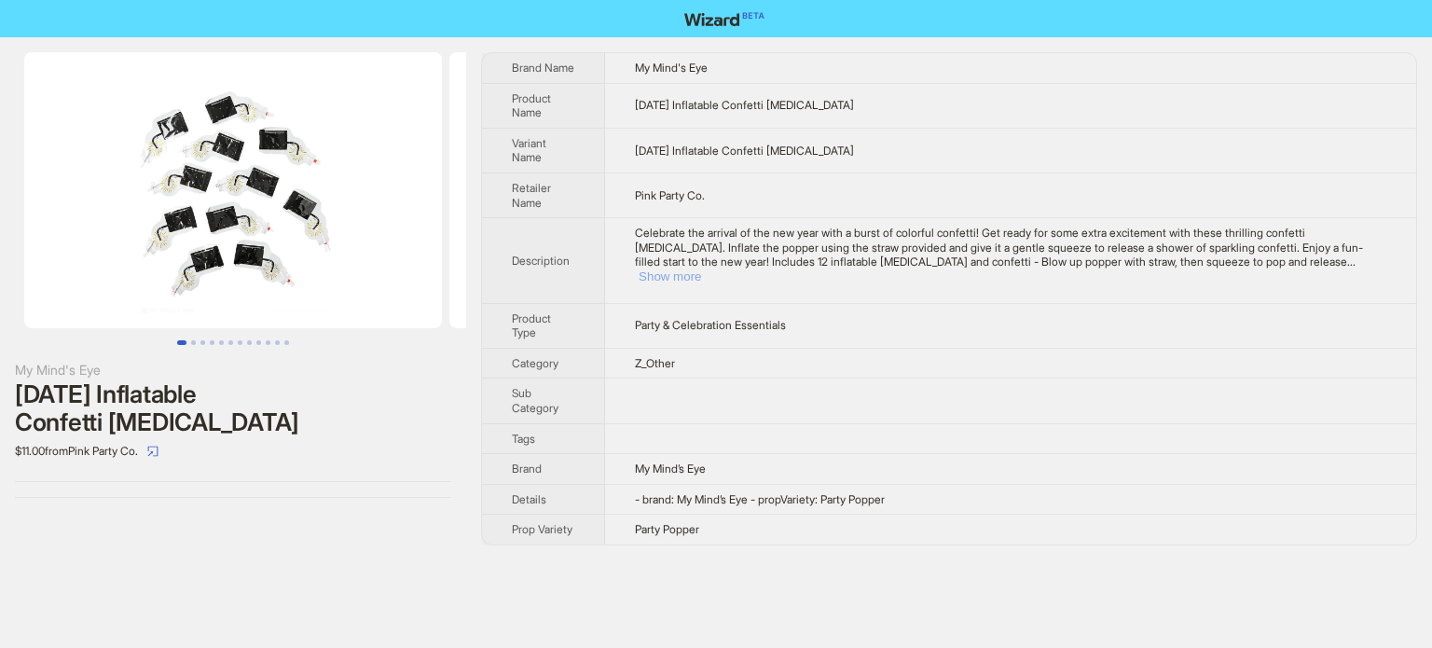
click at [701, 270] on button "Show more" at bounding box center [670, 277] width 62 height 14
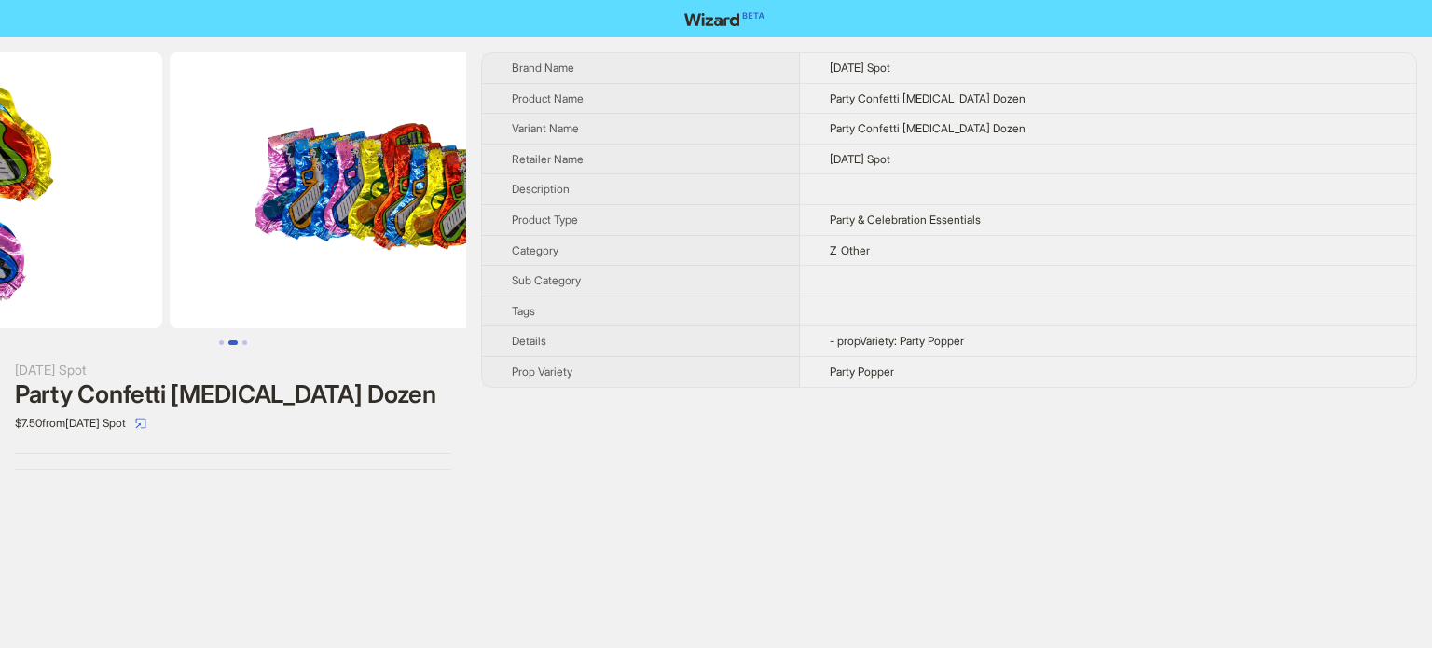
drag, startPoint x: 354, startPoint y: 221, endPoint x: 110, endPoint y: 230, distance: 244.5
click at [108, 237] on ul at bounding box center [233, 190] width 466 height 276
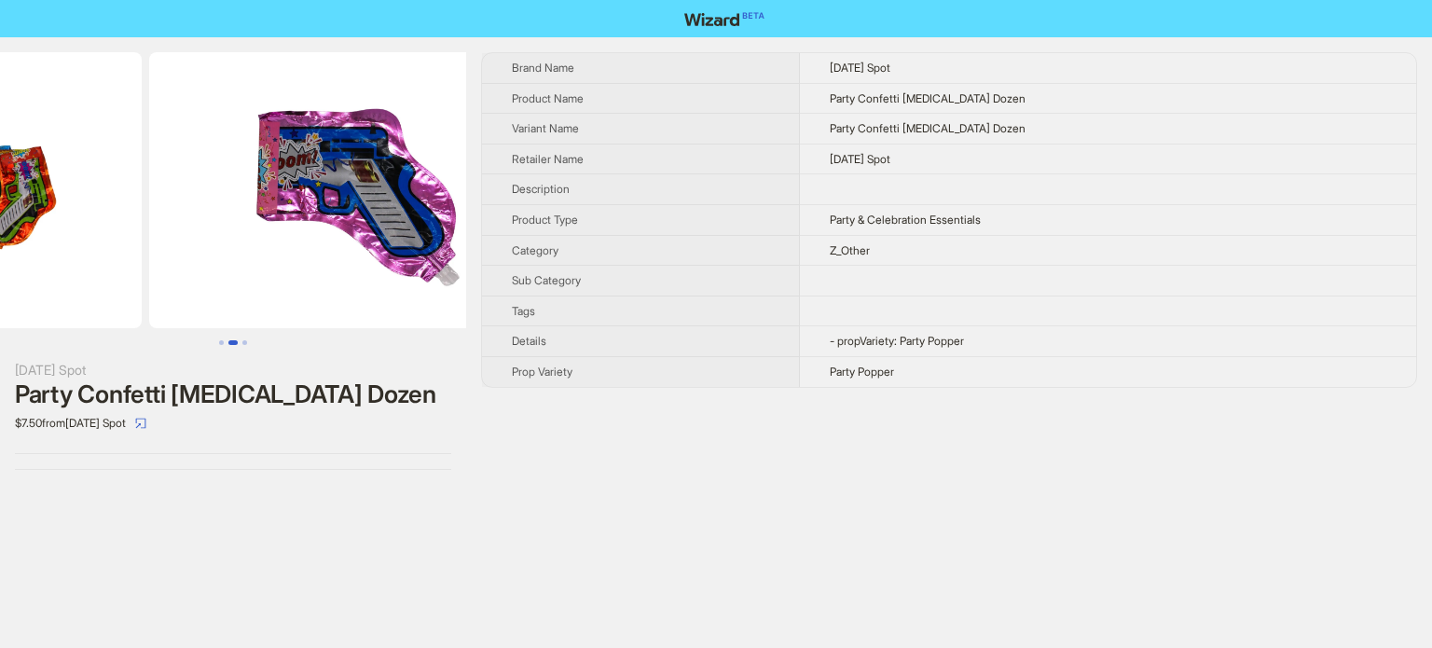
drag, startPoint x: 297, startPoint y: 219, endPoint x: 94, endPoint y: 227, distance: 203.4
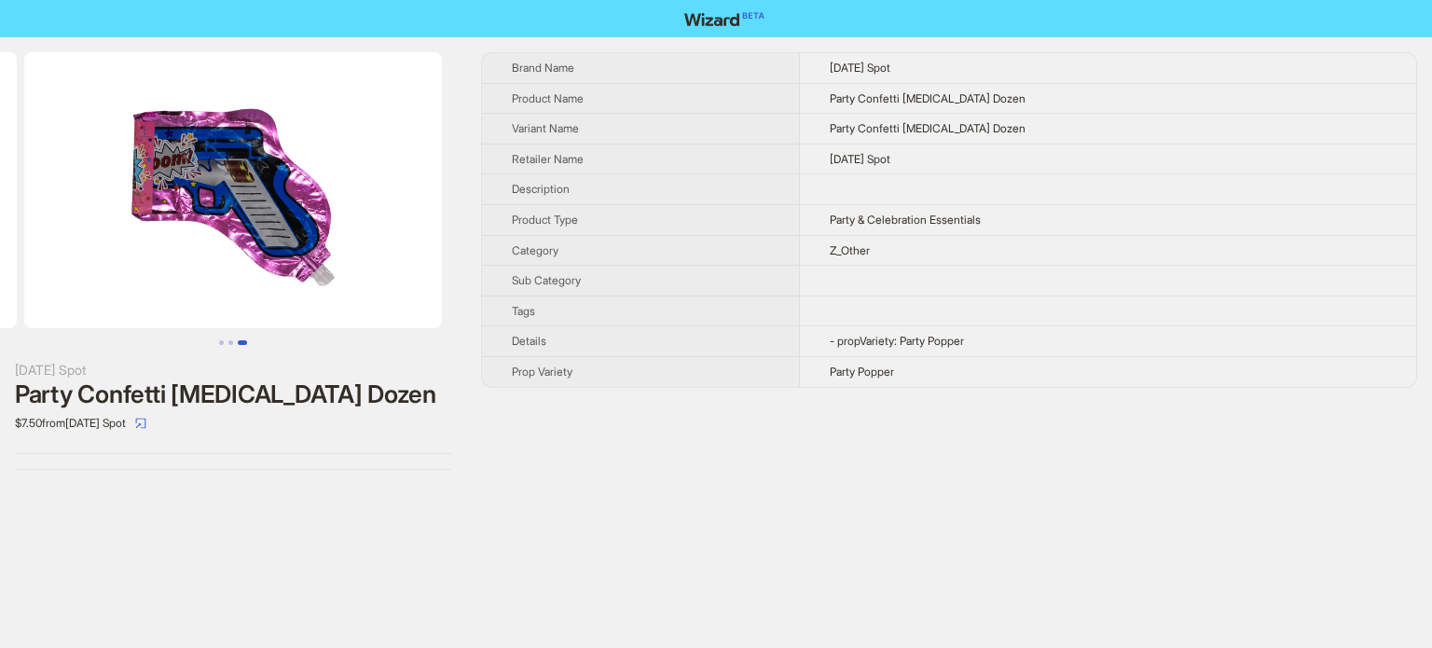
drag, startPoint x: 301, startPoint y: 215, endPoint x: 105, endPoint y: 222, distance: 196.0
click at [106, 222] on img at bounding box center [233, 190] width 418 height 276
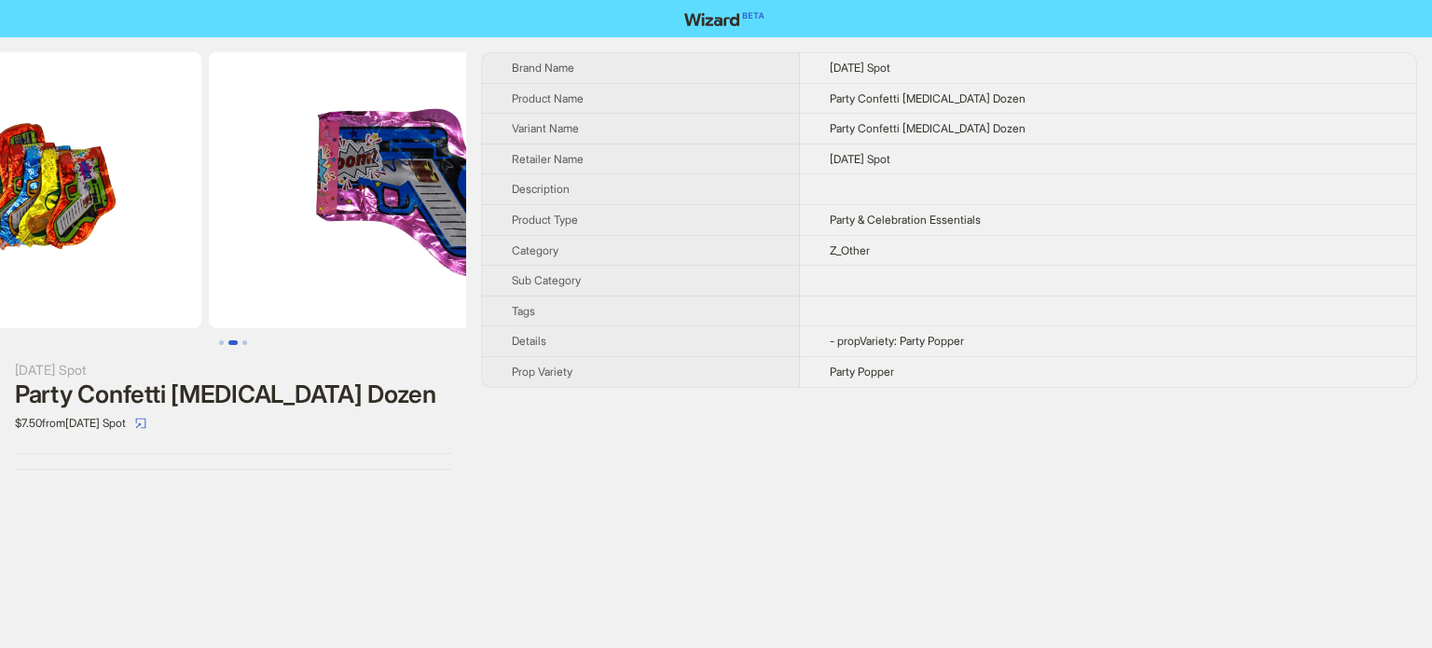
drag, startPoint x: 146, startPoint y: 212, endPoint x: 431, endPoint y: 273, distance: 291.0
click at [424, 271] on ul at bounding box center [233, 190] width 466 height 276
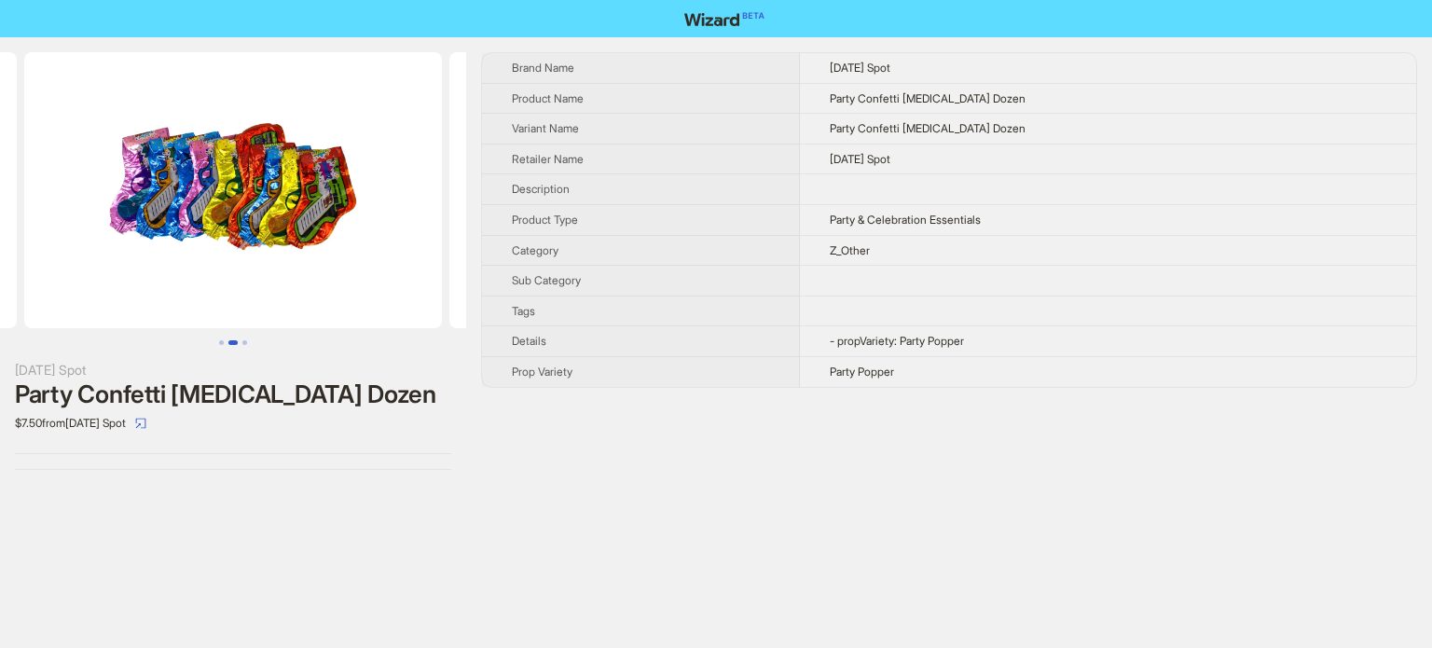
scroll to position [0, 313]
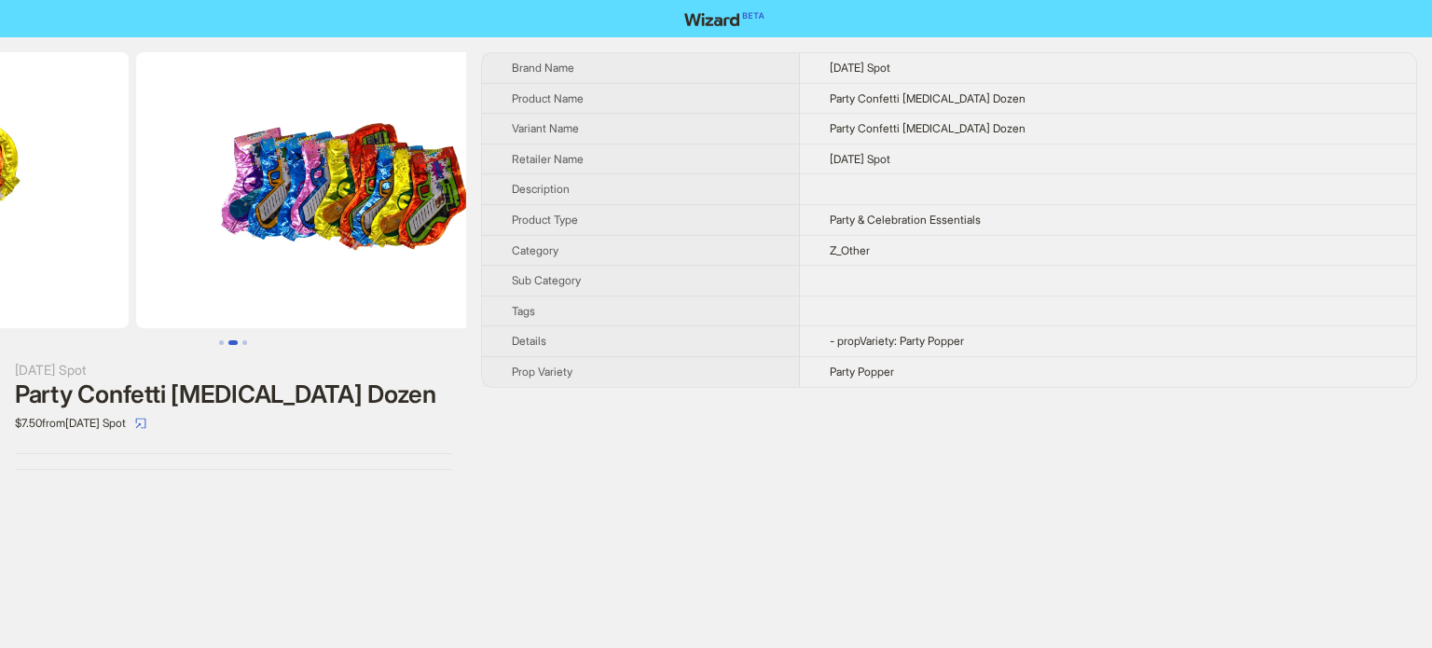
drag, startPoint x: 140, startPoint y: 253, endPoint x: 356, endPoint y: 270, distance: 217.1
click at [363, 268] on img at bounding box center [345, 190] width 418 height 276
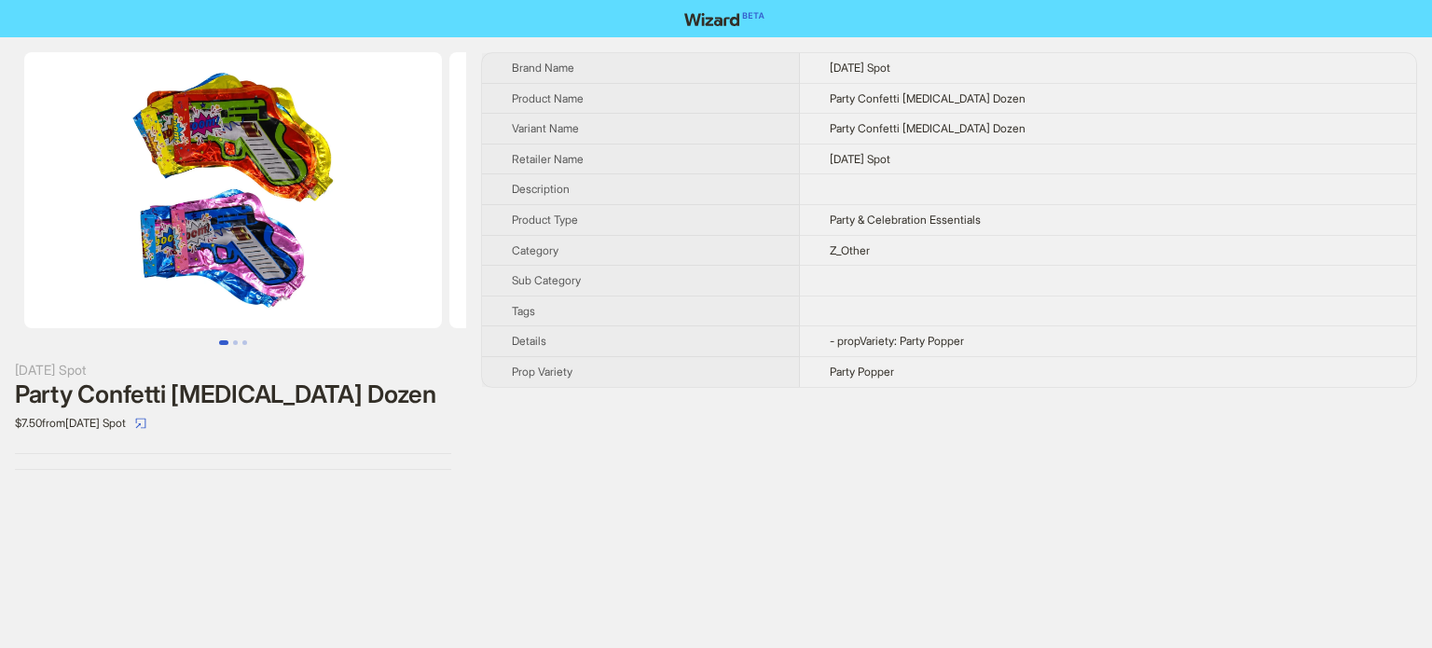
drag, startPoint x: 170, startPoint y: 243, endPoint x: 366, endPoint y: 249, distance: 195.9
click at [354, 249] on img at bounding box center [233, 190] width 418 height 276
drag, startPoint x: 508, startPoint y: 61, endPoint x: 990, endPoint y: 398, distance: 588.6
click at [1013, 395] on div "Brand Name Mardi Gras Spot Product Name Party Confetti Poppers Dozen Variant Na…" at bounding box center [949, 261] width 936 height 418
copy tbody
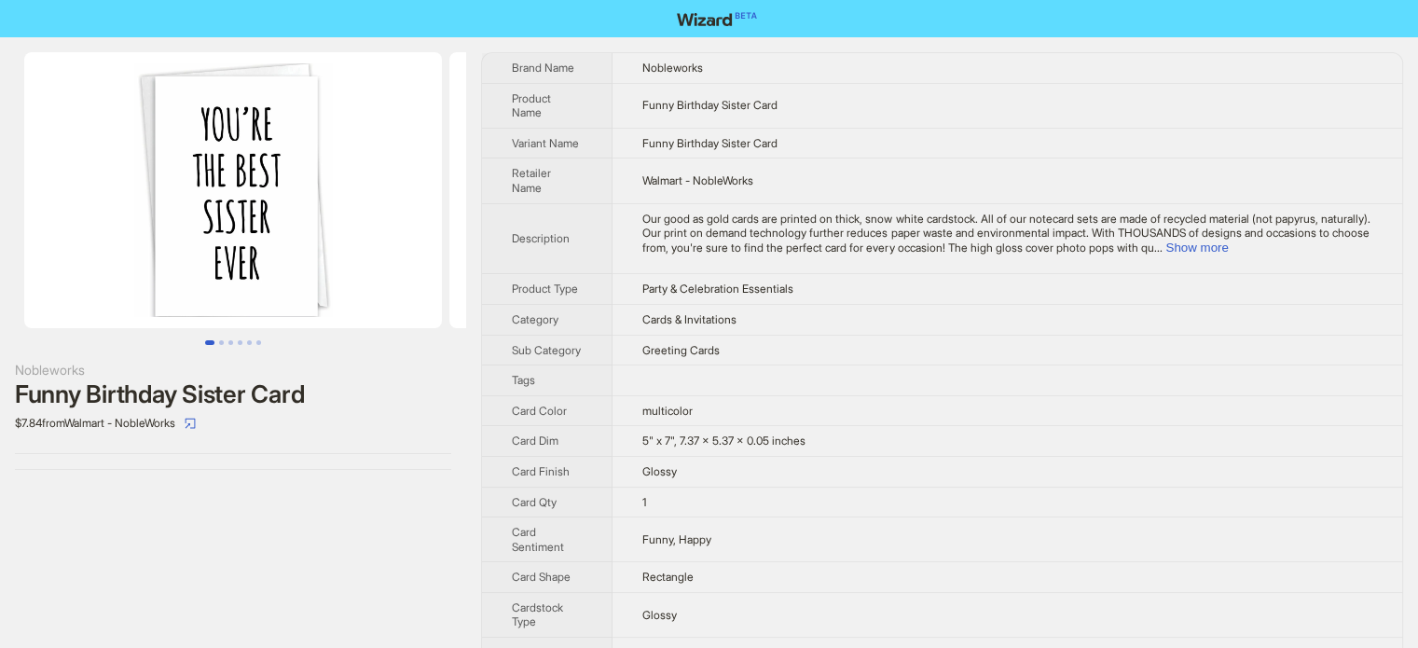
scroll to position [0, 104]
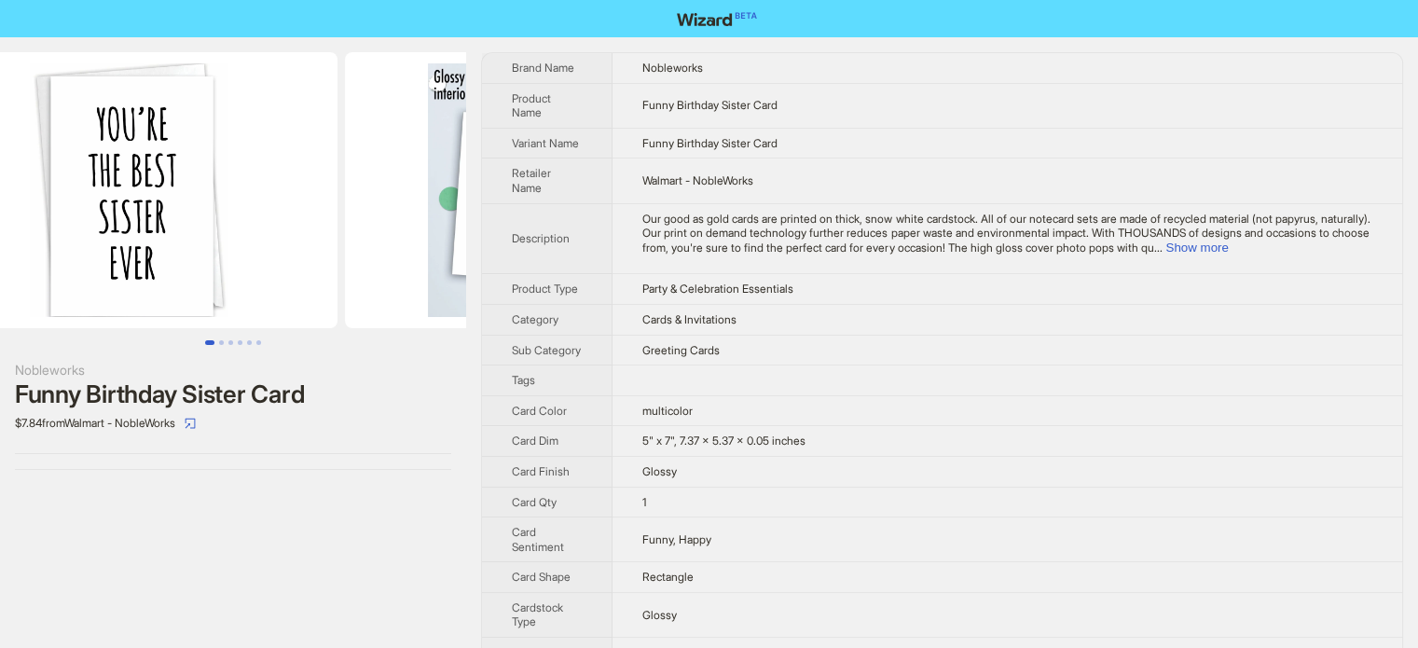
drag, startPoint x: 264, startPoint y: 159, endPoint x: 183, endPoint y: 174, distance: 82.5
click at [183, 174] on img at bounding box center [129, 190] width 418 height 276
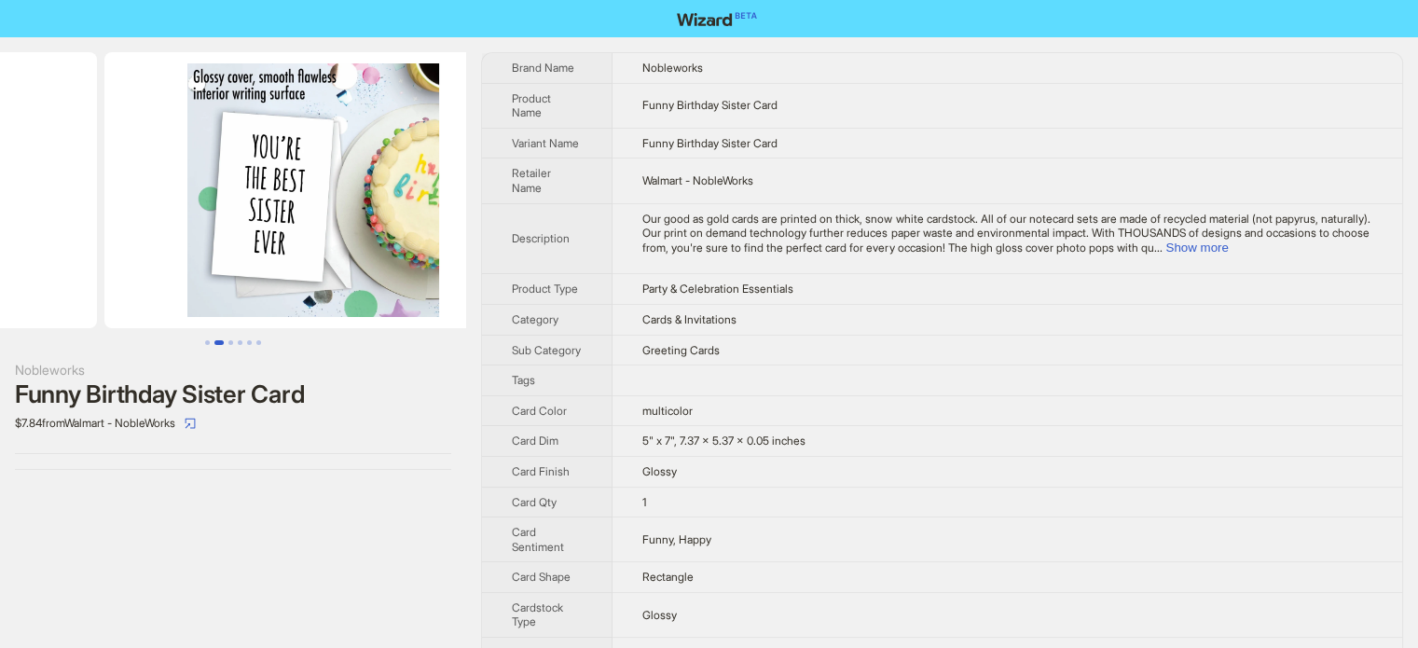
drag, startPoint x: 230, startPoint y: 179, endPoint x: 0, endPoint y: 692, distance: 562.3
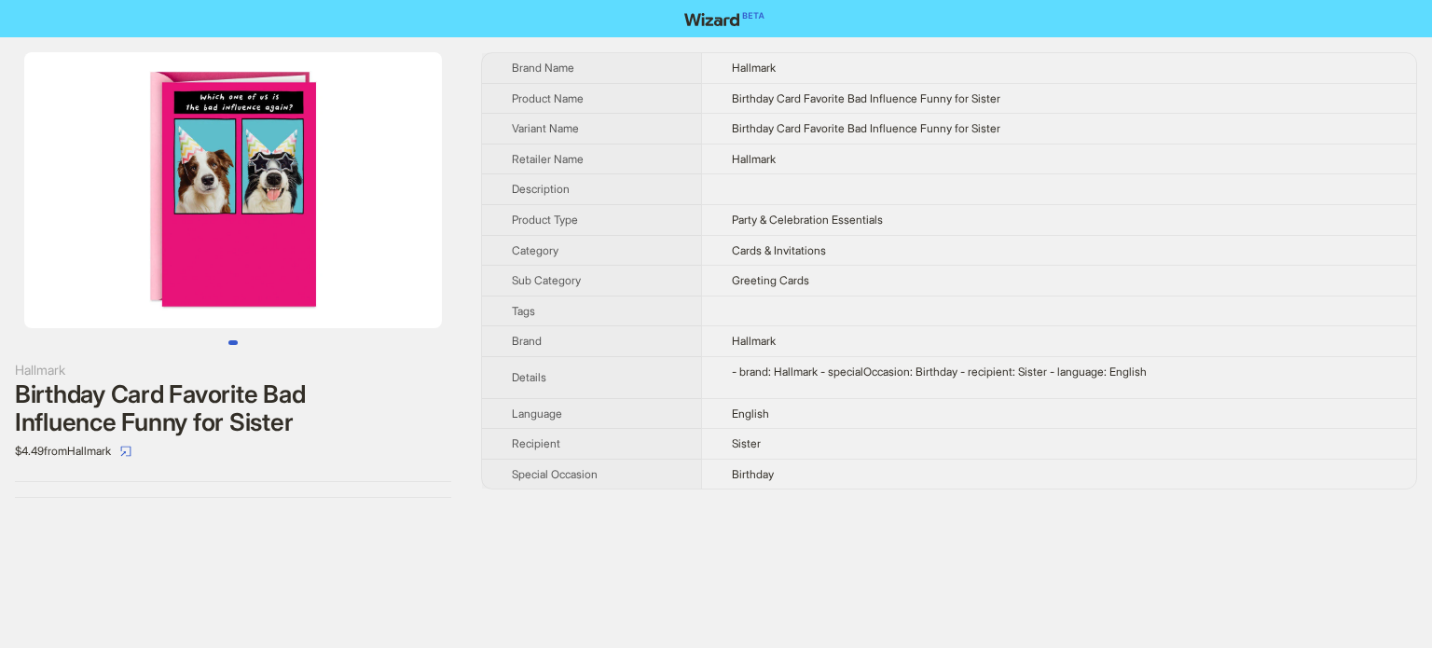
drag, startPoint x: 295, startPoint y: 252, endPoint x: 146, endPoint y: 260, distance: 148.5
click at [146, 260] on img at bounding box center [233, 190] width 418 height 276
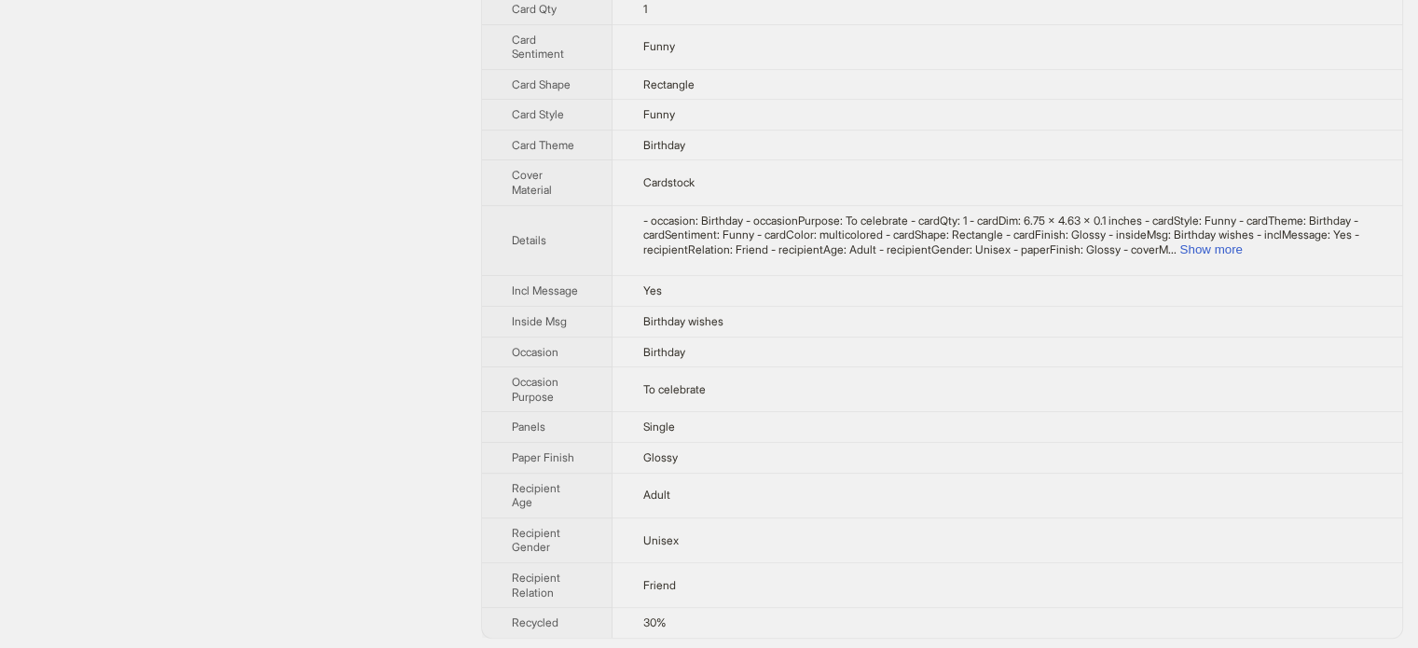
scroll to position [12, 0]
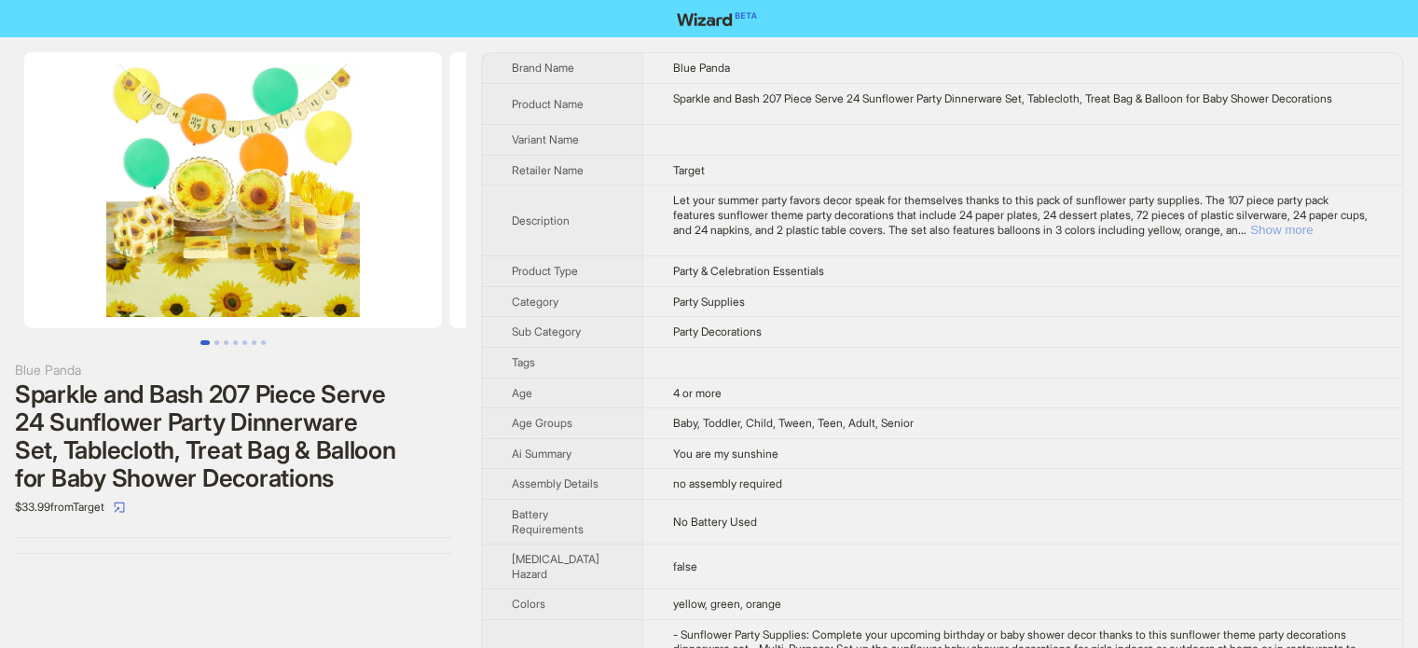
click at [1313, 227] on button "Show more" at bounding box center [1282, 230] width 62 height 14
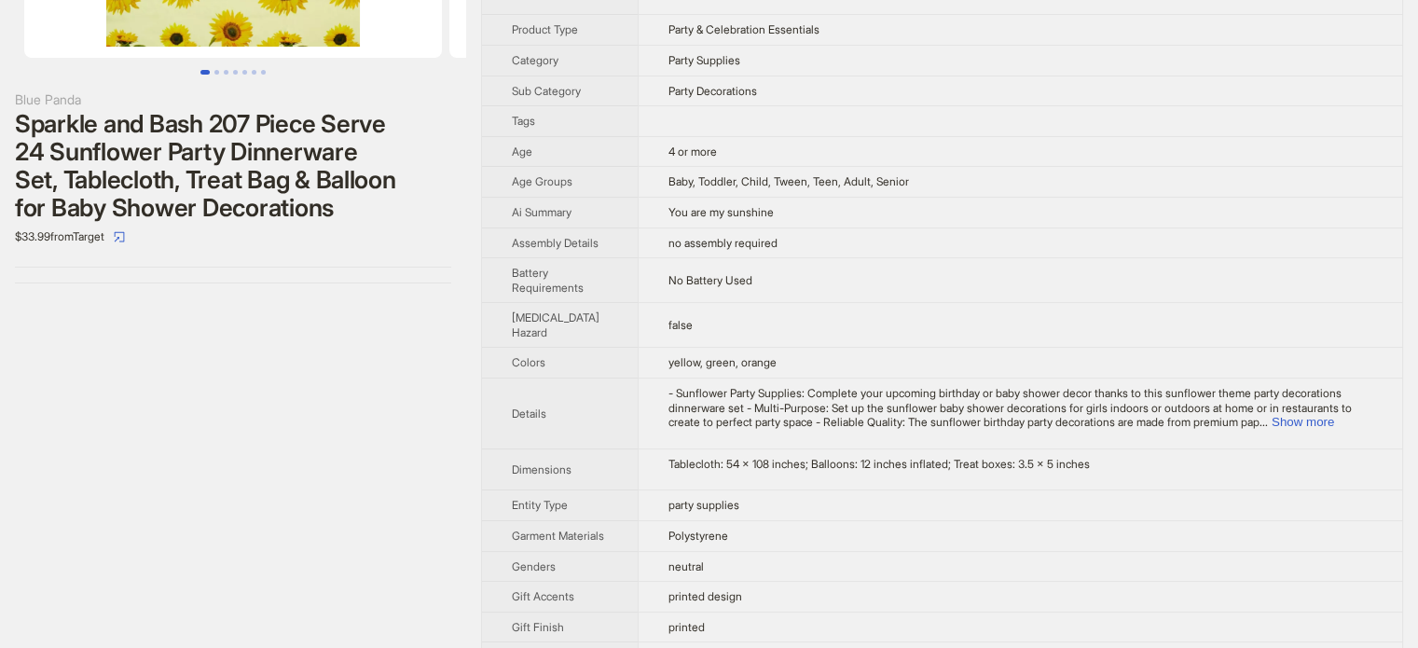
scroll to position [280, 0]
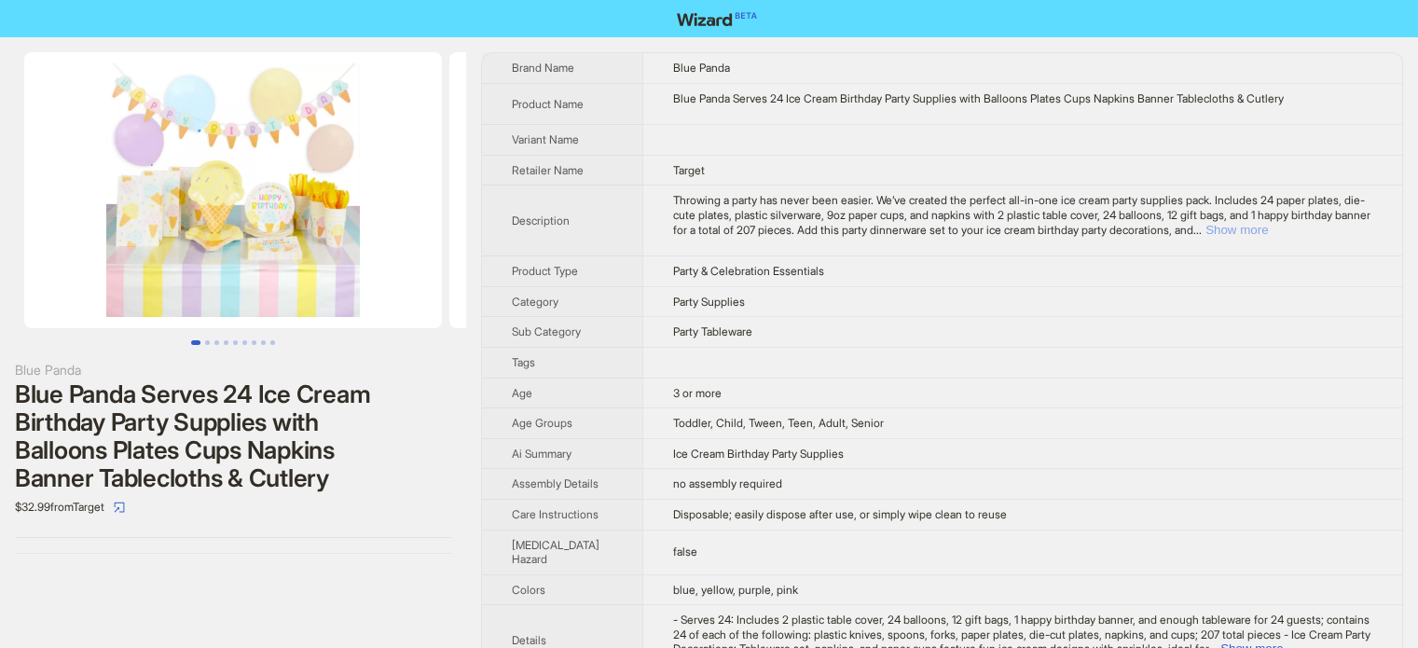
click at [1268, 226] on button "Show more" at bounding box center [1237, 230] width 62 height 14
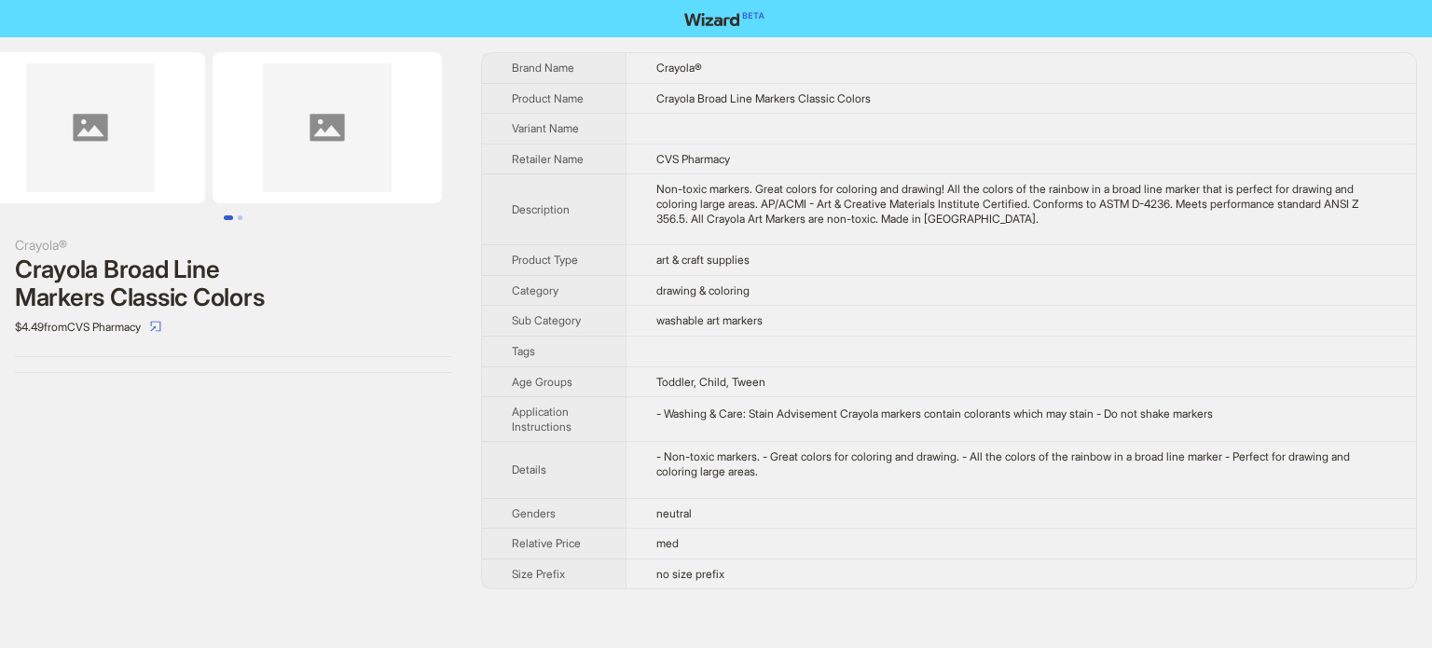
drag, startPoint x: 367, startPoint y: 167, endPoint x: 173, endPoint y: 185, distance: 193.9
click at [173, 185] on ul at bounding box center [233, 127] width 466 height 151
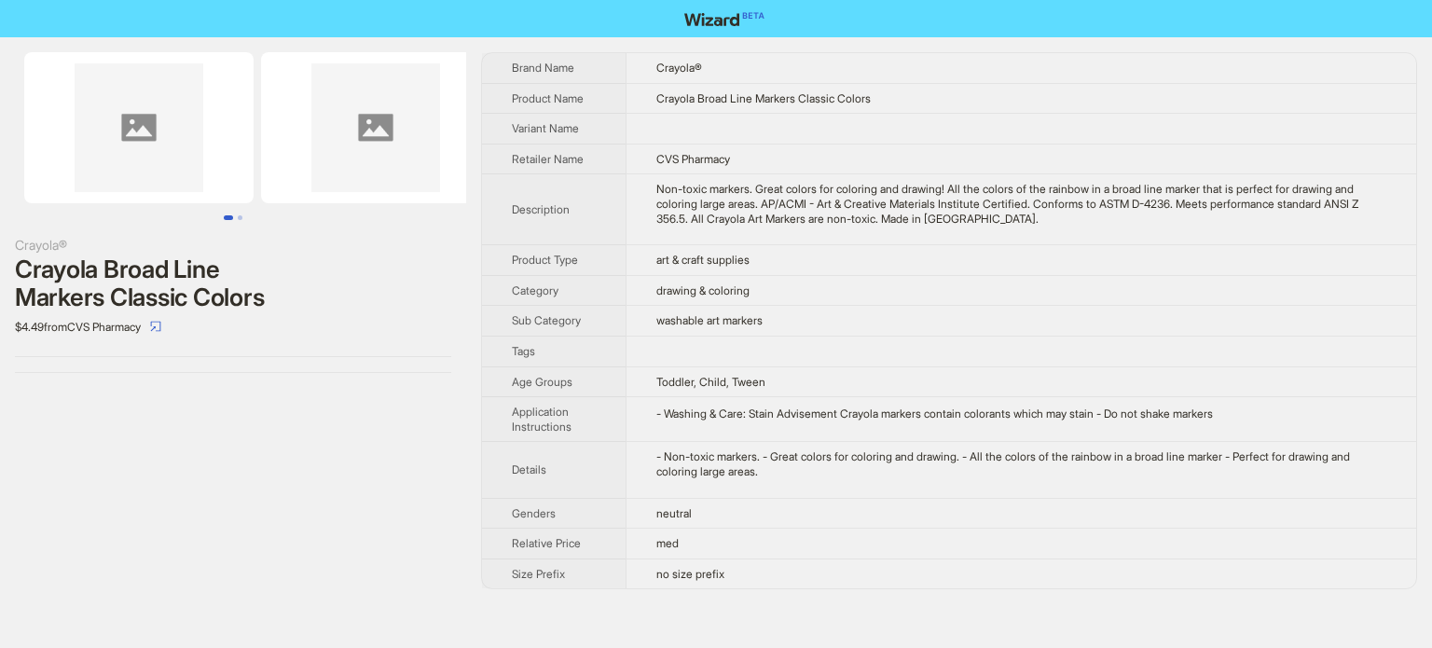
drag, startPoint x: 175, startPoint y: 182, endPoint x: 310, endPoint y: 200, distance: 135.5
click at [308, 200] on ul at bounding box center [233, 127] width 466 height 151
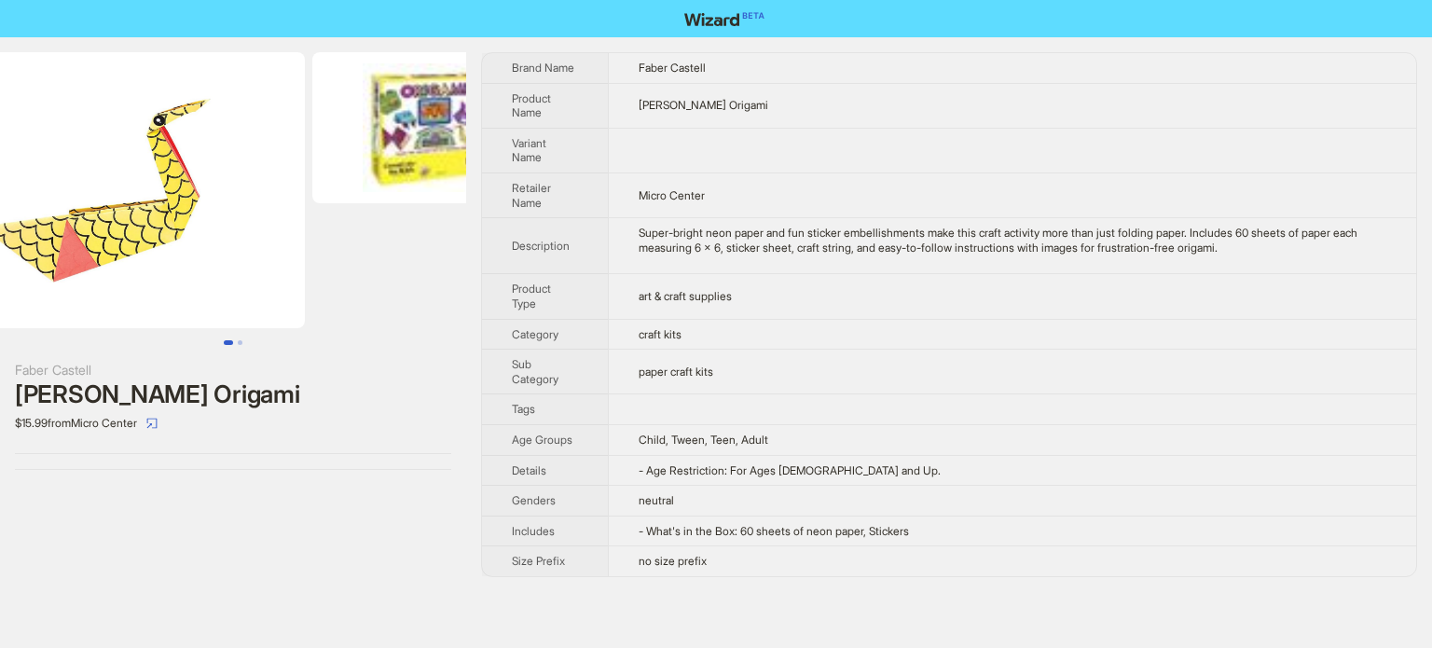
scroll to position [0, 237]
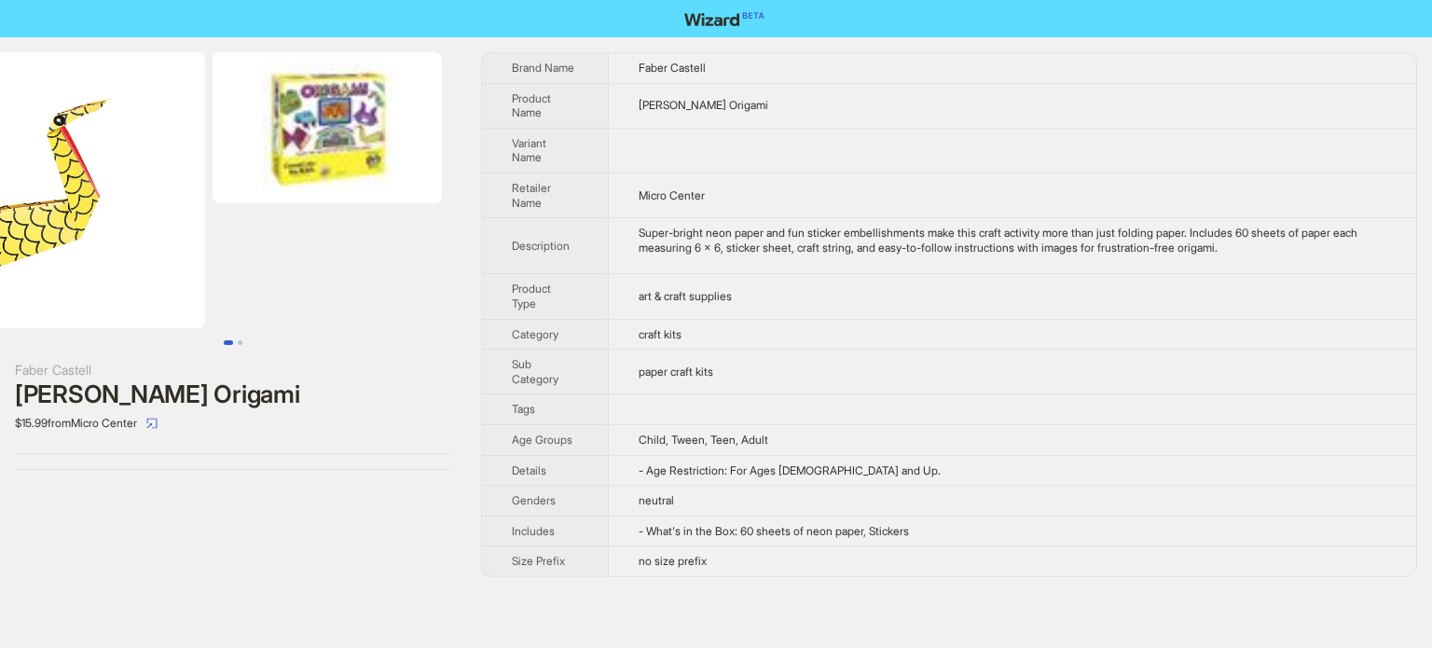
drag, startPoint x: 310, startPoint y: 168, endPoint x: 30, endPoint y: 172, distance: 279.8
drag, startPoint x: 242, startPoint y: 156, endPoint x: 47, endPoint y: 144, distance: 196.2
click at [47, 144] on ul at bounding box center [233, 190] width 466 height 276
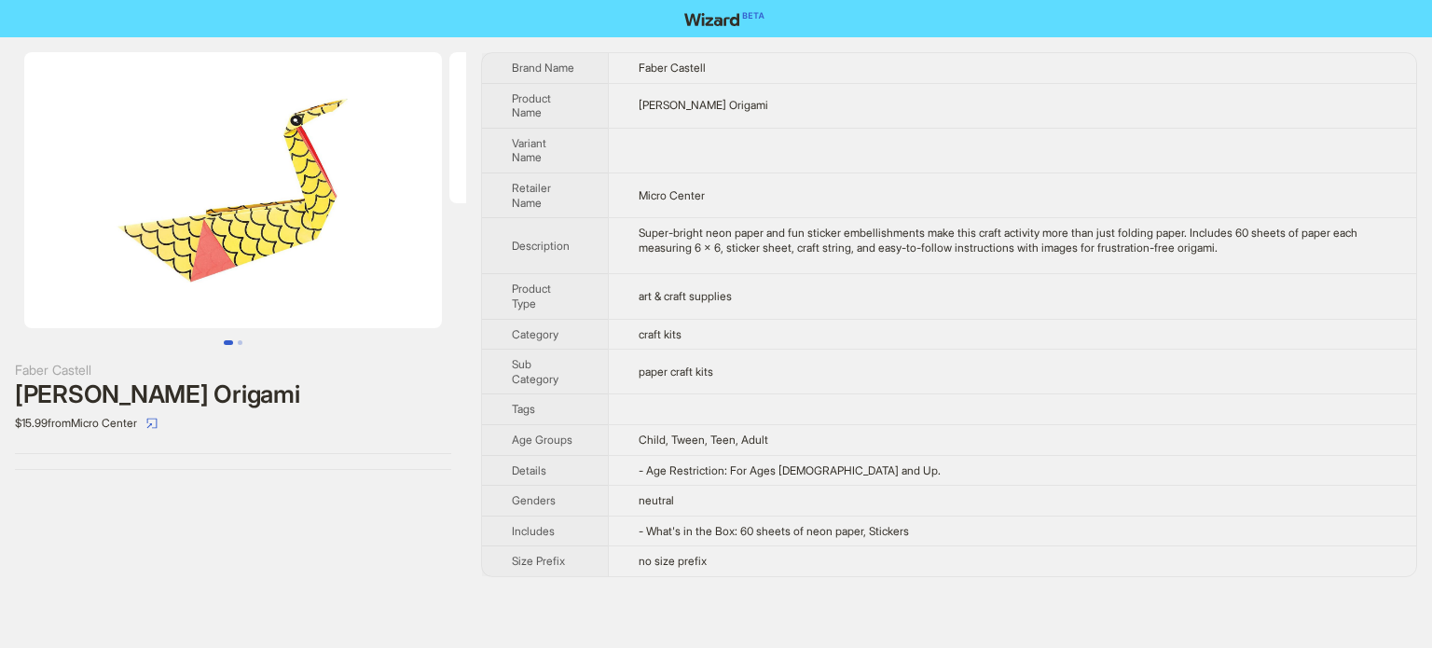
drag, startPoint x: 119, startPoint y: 156, endPoint x: 491, endPoint y: 188, distance: 373.5
click at [395, 197] on img at bounding box center [233, 190] width 418 height 276
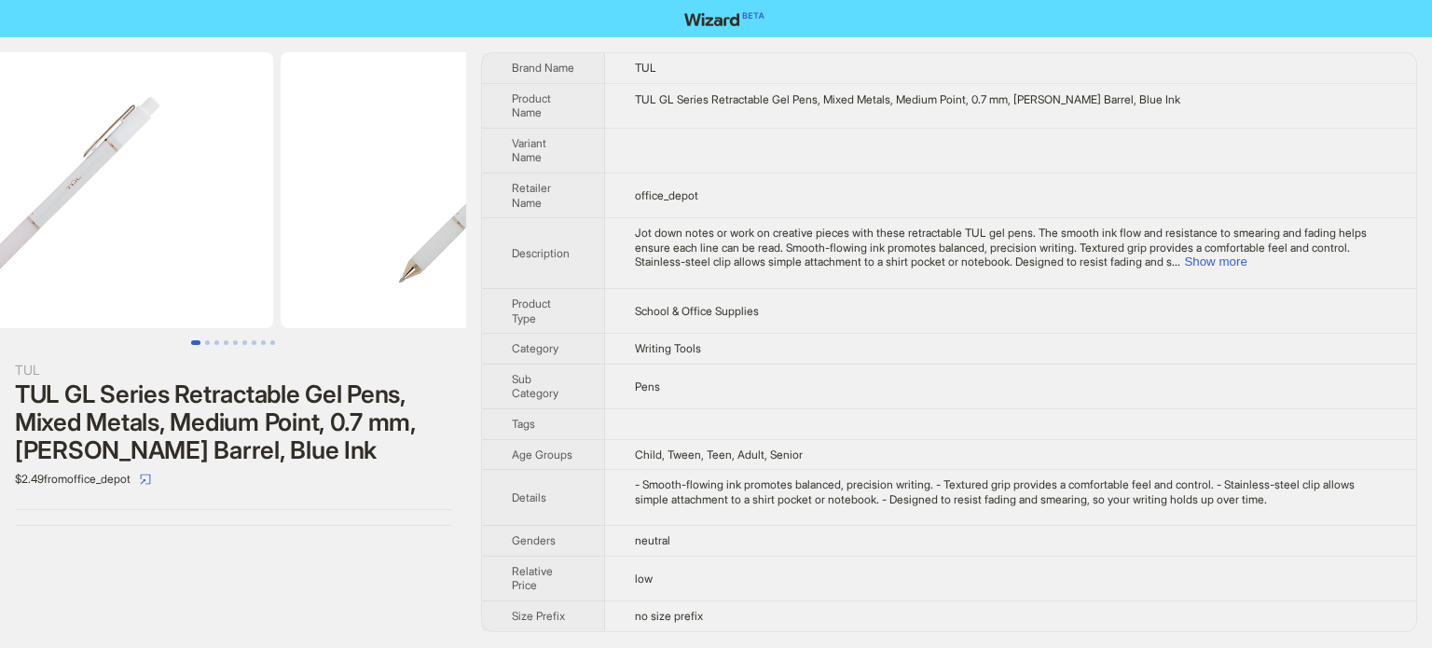
drag, startPoint x: 264, startPoint y: 163, endPoint x: 15, endPoint y: 159, distance: 249.0
click at [15, 161] on img at bounding box center [64, 190] width 418 height 276
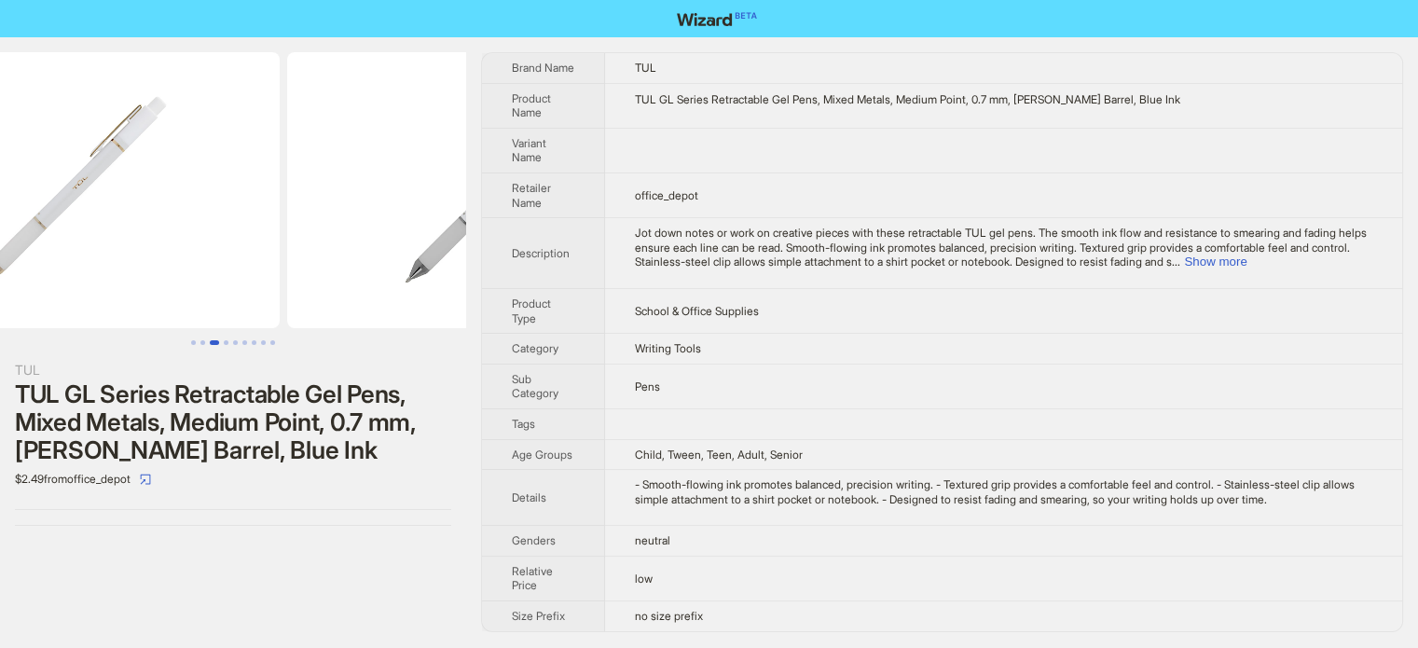
drag, startPoint x: 354, startPoint y: 265, endPoint x: 73, endPoint y: 257, distance: 281.7
click at [21, 259] on ul at bounding box center [233, 190] width 466 height 276
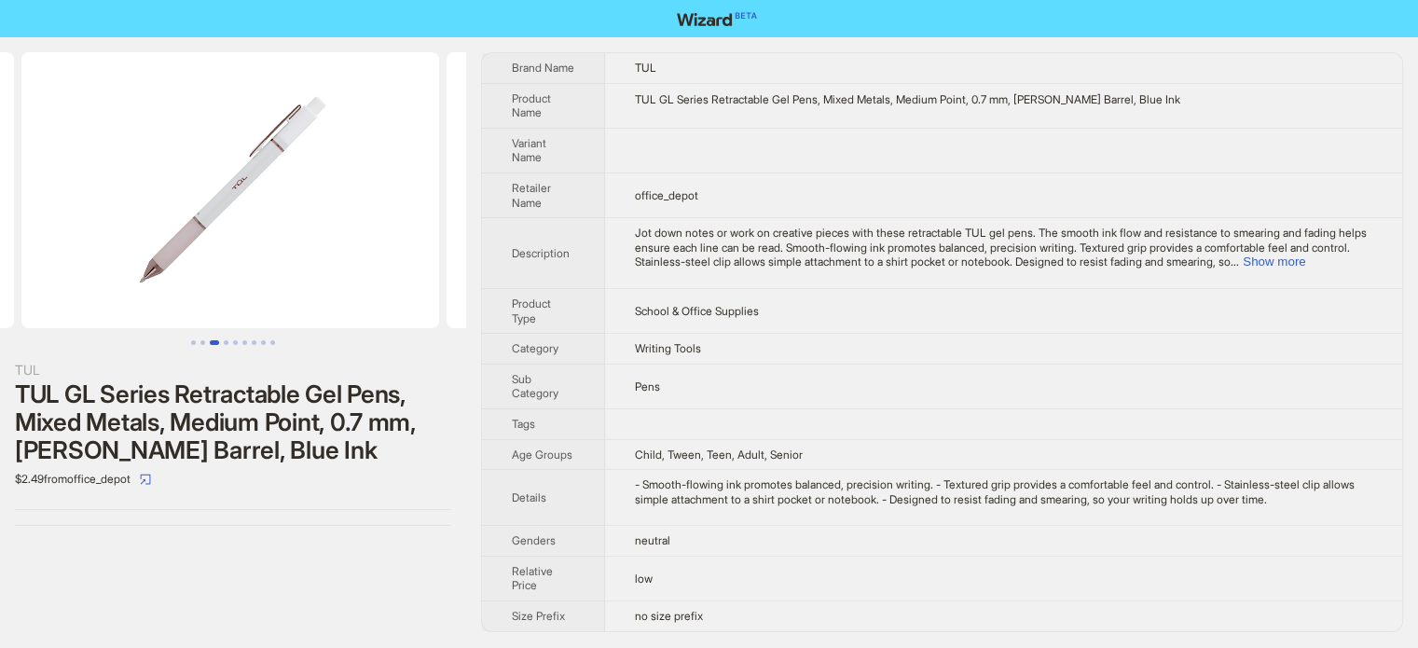
drag, startPoint x: 399, startPoint y: 256, endPoint x: 0, endPoint y: 262, distance: 399.2
click at [0, 262] on ul at bounding box center [233, 190] width 466 height 276
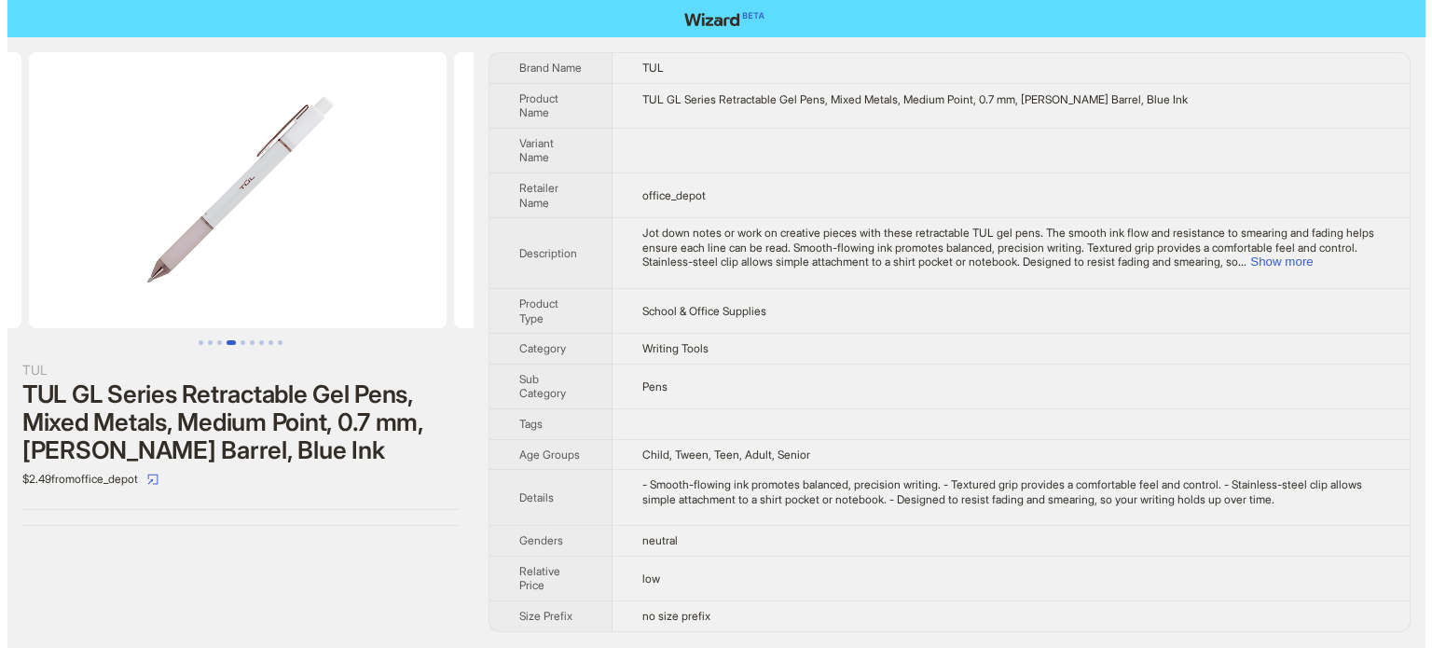
scroll to position [0, 1276]
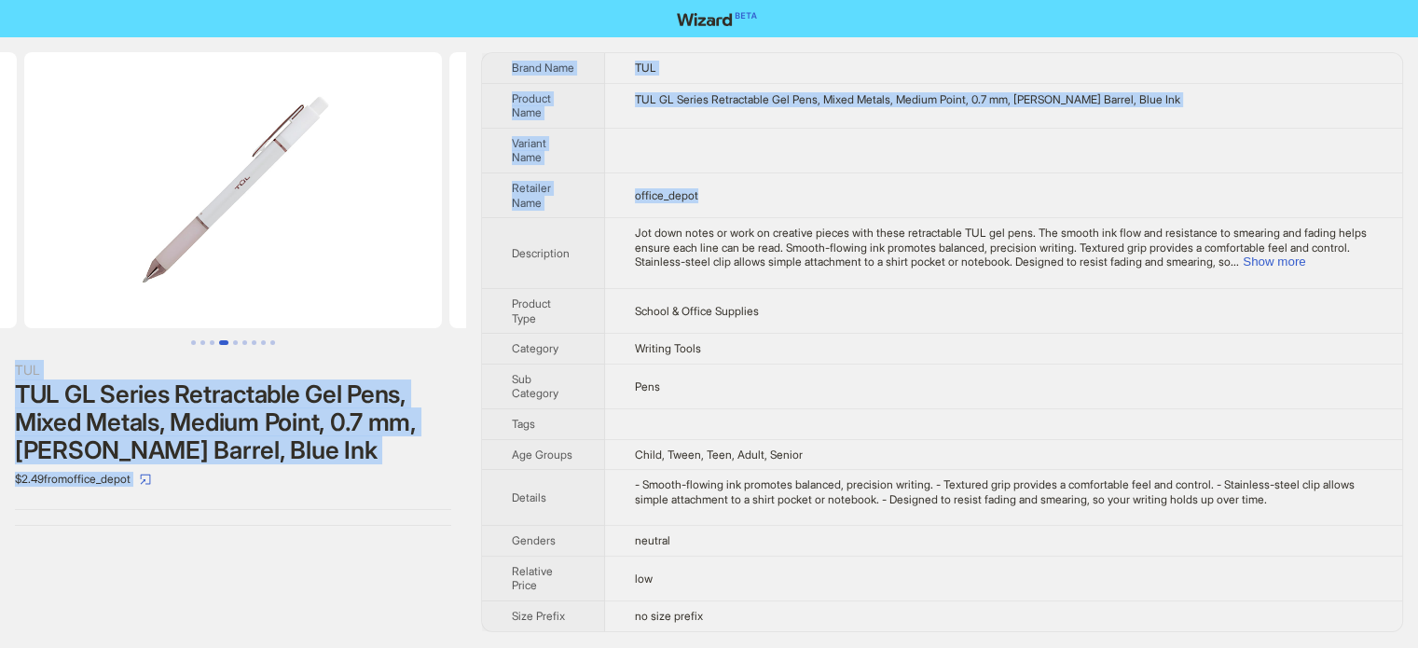
drag, startPoint x: 508, startPoint y: 228, endPoint x: 0, endPoint y: 226, distance: 508.3
click at [0, 226] on div "TUL TUL GL Series Retractable Gel Pens, Mixed Metals, Medium Point, 0.7 mm, Pea…" at bounding box center [709, 342] width 1418 height 610
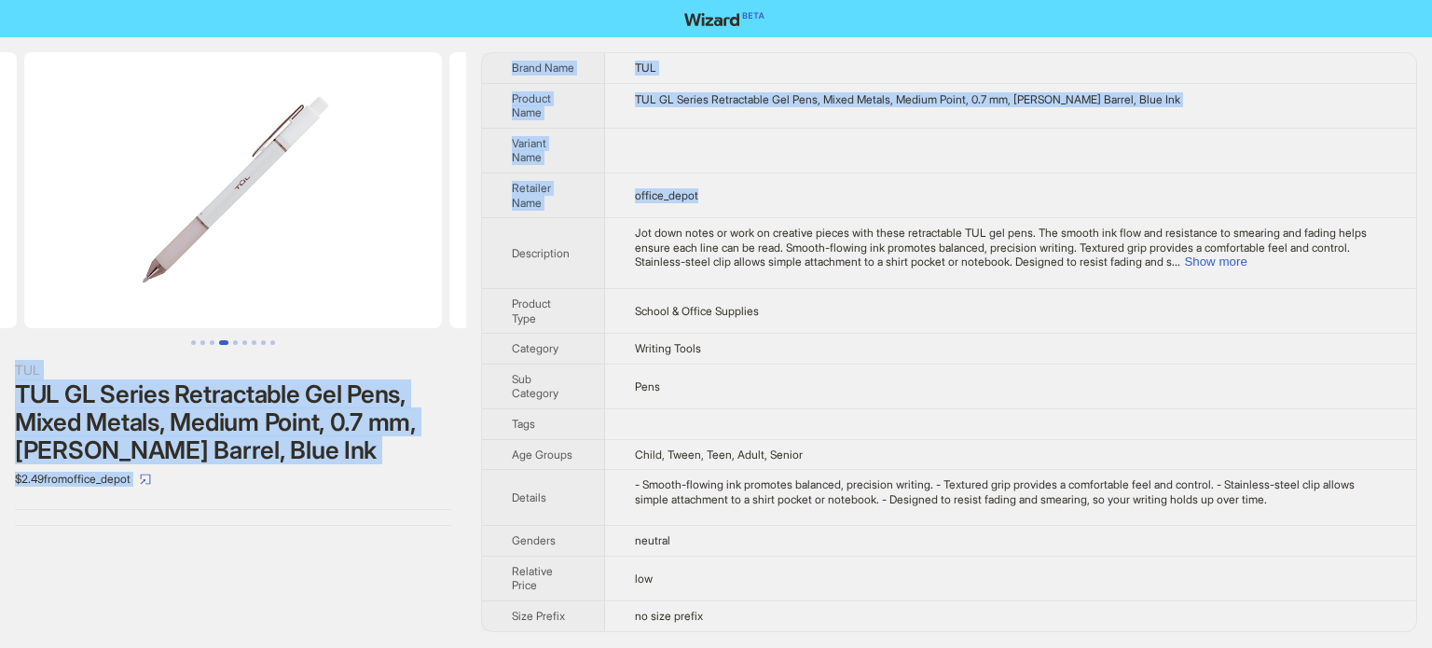
click at [425, 447] on div "TUL GL Series Retractable Gel Pens, Mixed Metals, Medium Point, 0.7 mm, Pearl W…" at bounding box center [233, 423] width 436 height 84
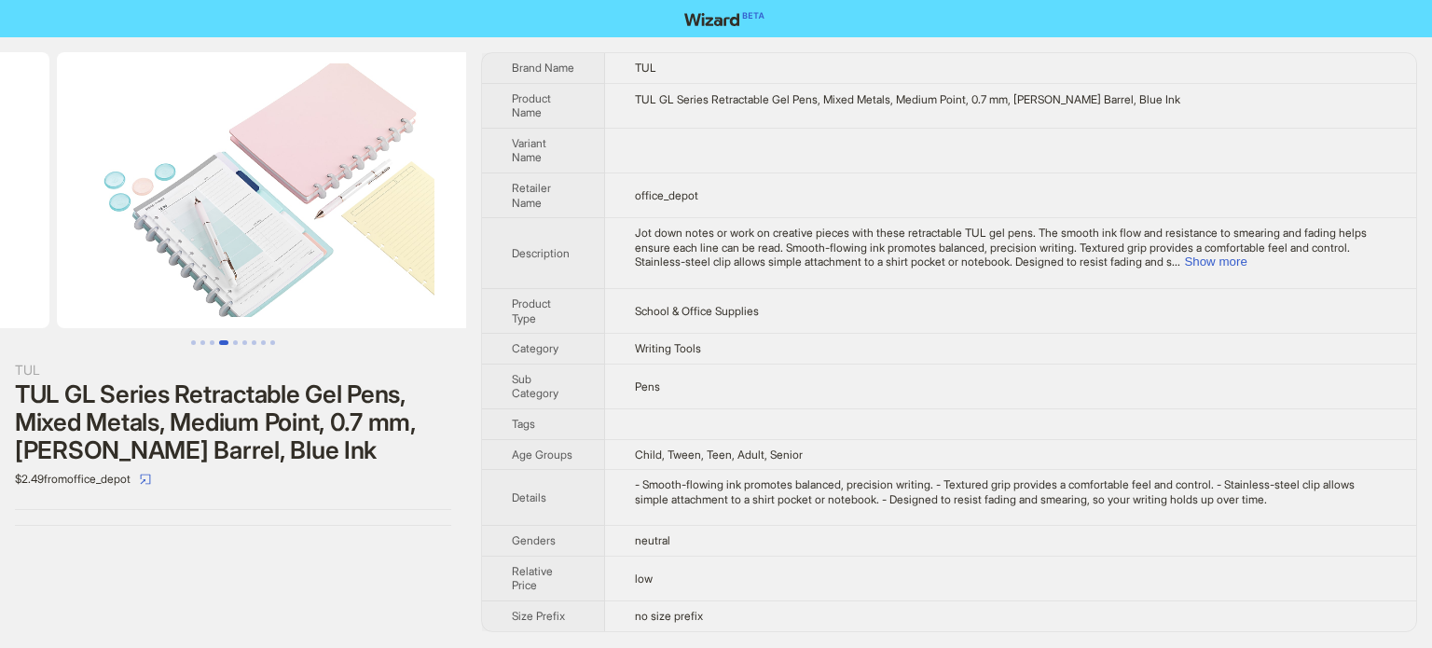
drag, startPoint x: 335, startPoint y: 232, endPoint x: 0, endPoint y: 225, distance: 334.9
click at [0, 225] on ul at bounding box center [233, 190] width 466 height 276
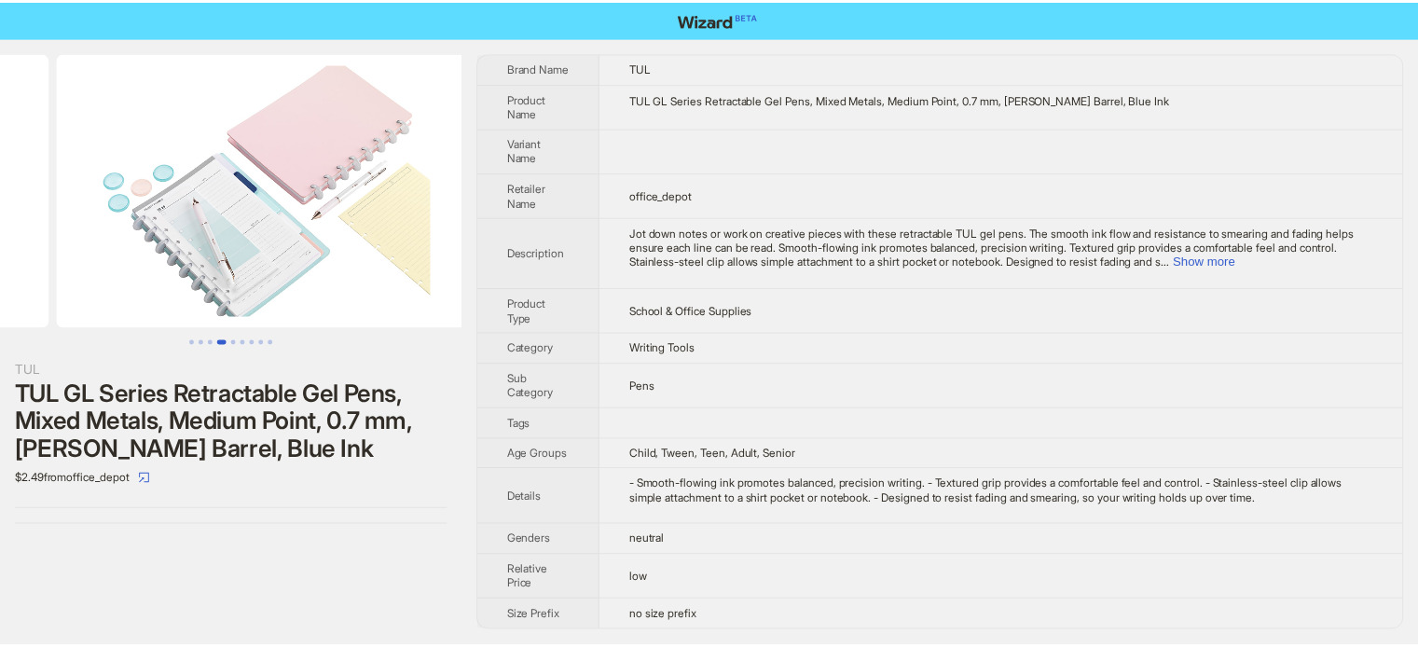
scroll to position [0, 1701]
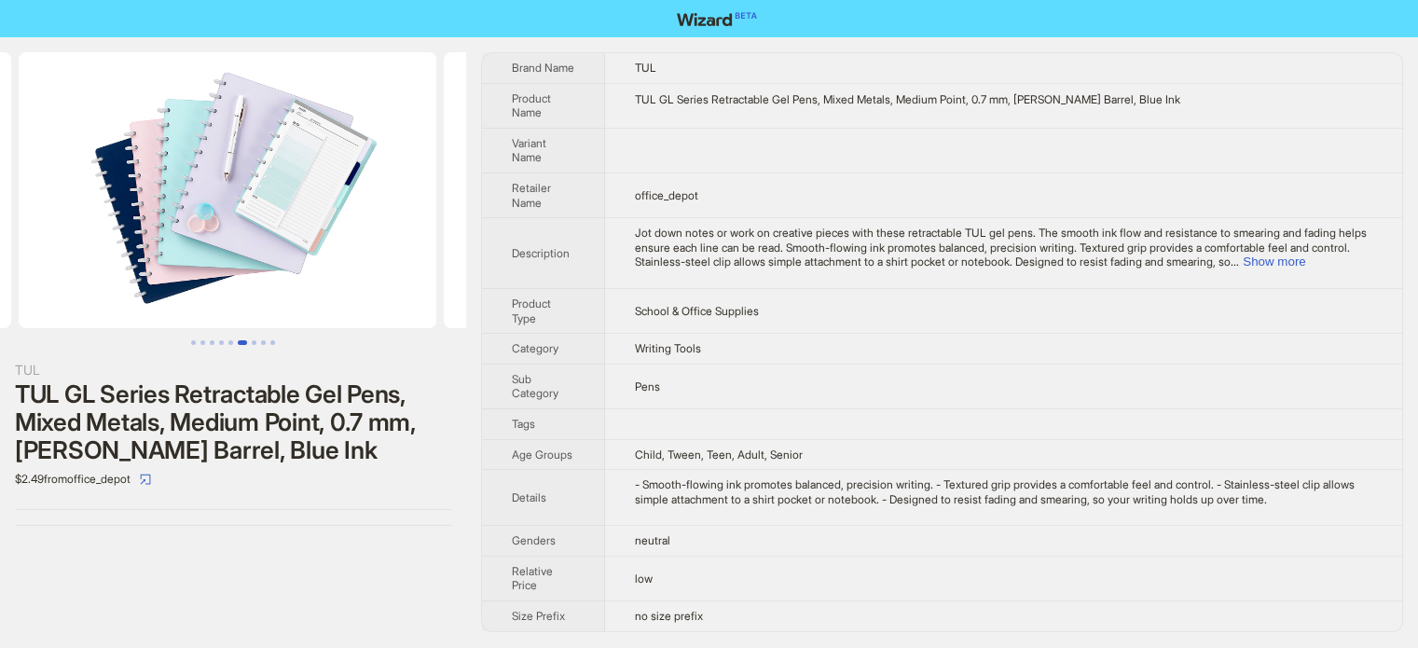
drag, startPoint x: 287, startPoint y: 231, endPoint x: 0, endPoint y: 234, distance: 287.3
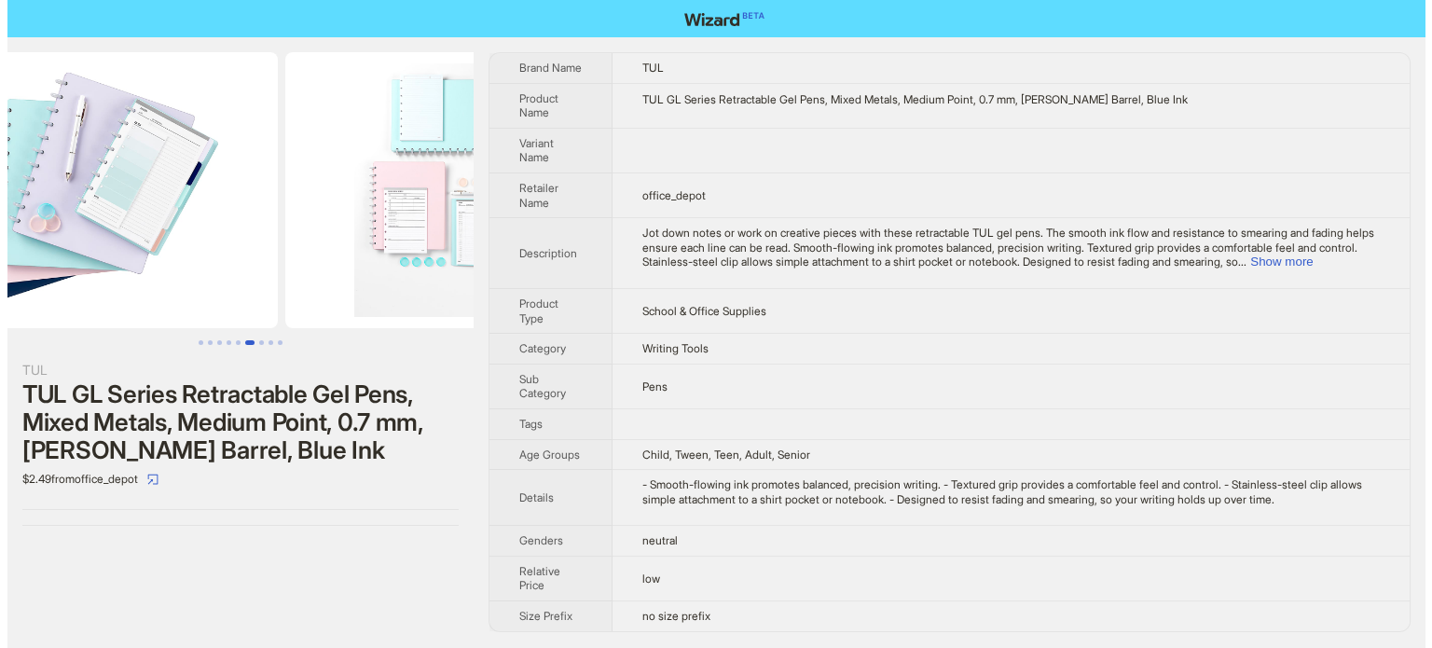
scroll to position [0, 2297]
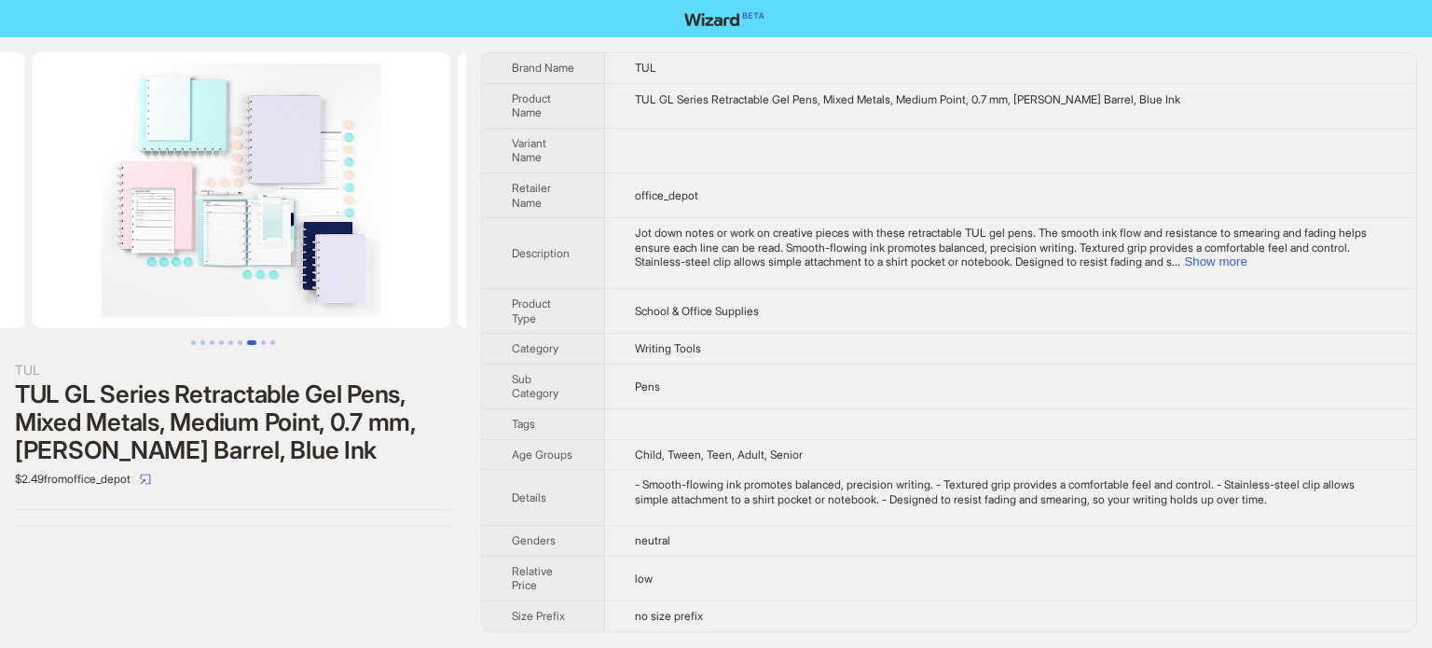
drag, startPoint x: 278, startPoint y: 234, endPoint x: 62, endPoint y: 238, distance: 215.5
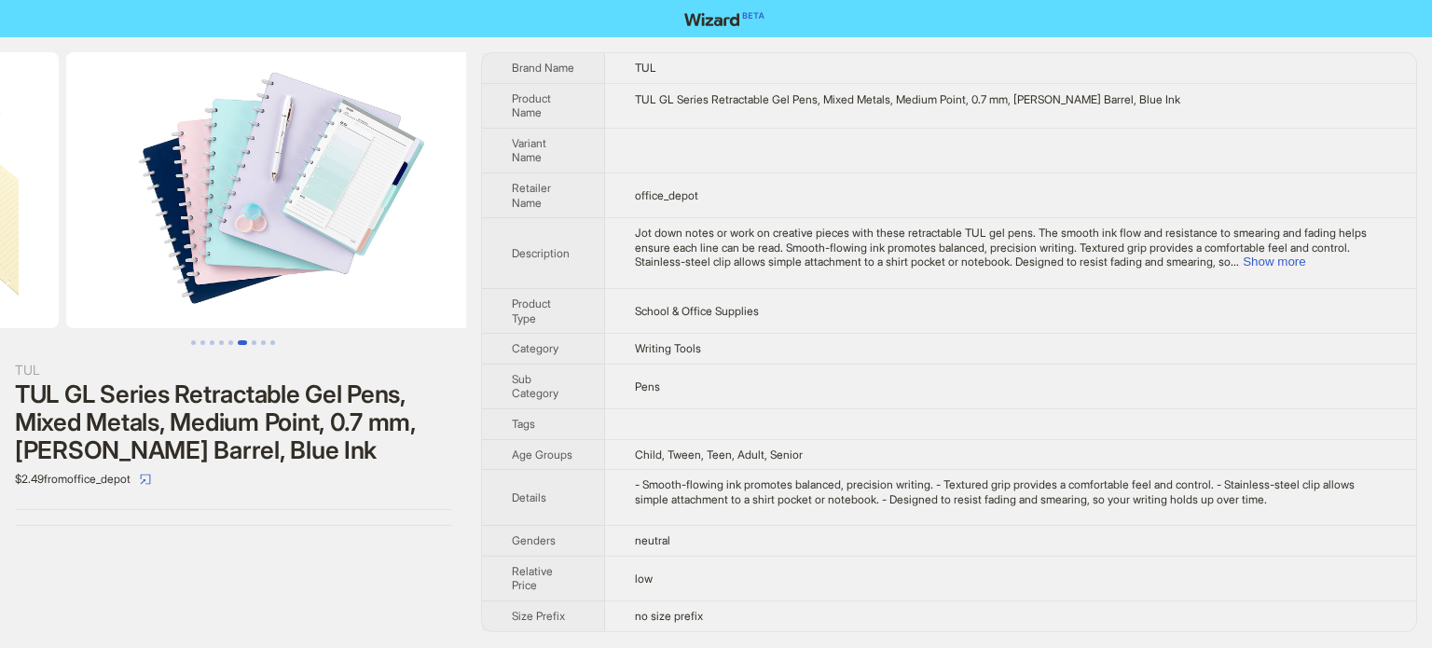
drag, startPoint x: 189, startPoint y: 229, endPoint x: 590, endPoint y: 252, distance: 401.6
click at [590, 252] on div "TUL TUL GL Series Retractable Gel Pens, Mixed Metals, Medium Point, 0.7 mm, Pea…" at bounding box center [716, 342] width 1432 height 610
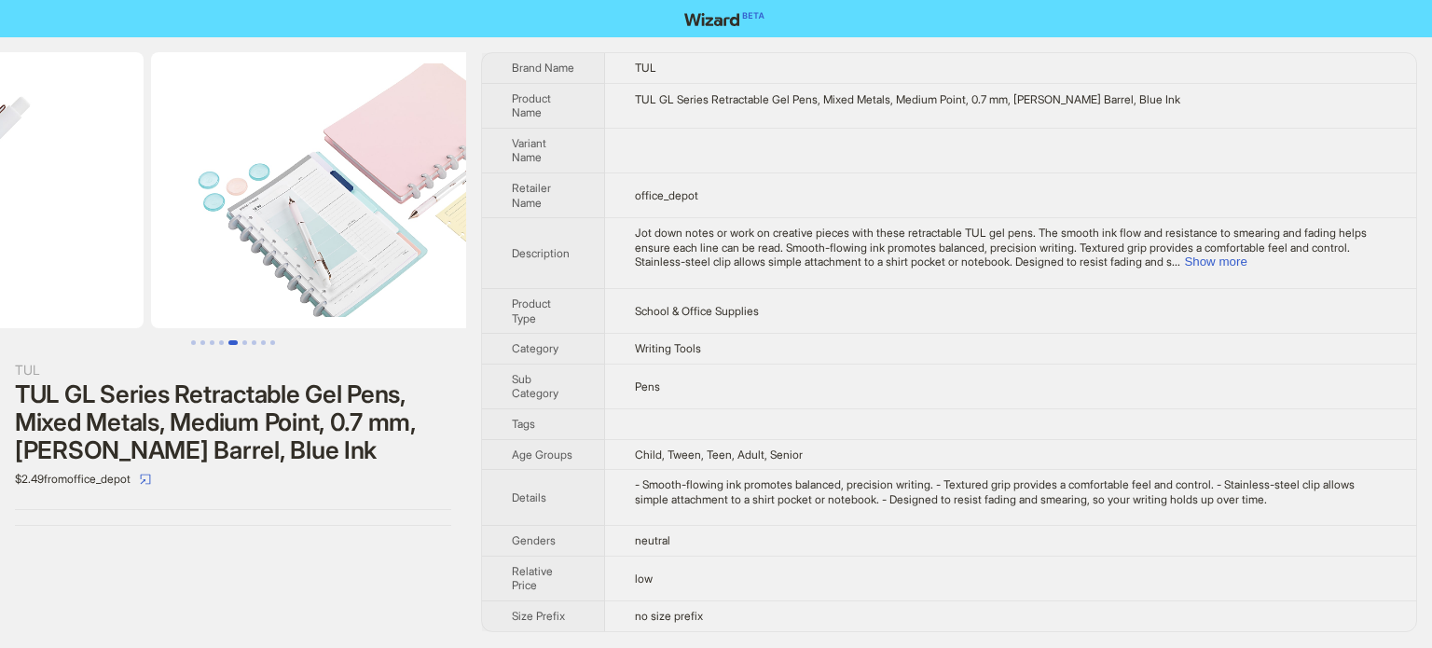
drag, startPoint x: 89, startPoint y: 197, endPoint x: 465, endPoint y: 240, distance: 379.2
click at [495, 234] on div "TUL TUL GL Series Retractable Gel Pens, Mixed Metals, Medium Point, 0.7 mm, Pea…" at bounding box center [716, 342] width 1432 height 610
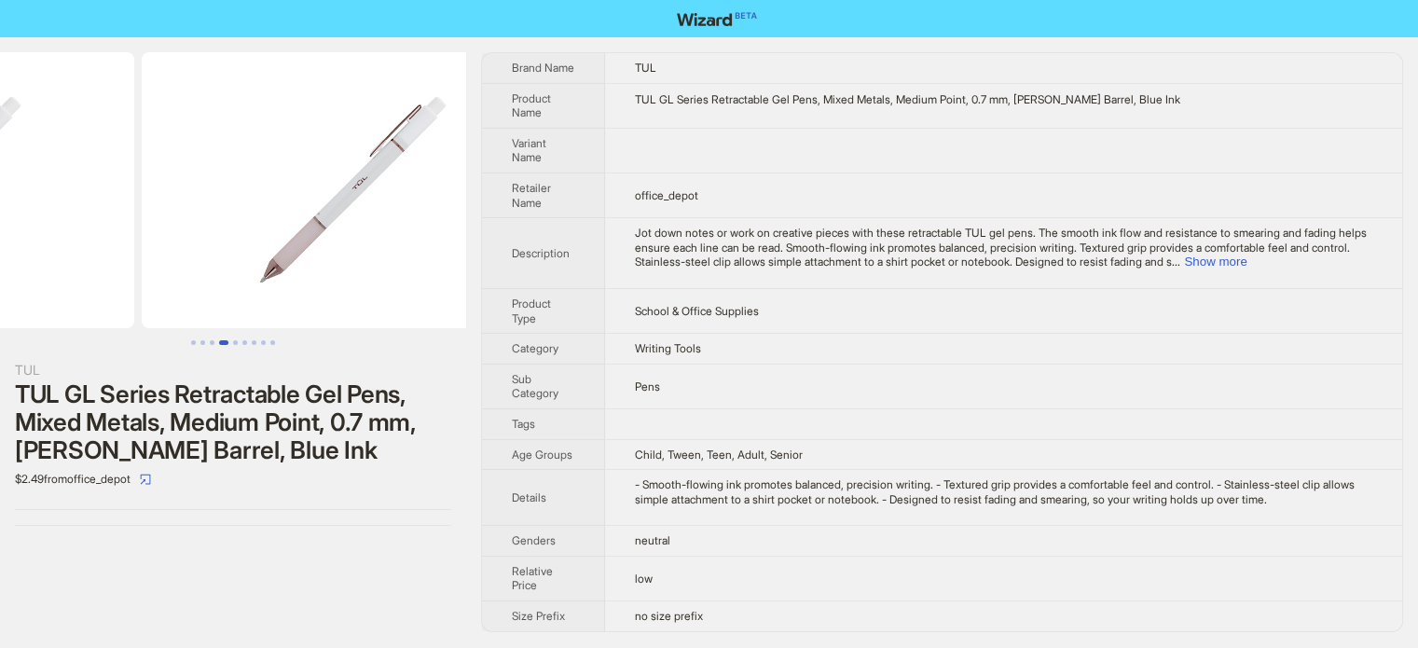
drag, startPoint x: 158, startPoint y: 216, endPoint x: 555, endPoint y: 249, distance: 398.6
click at [544, 249] on div "TUL TUL GL Series Retractable Gel Pens, Mixed Metals, Medium Point, 0.7 mm, Pea…" at bounding box center [709, 342] width 1418 height 610
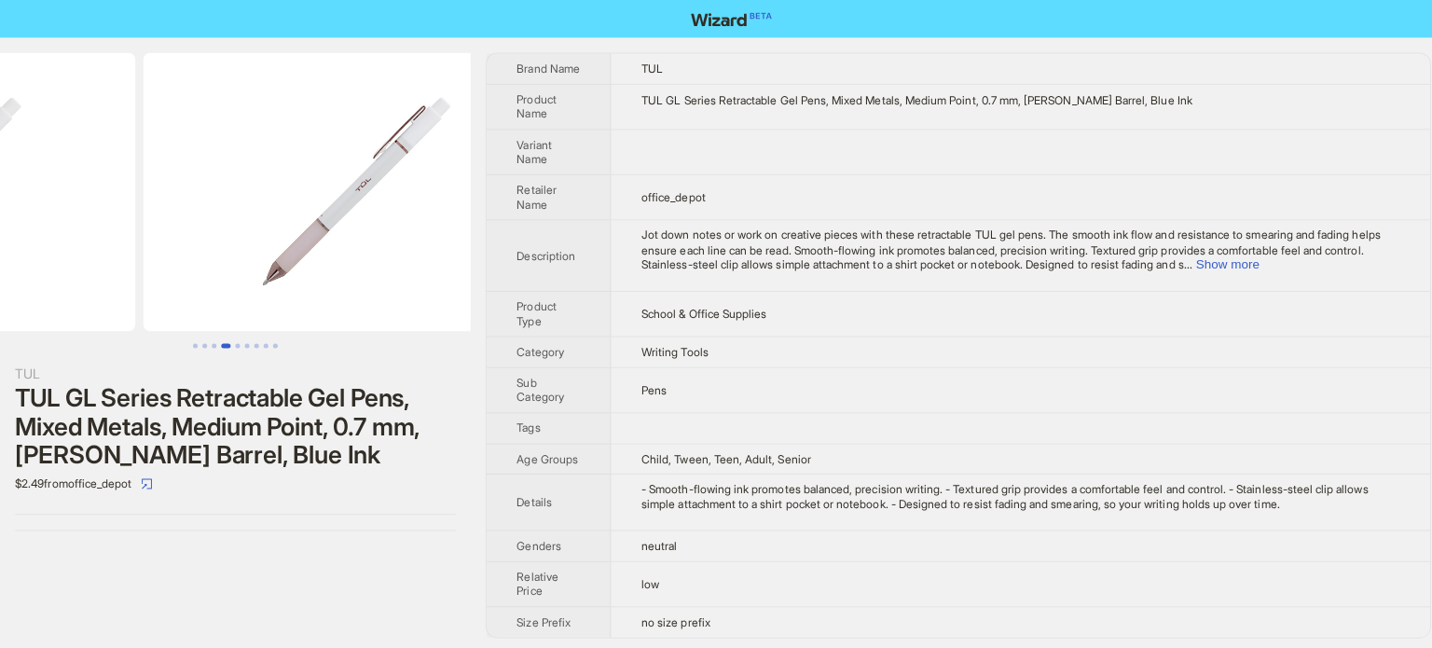
scroll to position [0, 1276]
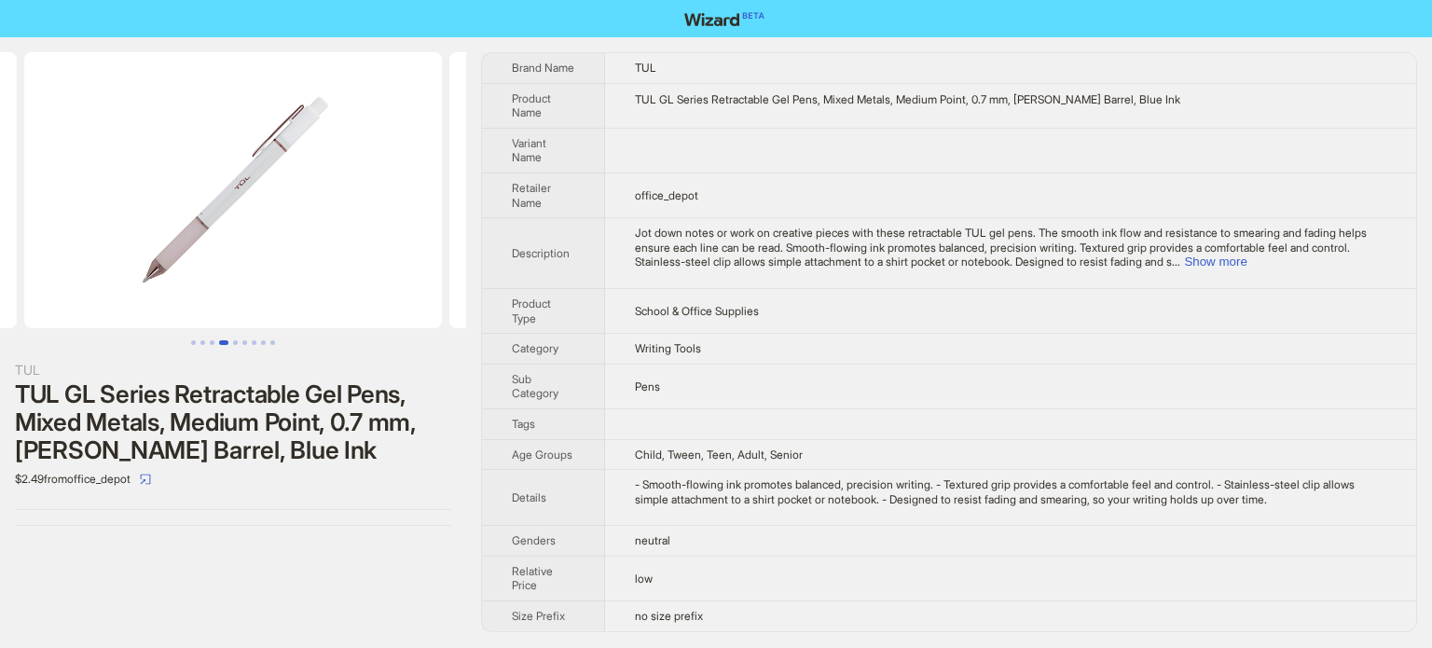
click at [1102, 355] on tbody "Brand Name TUL Product Name TUL GL Series Retractable Gel Pens, Mixed Metals, M…" at bounding box center [949, 342] width 934 height 578
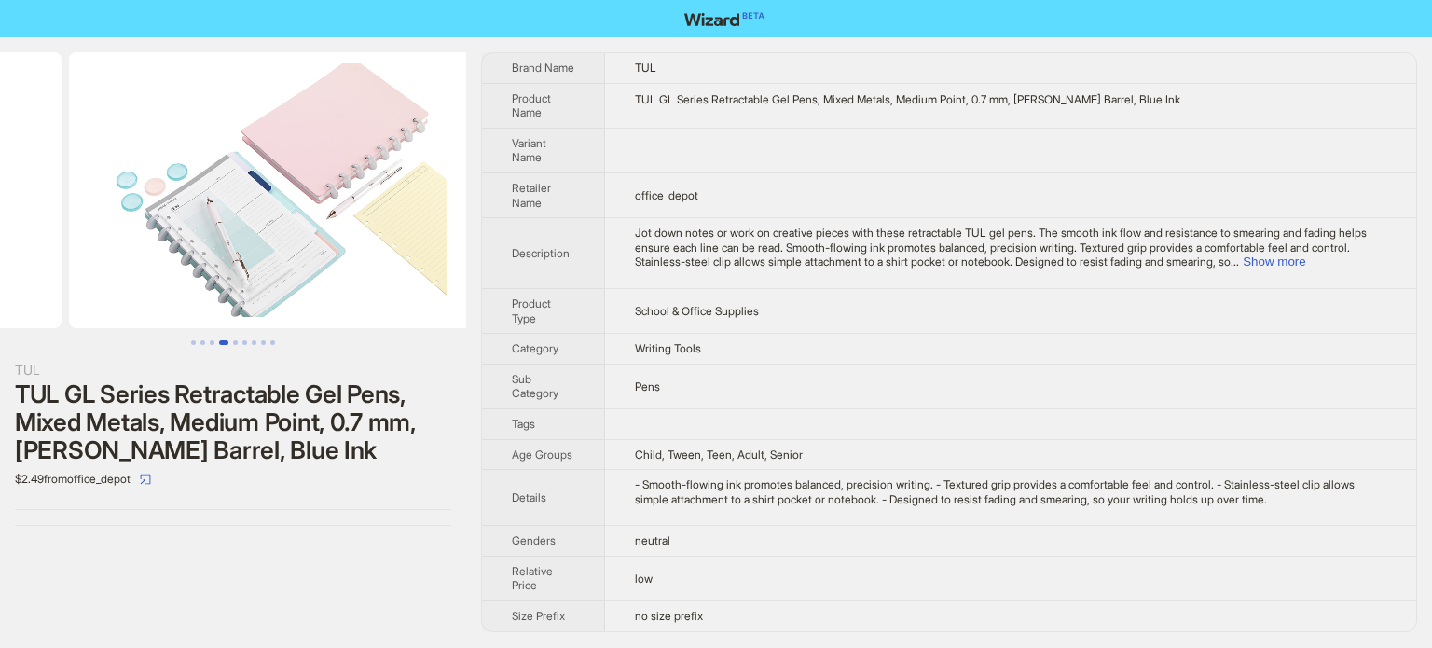
drag, startPoint x: 310, startPoint y: 277, endPoint x: 60, endPoint y: 281, distance: 250.0
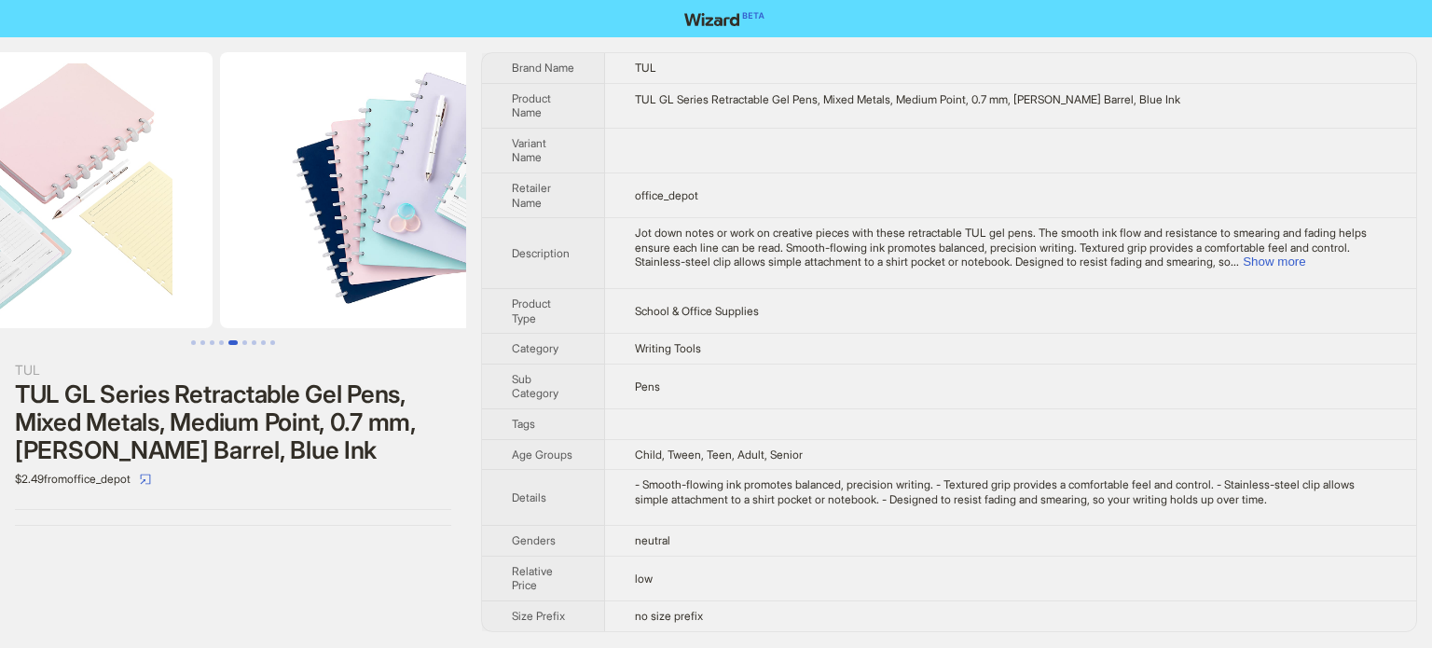
drag, startPoint x: 249, startPoint y: 268, endPoint x: 96, endPoint y: 283, distance: 153.7
click at [96, 283] on img at bounding box center [4, 190] width 418 height 276
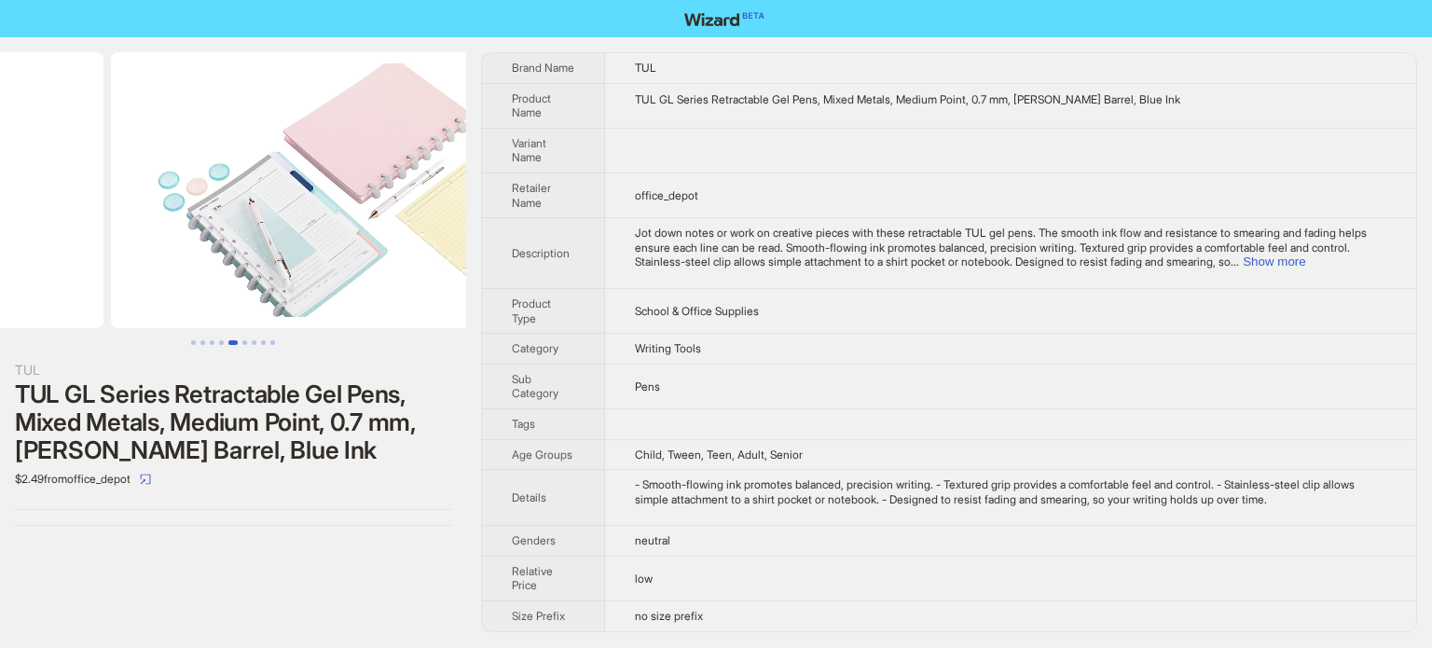
drag, startPoint x: 118, startPoint y: 286, endPoint x: 457, endPoint y: 341, distance: 343.0
click at [457, 341] on div at bounding box center [233, 198] width 466 height 293
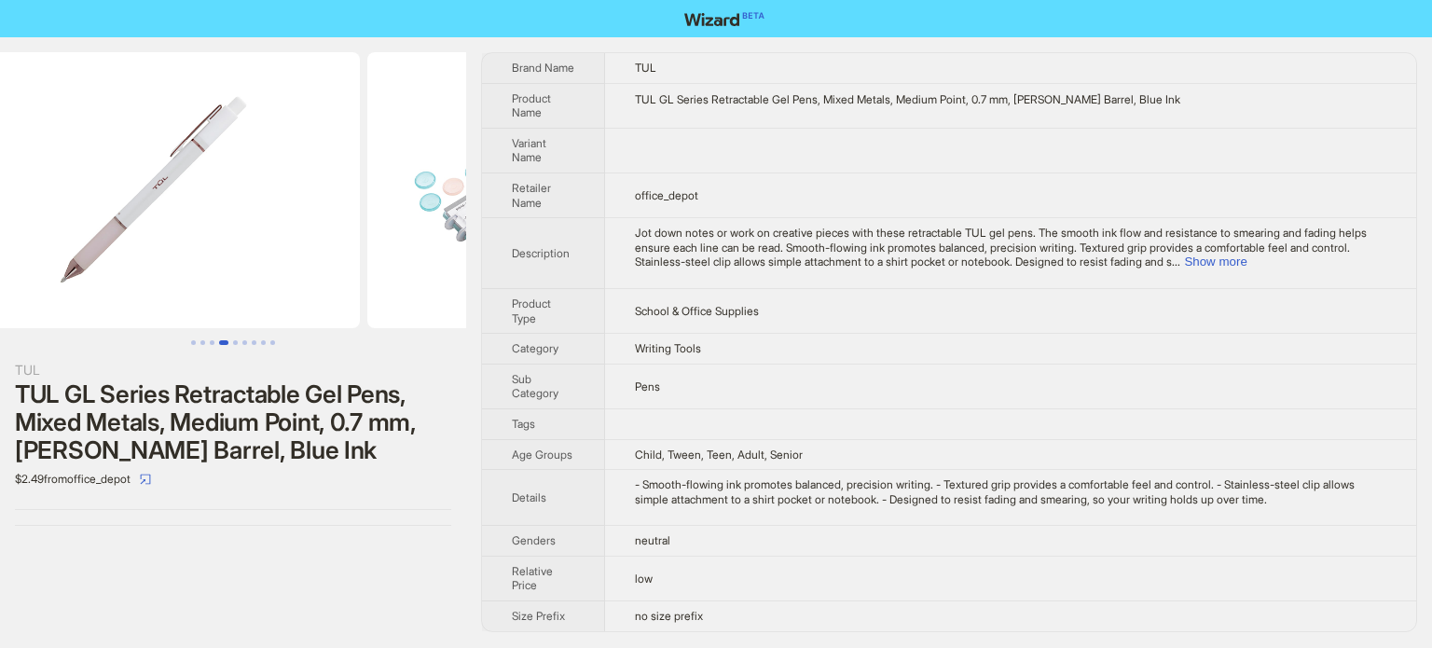
drag, startPoint x: 78, startPoint y: 256, endPoint x: 424, endPoint y: 304, distance: 349.2
click at [424, 304] on ul at bounding box center [233, 190] width 466 height 276
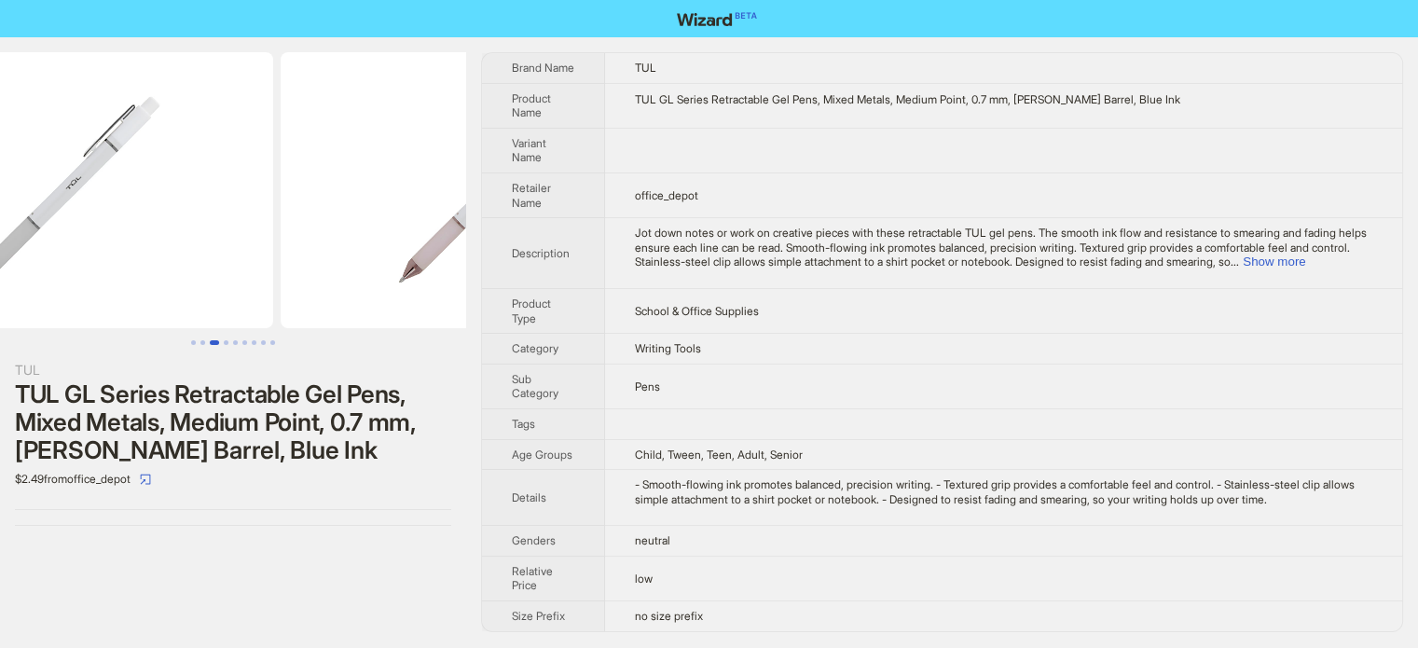
drag, startPoint x: 126, startPoint y: 266, endPoint x: 339, endPoint y: 286, distance: 214.5
click at [339, 286] on li at bounding box center [489, 190] width 425 height 276
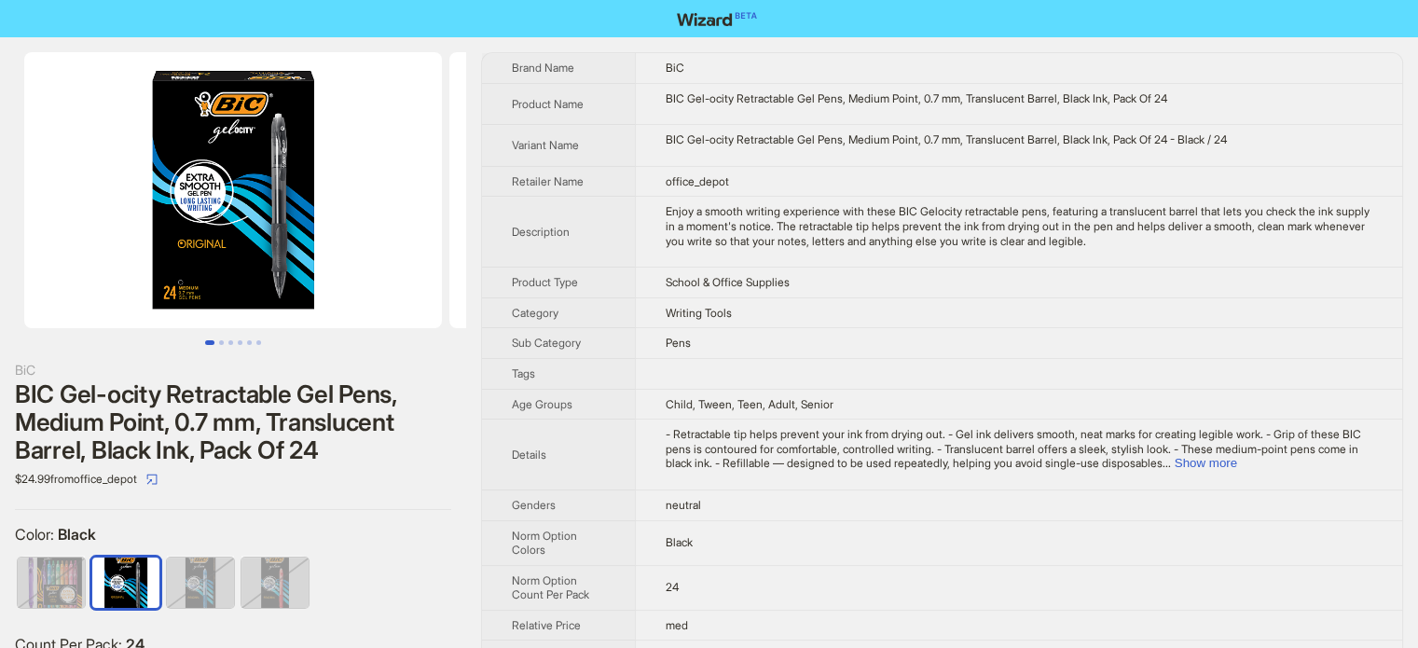
scroll to position [0, 123]
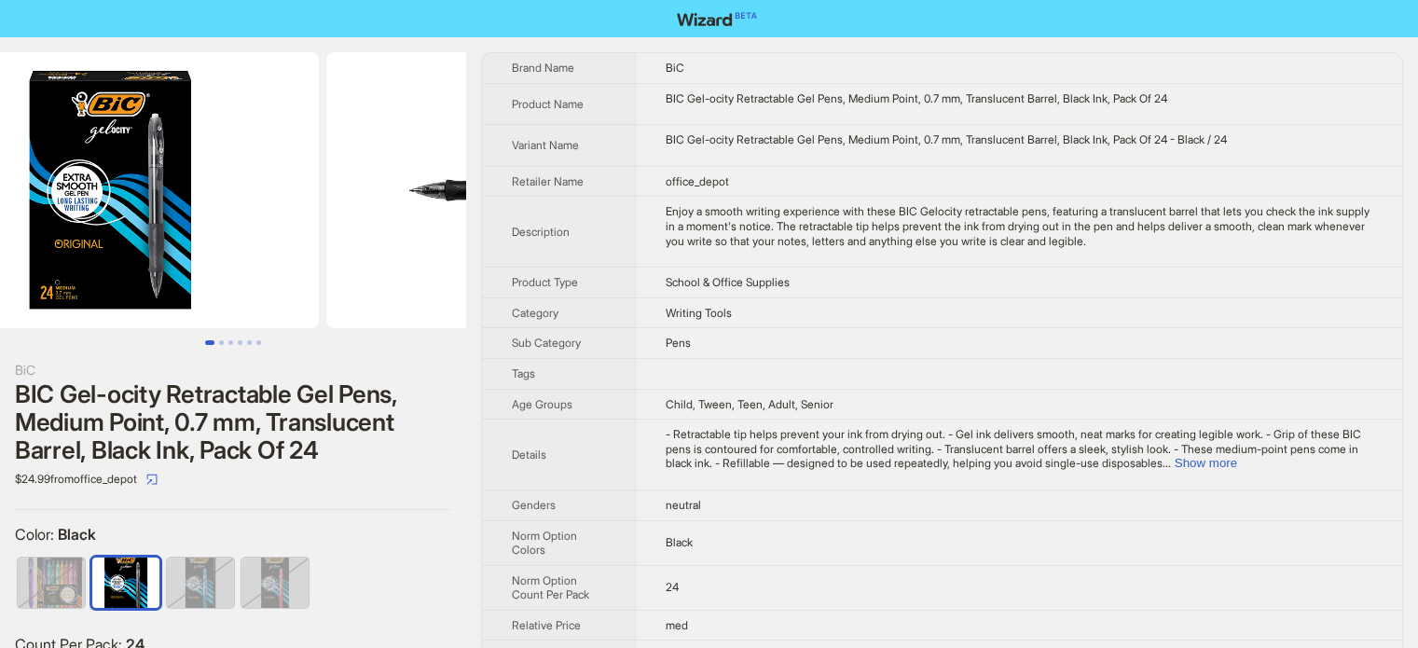
drag, startPoint x: 281, startPoint y: 267, endPoint x: 224, endPoint y: 267, distance: 56.9
click at [224, 267] on img at bounding box center [110, 190] width 418 height 276
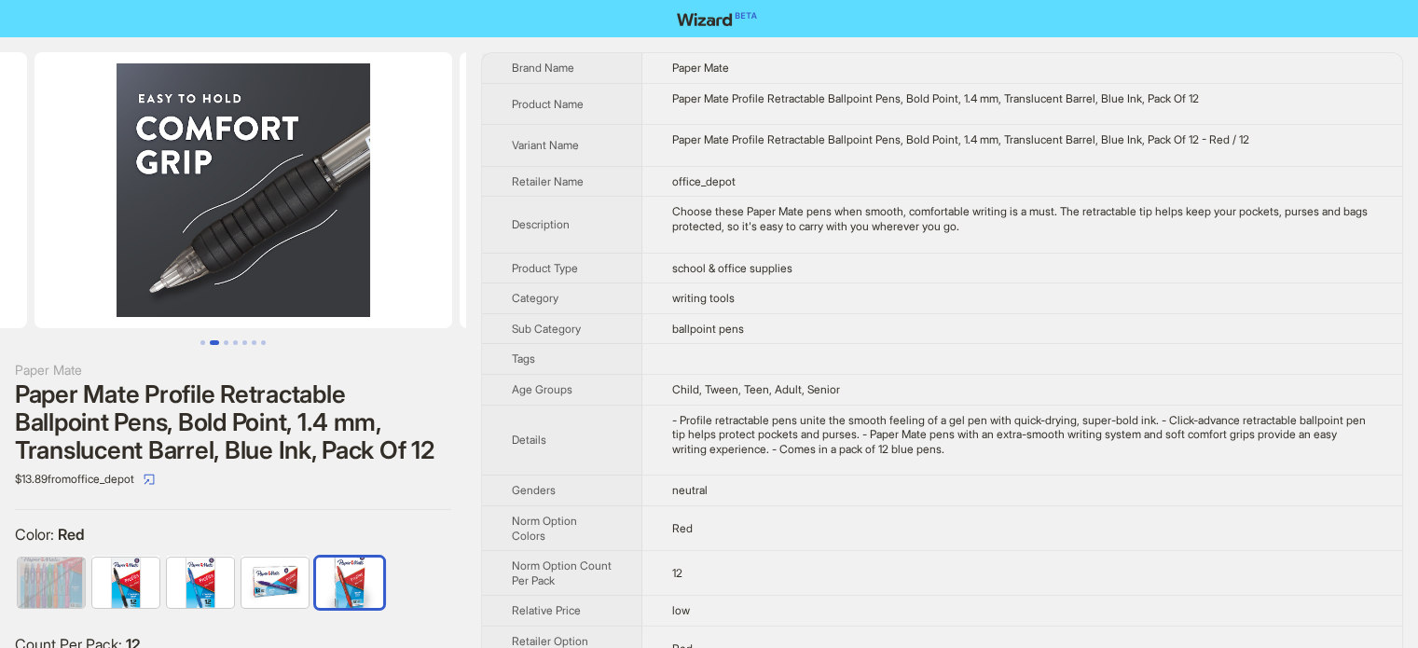
drag, startPoint x: 371, startPoint y: 261, endPoint x: 112, endPoint y: 254, distance: 259.4
click at [113, 258] on ul at bounding box center [233, 190] width 466 height 276
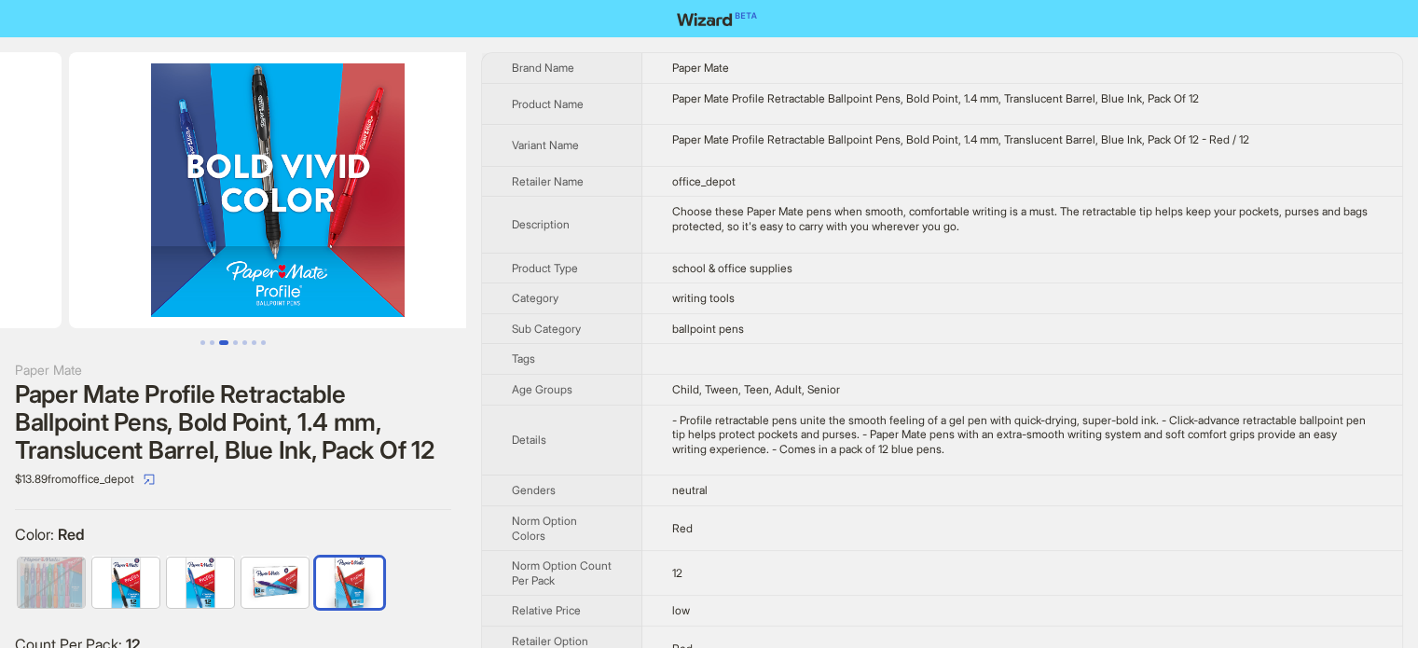
drag, startPoint x: 254, startPoint y: 239, endPoint x: 86, endPoint y: 197, distance: 173.0
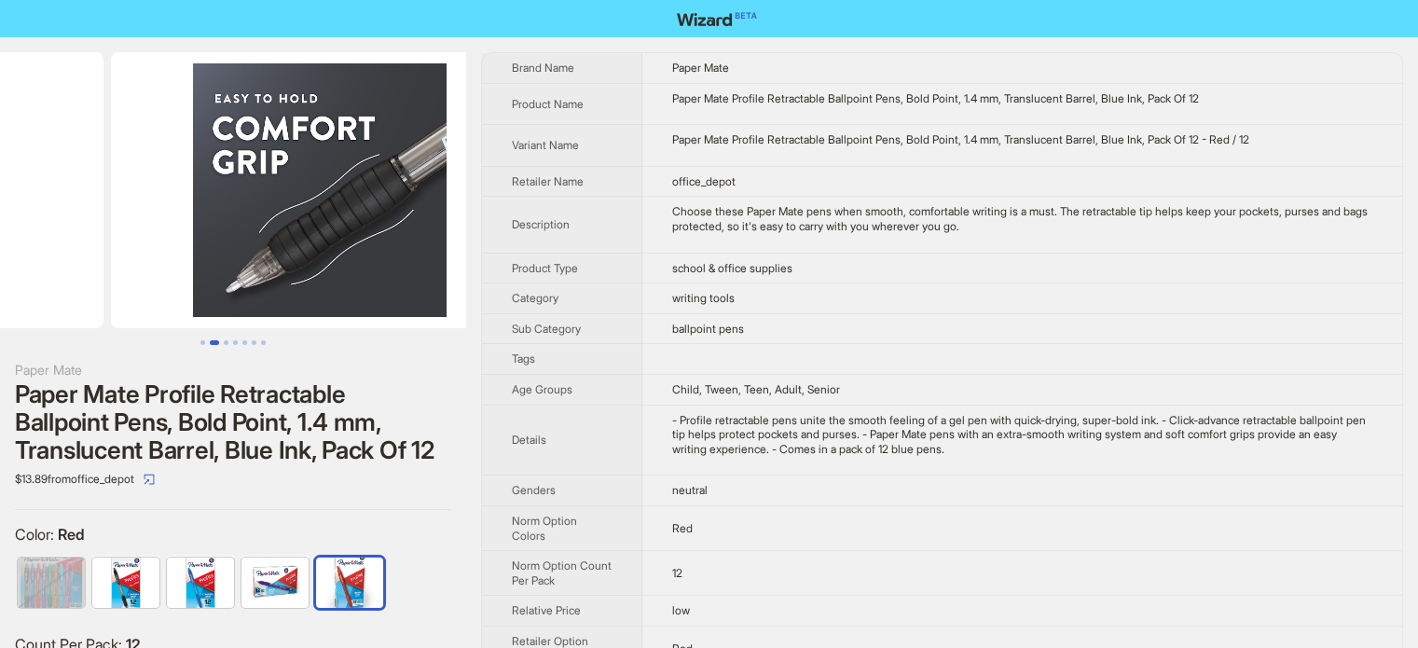
drag, startPoint x: 208, startPoint y: 197, endPoint x: 549, endPoint y: 323, distance: 363.8
click at [549, 323] on div "Paper Mate Paper Mate Profile Retractable Ballpoint Pens, Bold Point, 1.4 mm, T…" at bounding box center [709, 399] width 1418 height 725
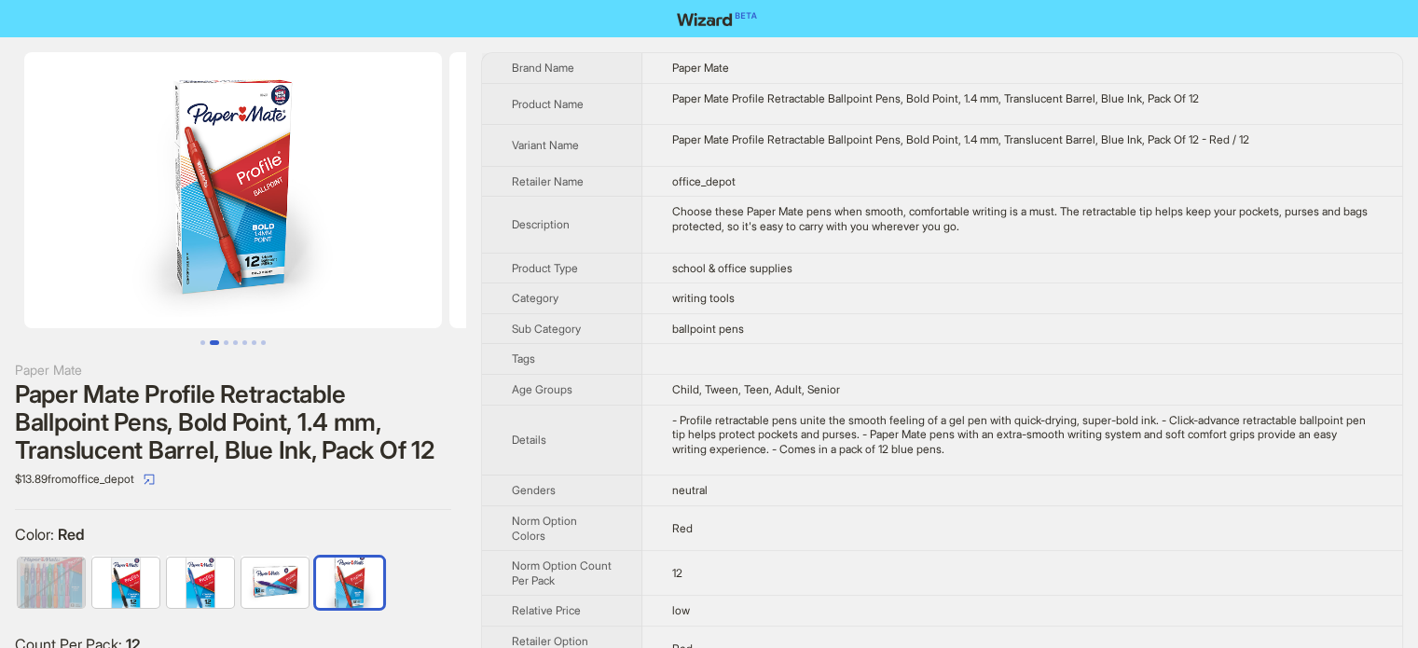
drag, startPoint x: 204, startPoint y: 236, endPoint x: 529, endPoint y: 283, distance: 327.9
click at [529, 283] on div "Paper Mate Paper Mate Profile Retractable Ballpoint Pens, Bold Point, 1.4 mm, T…" at bounding box center [709, 399] width 1418 height 725
drag, startPoint x: 124, startPoint y: 208, endPoint x: 354, endPoint y: 239, distance: 232.4
click at [354, 239] on img at bounding box center [233, 190] width 418 height 276
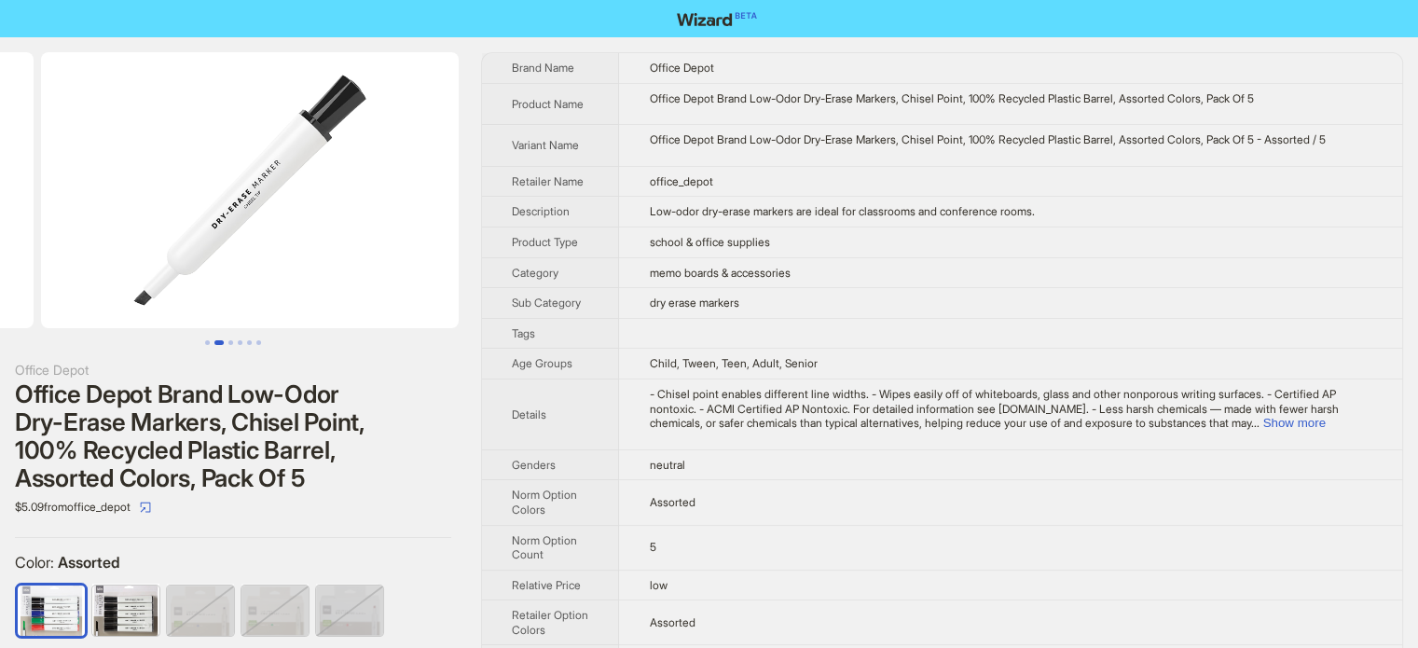
drag, startPoint x: 301, startPoint y: 284, endPoint x: 29, endPoint y: 284, distance: 272.3
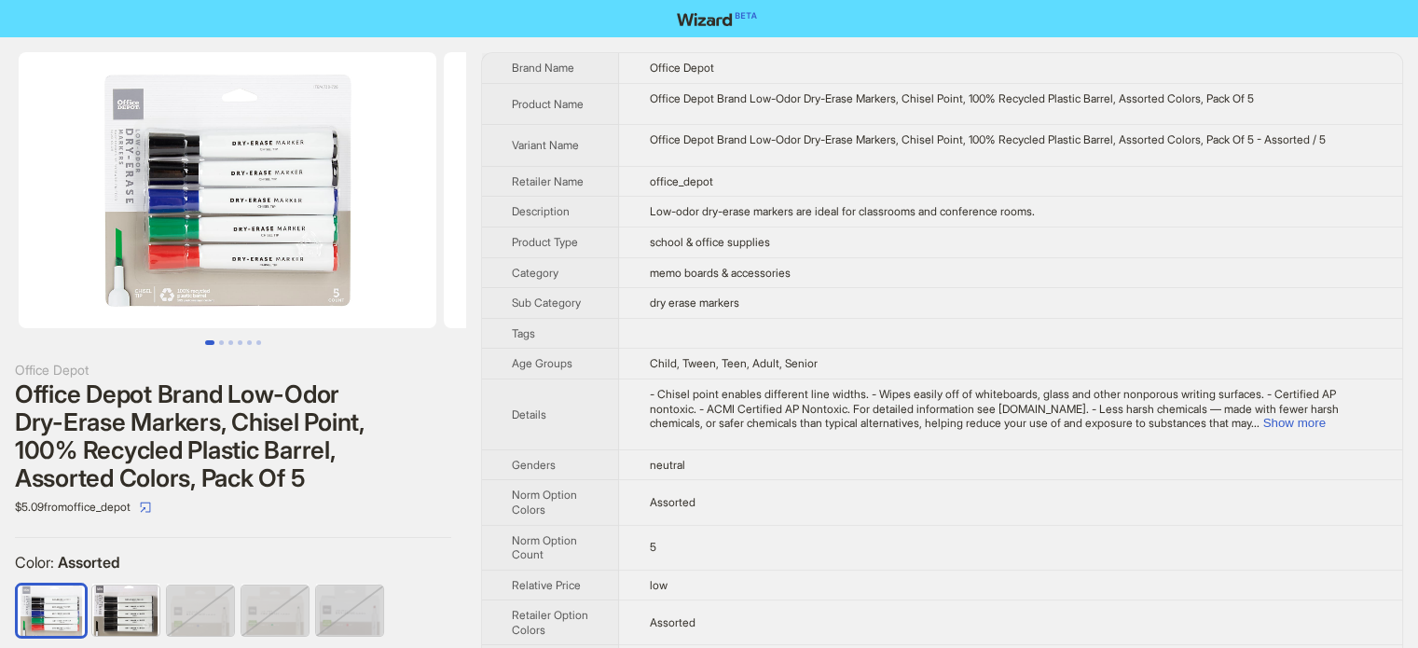
drag, startPoint x: 29, startPoint y: 284, endPoint x: 307, endPoint y: 297, distance: 278.2
click at [306, 297] on ul at bounding box center [233, 190] width 466 height 276
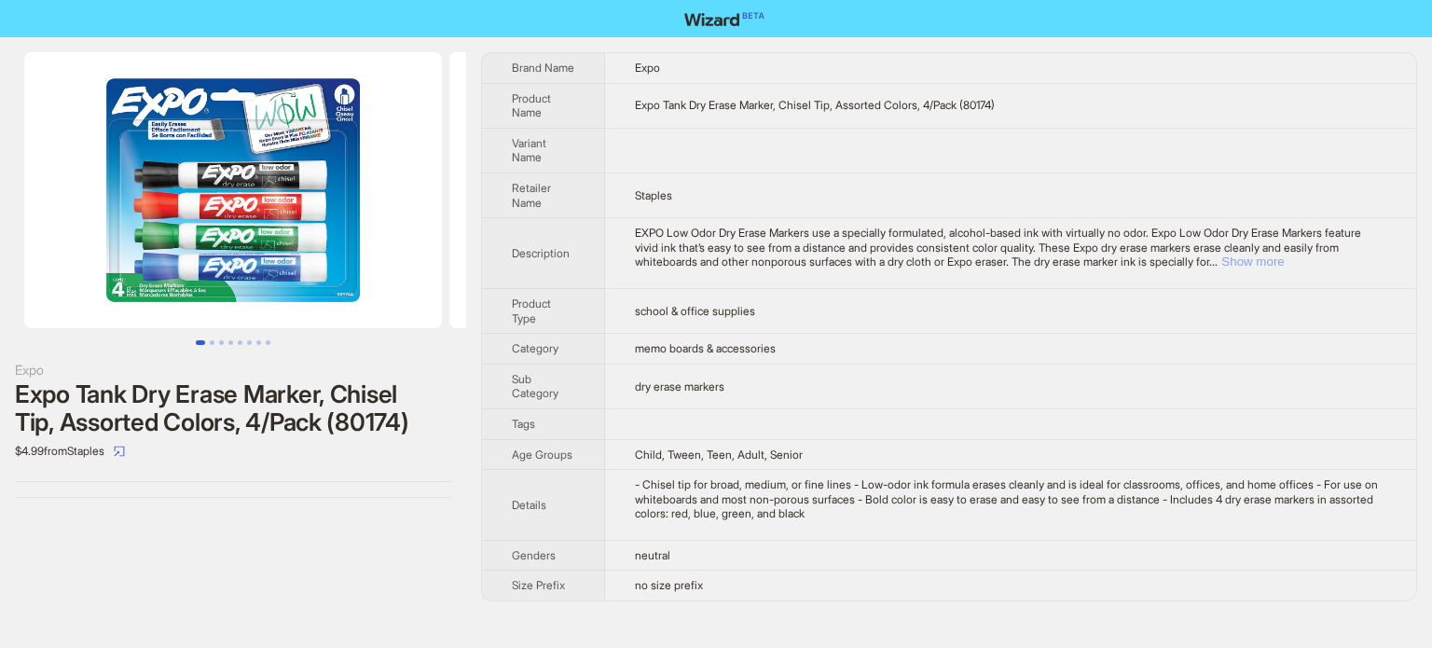
click at [1284, 264] on button "Show more" at bounding box center [1253, 262] width 62 height 14
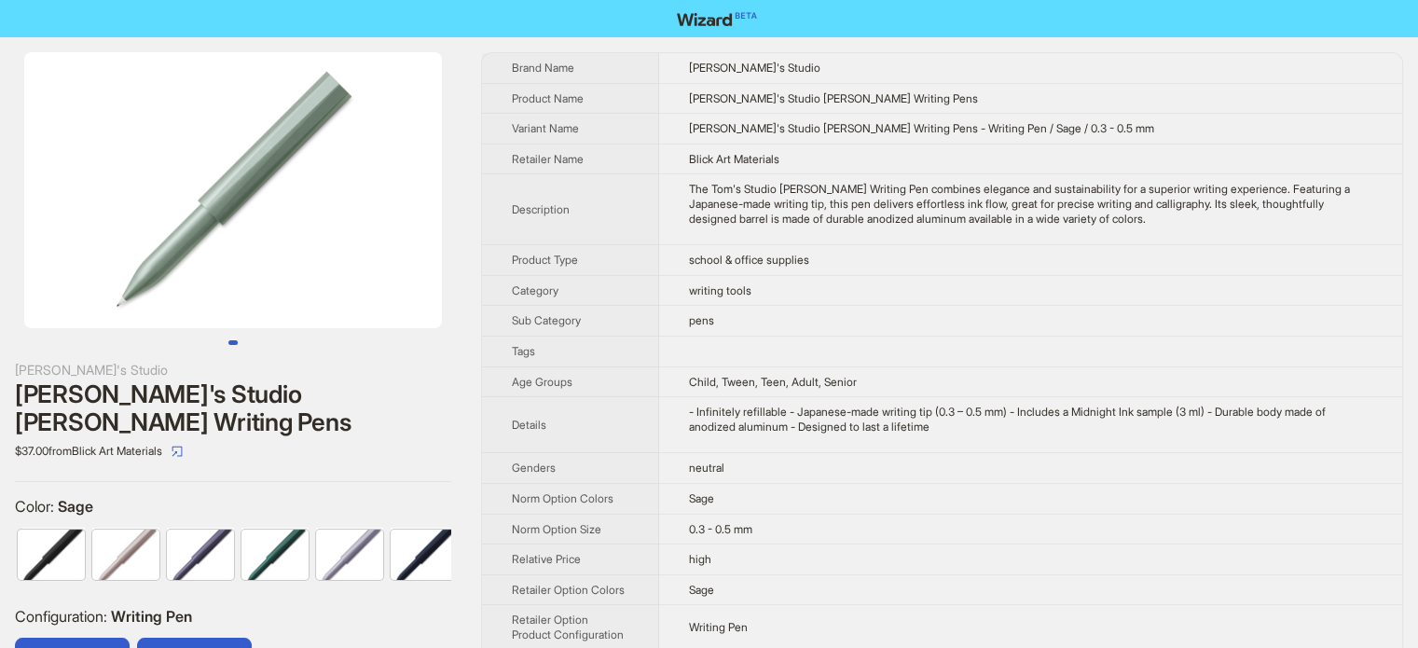
scroll to position [0, 160]
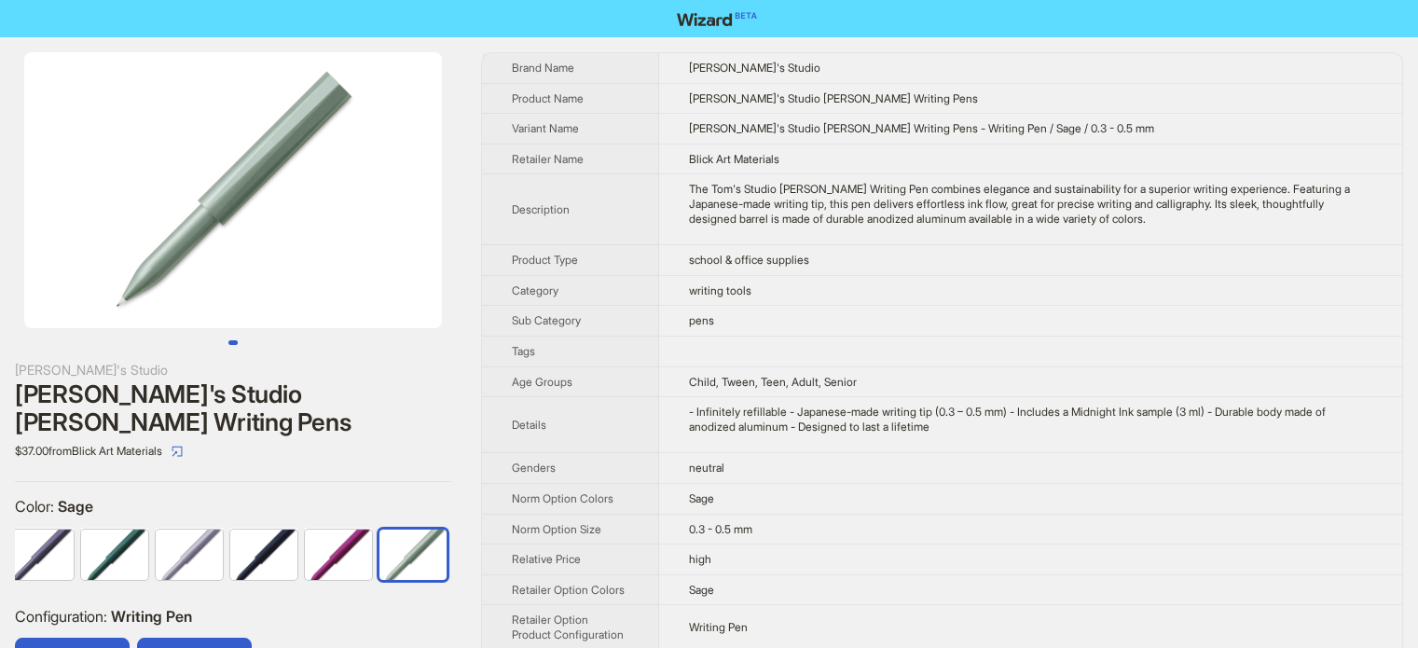
drag, startPoint x: 399, startPoint y: 201, endPoint x: 179, endPoint y: 209, distance: 220.3
click at [183, 212] on img at bounding box center [233, 190] width 418 height 276
drag, startPoint x: 241, startPoint y: 204, endPoint x: 351, endPoint y: 204, distance: 110.0
click at [351, 204] on img at bounding box center [233, 190] width 418 height 276
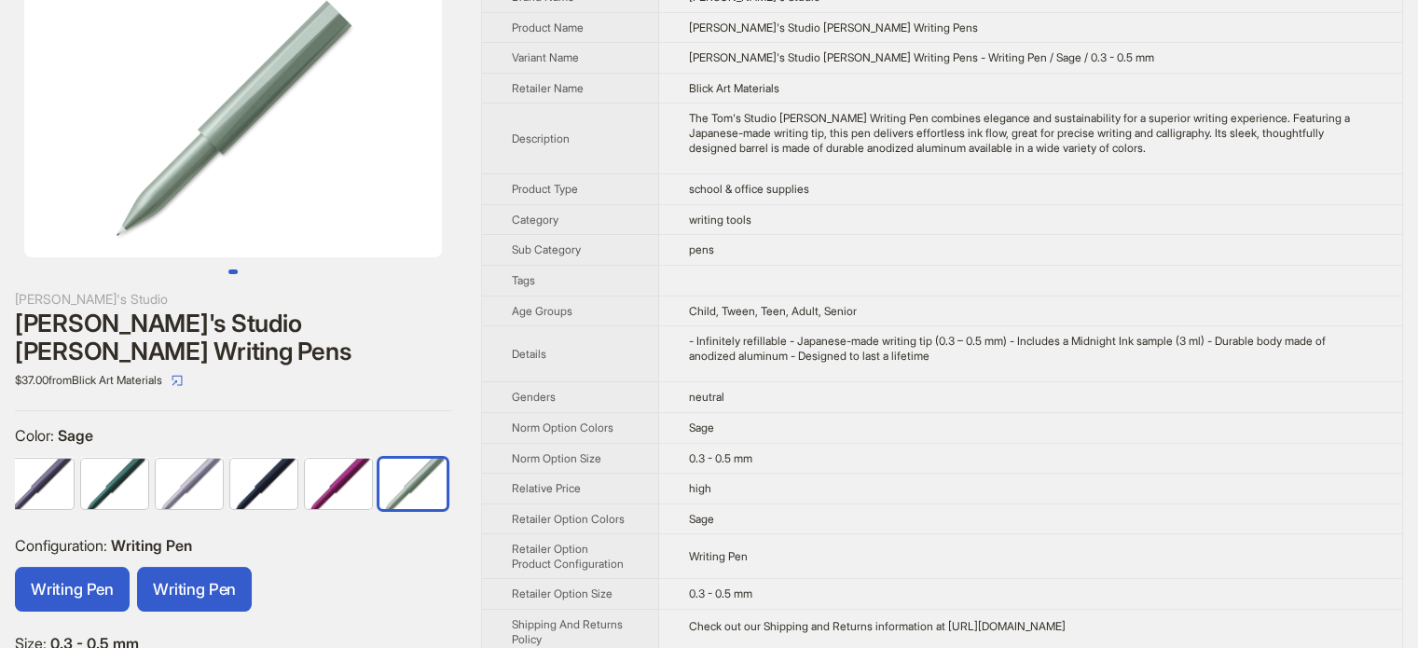
scroll to position [0, 0]
